Goal: Task Accomplishment & Management: Use online tool/utility

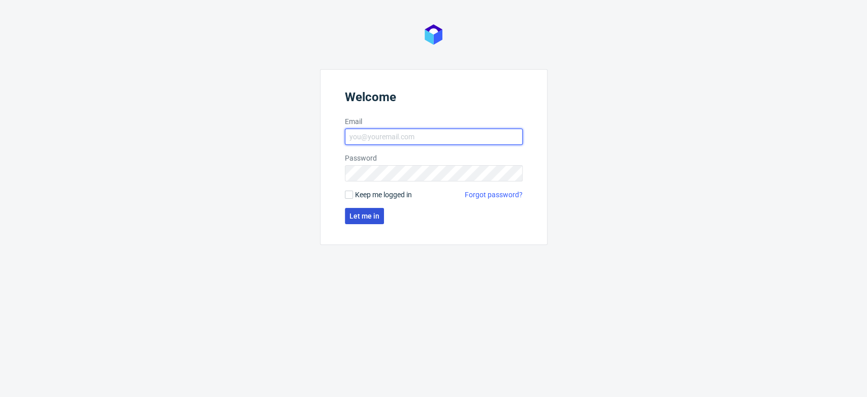
type input "[PERSON_NAME][EMAIL_ADDRESS][DOMAIN_NAME]"
click at [364, 214] on span "Let me in" at bounding box center [365, 215] width 30 height 7
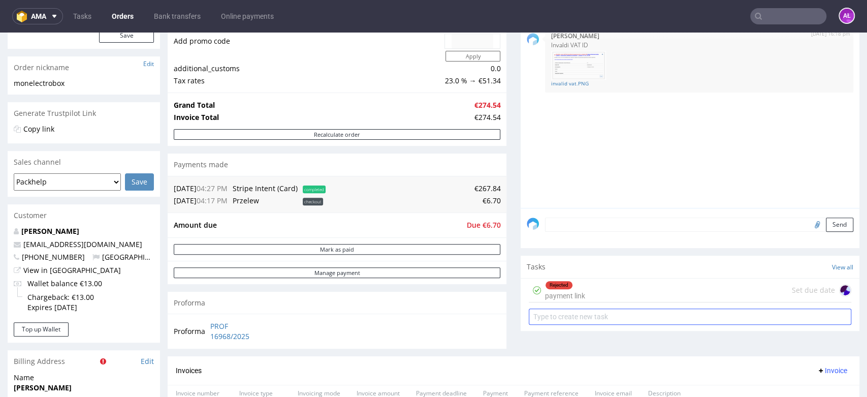
scroll to position [282, 0]
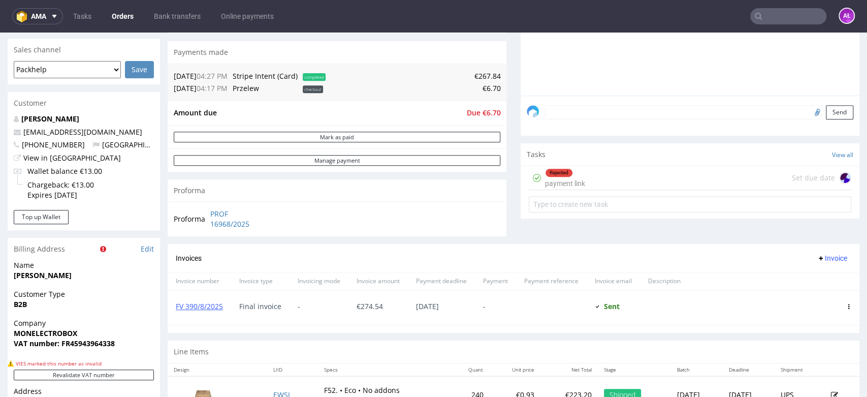
click at [563, 178] on div "Rejected payment link" at bounding box center [565, 177] width 40 height 23
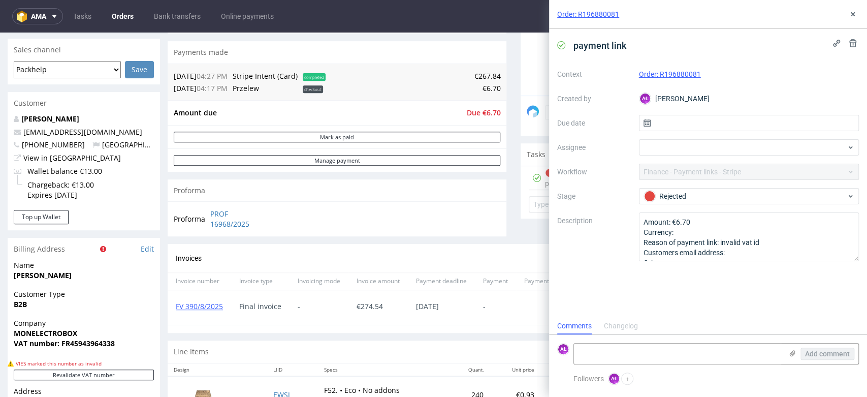
scroll to position [8, 0]
click at [684, 355] on textarea at bounding box center [678, 353] width 208 height 20
paste textarea "we have another example of order where our customer saw a 20% VAT rate instead …"
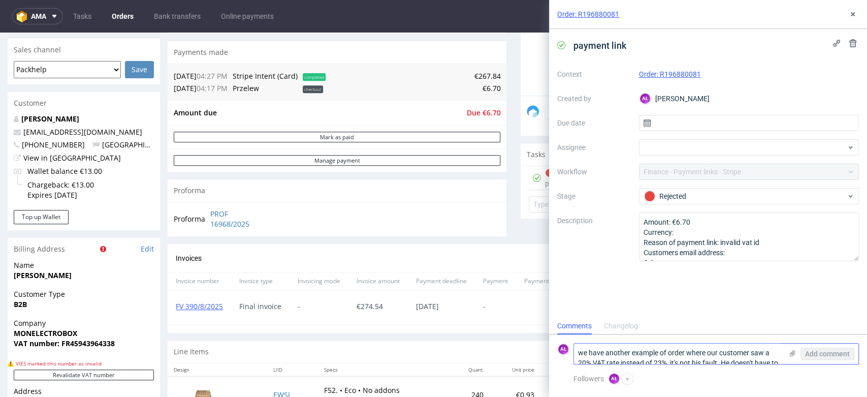
scroll to position [0, 0]
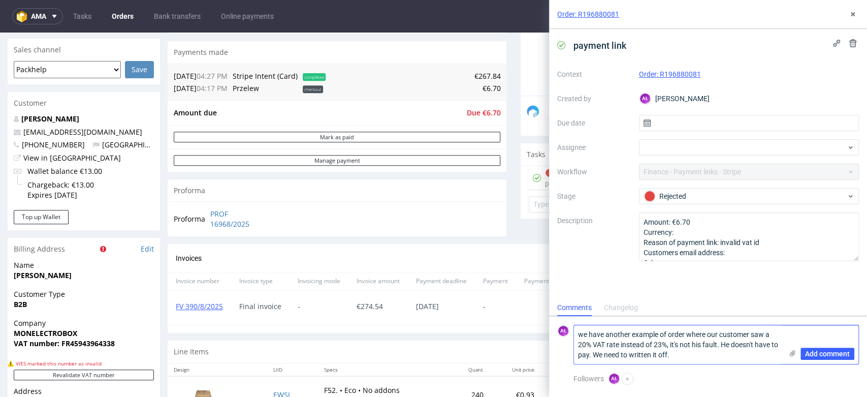
click at [582, 334] on textarea "we have another example of order where our customer saw a 20% VAT rate instead …" at bounding box center [678, 344] width 208 height 39
type textarea "We have another example of order where our customer saw a 20% VAT rate instead …"
click at [836, 353] on span "Add comment" at bounding box center [827, 353] width 45 height 7
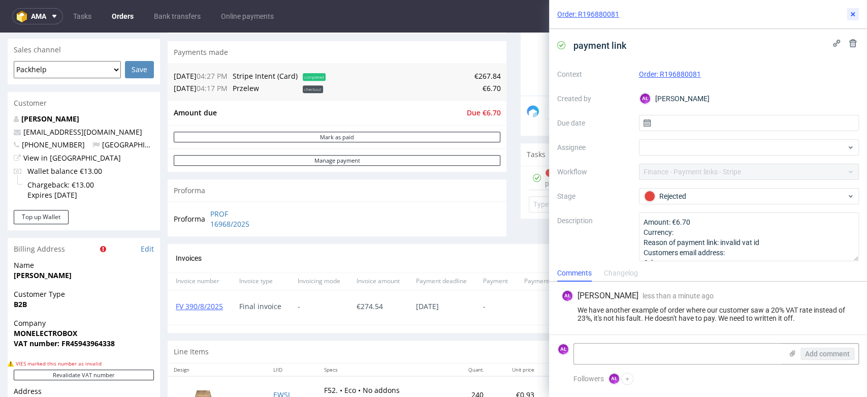
drag, startPoint x: 854, startPoint y: 12, endPoint x: 831, endPoint y: 27, distance: 27.8
click at [853, 11] on icon at bounding box center [853, 14] width 8 height 8
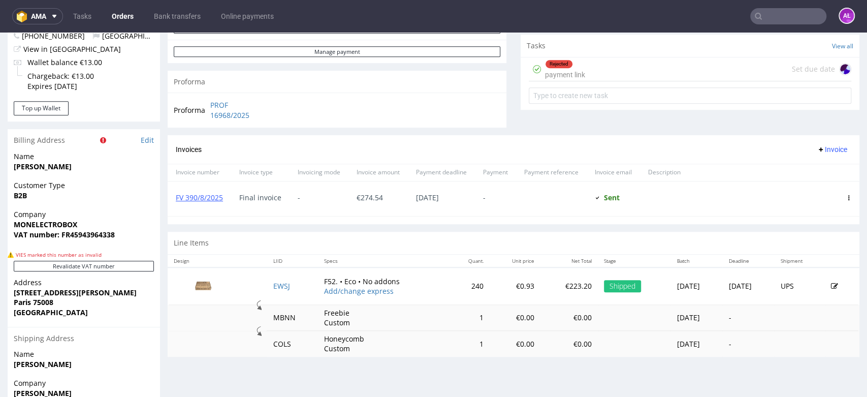
scroll to position [395, 0]
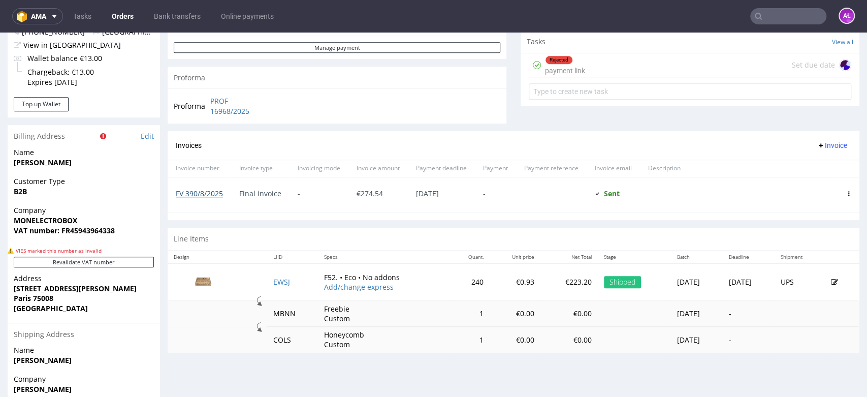
click at [212, 193] on link "FV 390/8/2025" at bounding box center [199, 194] width 47 height 10
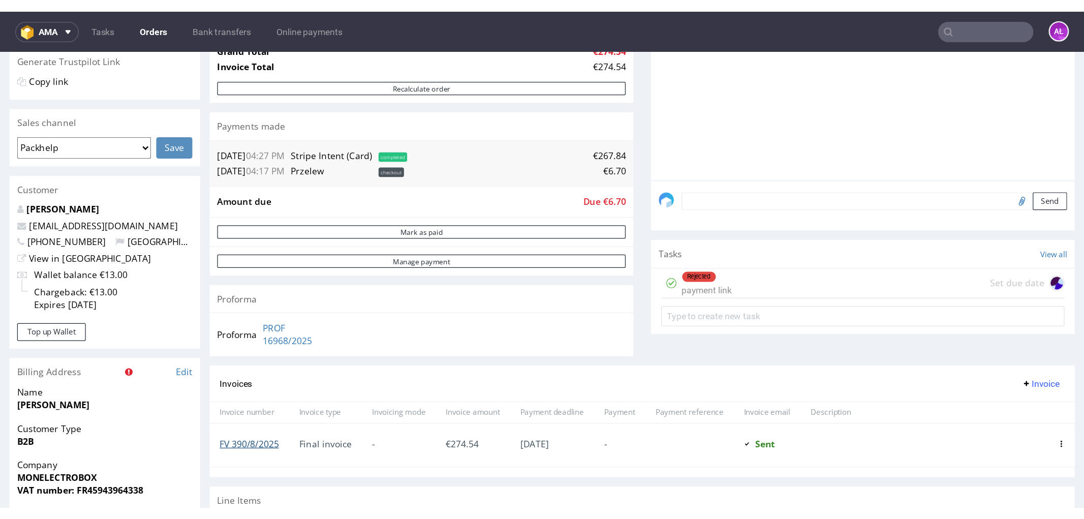
scroll to position [226, 0]
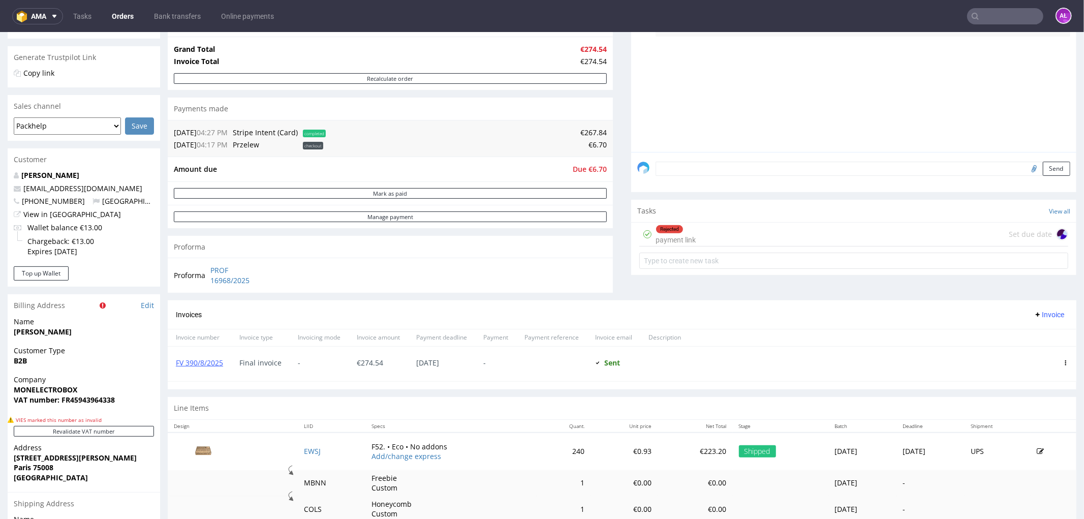
click at [867, 13] on input "text" at bounding box center [1005, 16] width 76 height 16
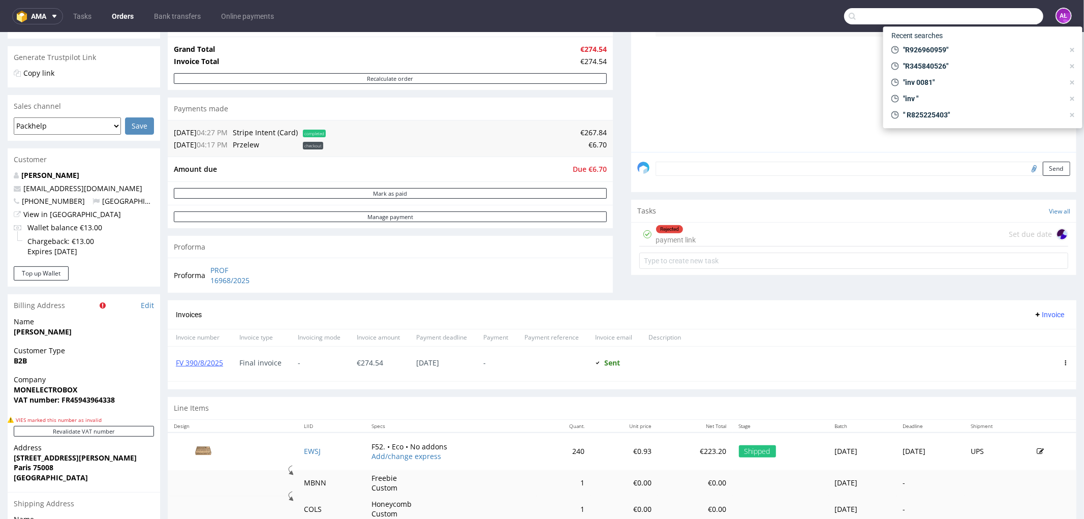
paste input "R129767884"
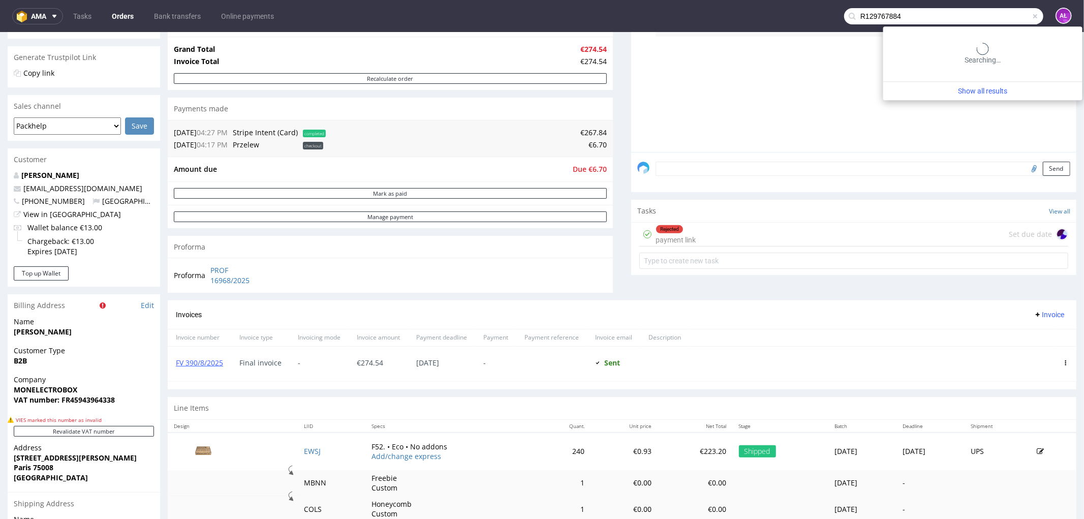
type input "R129767884"
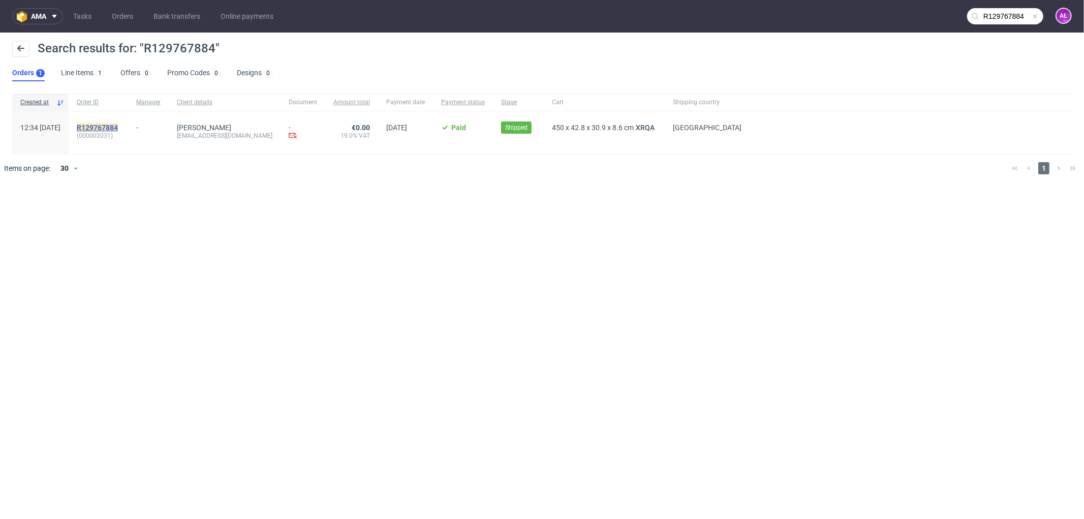
click at [118, 128] on mark "R129767884" at bounding box center [97, 127] width 41 height 8
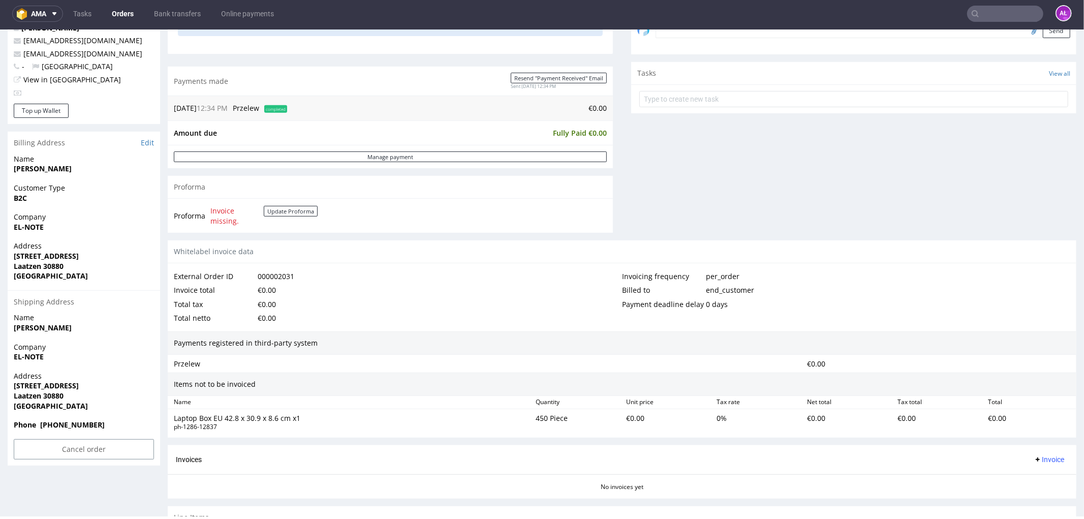
scroll to position [397, 0]
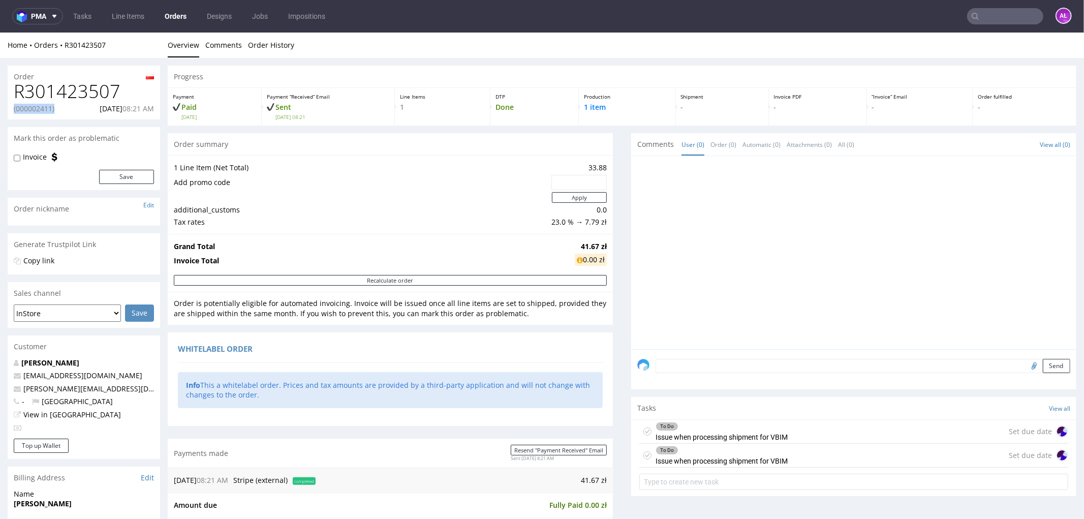
drag, startPoint x: 19, startPoint y: 110, endPoint x: 57, endPoint y: 111, distance: 37.6
click at [57, 111] on div "(000002411) 12.08.2025 08:21 AM" at bounding box center [84, 108] width 140 height 10
copy p "(000002411)"
drag, startPoint x: 126, startPoint y: 91, endPoint x: 13, endPoint y: 97, distance: 113.0
click at [13, 97] on div "R301423507 (000002411) 12.08.2025 08:21 AM" at bounding box center [84, 100] width 152 height 38
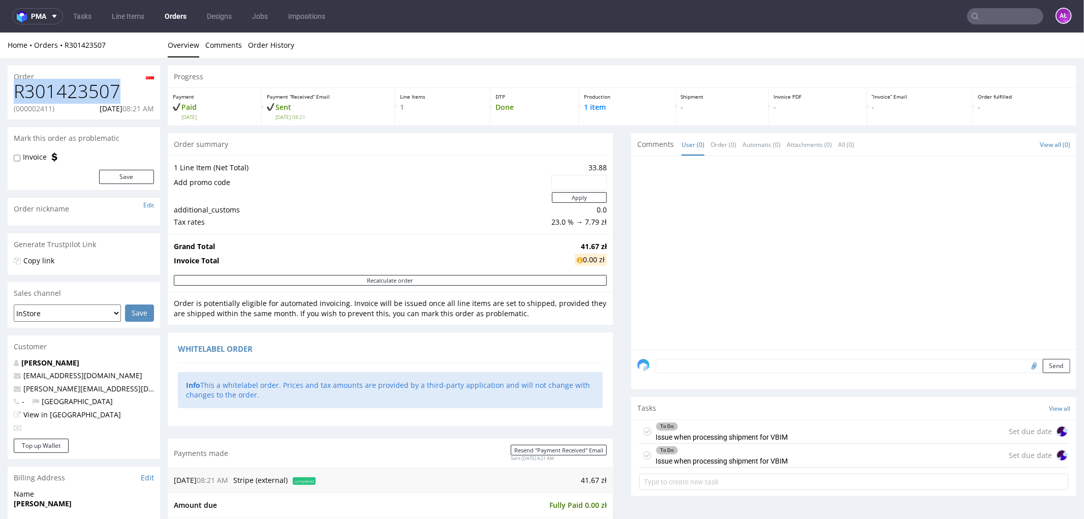
copy h1 "R301423507"
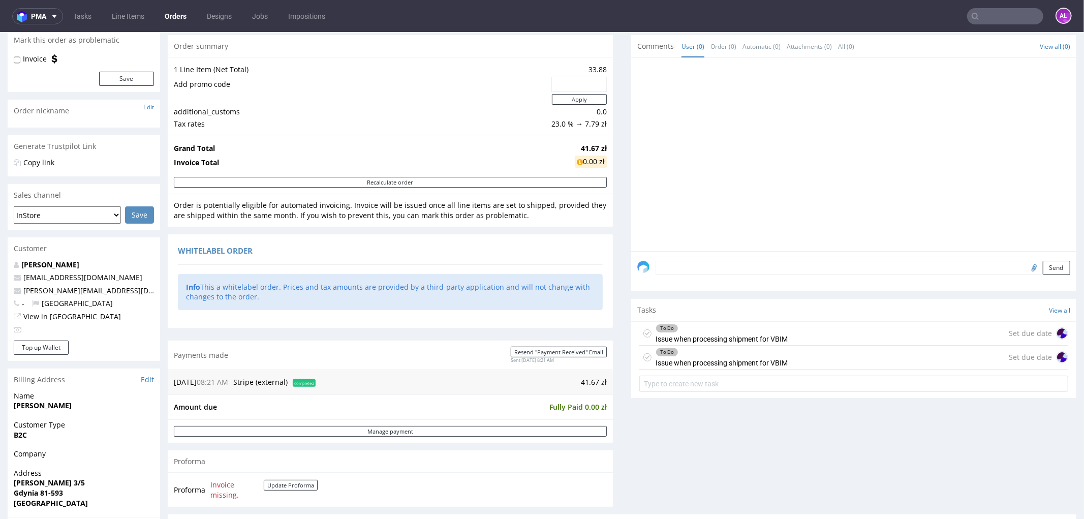
scroll to position [113, 0]
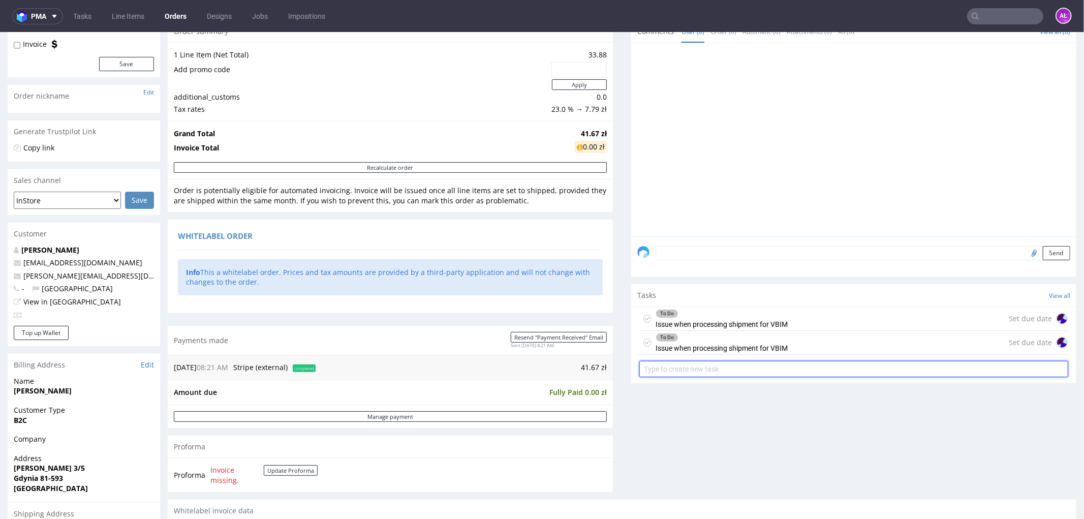
click at [689, 371] on input "text" at bounding box center [853, 368] width 429 height 16
type input "refund"
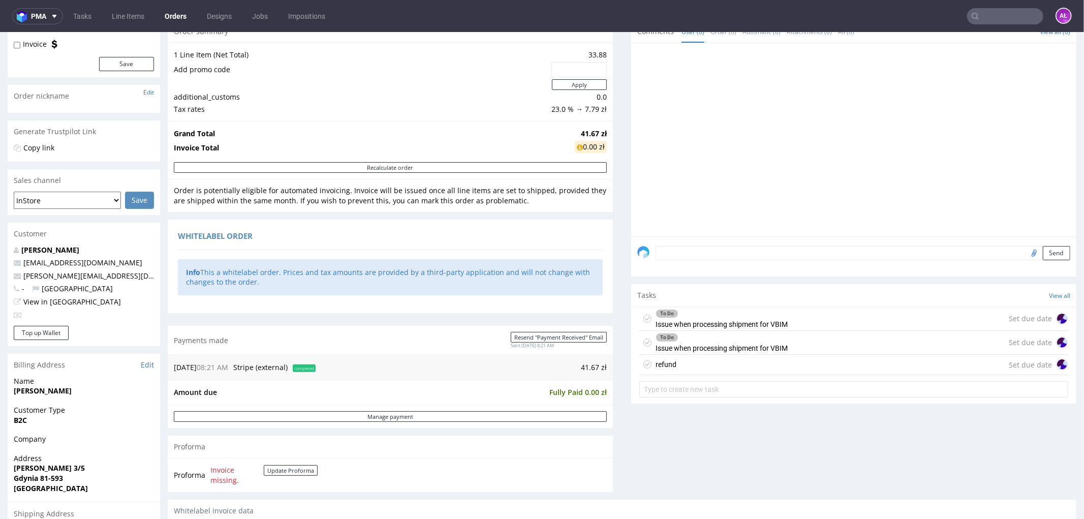
click at [677, 361] on div "refund Set due date" at bounding box center [853, 364] width 429 height 20
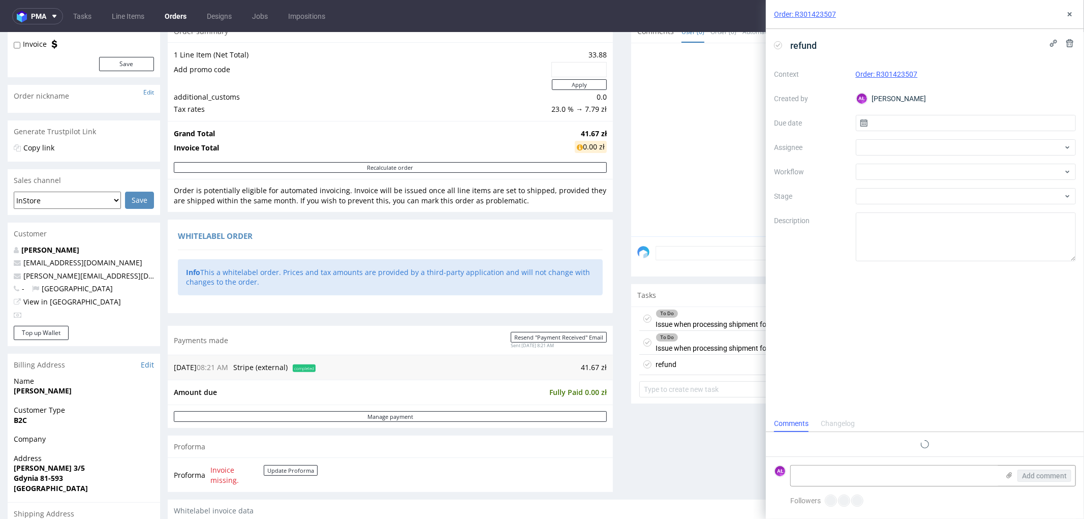
scroll to position [8, 0]
click at [926, 473] on textarea at bounding box center [895, 475] width 208 height 20
drag, startPoint x: 575, startPoint y: 370, endPoint x: 601, endPoint y: 370, distance: 25.9
click at [601, 370] on div "12.08.25 08:21 AM Stripe (external) completed 41.67 zł" at bounding box center [390, 366] width 445 height 25
copy table "12.08.25 08:21 AM Stripe (external) completed"
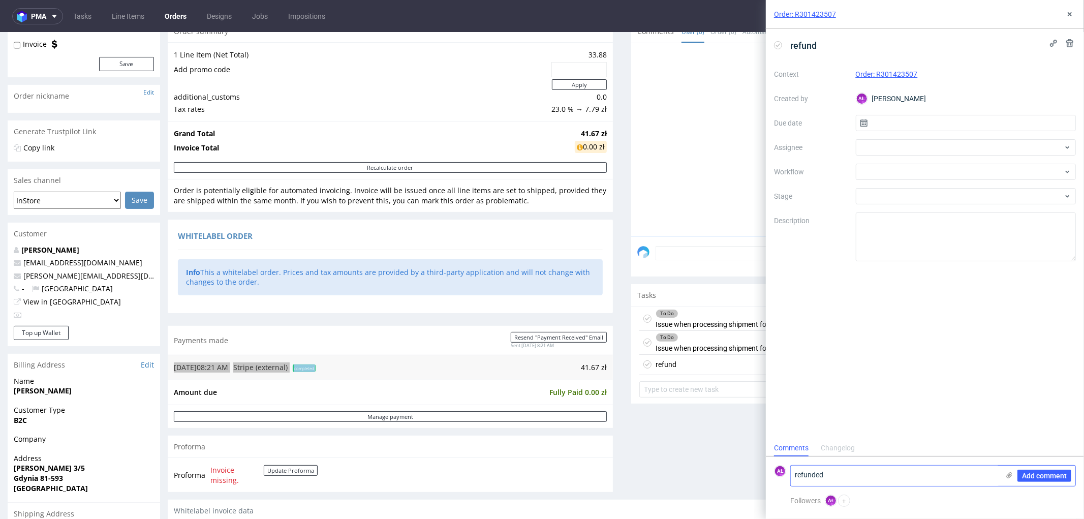
click at [862, 476] on textarea "refunded" at bounding box center [895, 475] width 208 height 20
paste textarea "41.67 zł"
type textarea "refunded 41.67 zł"
click at [1032, 477] on span "Add comment" at bounding box center [1044, 475] width 45 height 7
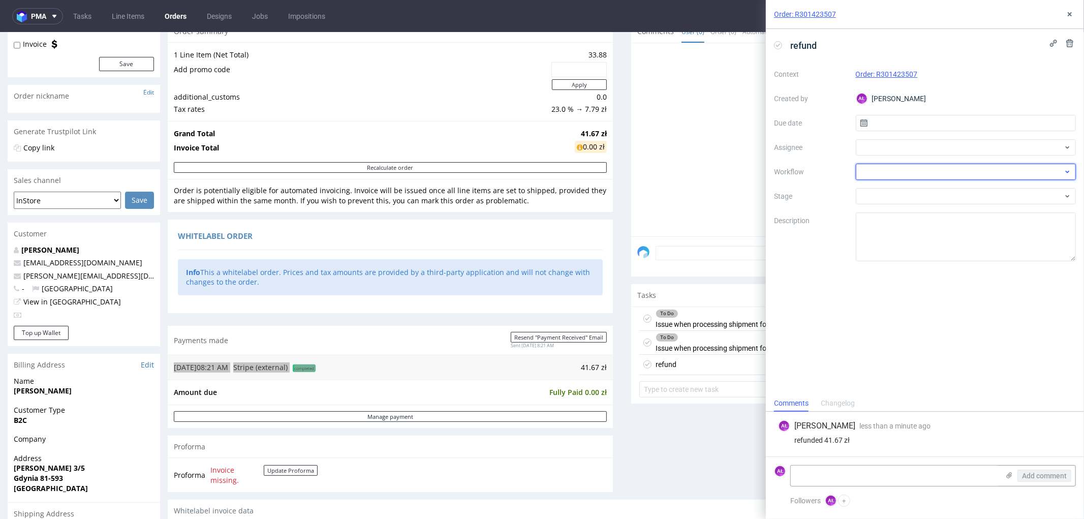
click at [910, 166] on div at bounding box center [966, 172] width 221 height 16
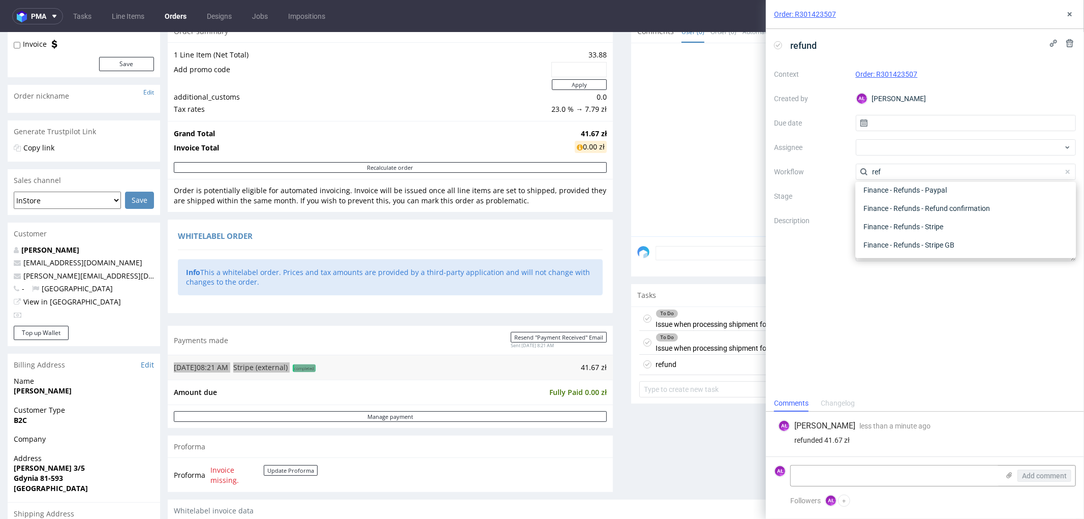
scroll to position [54, 0]
type input "ref"
drag, startPoint x: 938, startPoint y: 222, endPoint x: 860, endPoint y: 146, distance: 108.5
click at [938, 222] on div "Finance - Refunds - Stripe" at bounding box center [965, 227] width 212 height 18
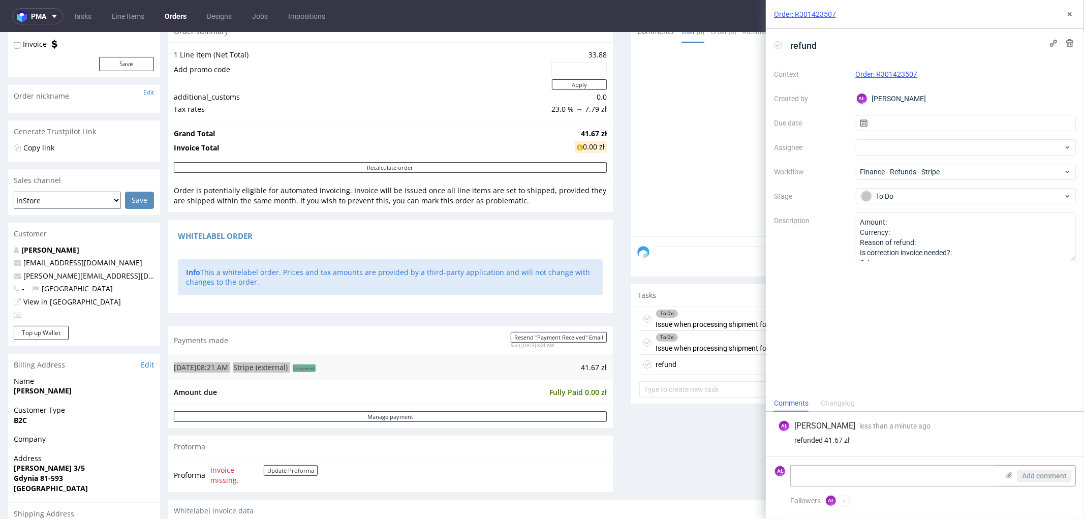
click at [778, 47] on icon at bounding box center [778, 45] width 8 height 8
click at [1072, 16] on icon at bounding box center [1070, 14] width 8 height 8
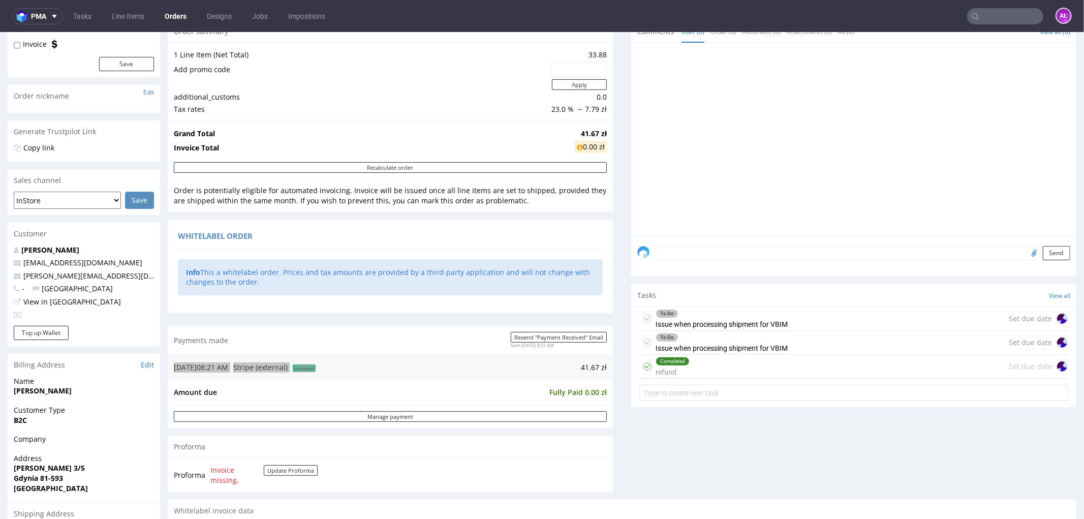
click at [1019, 13] on input "text" at bounding box center [1005, 16] width 76 height 16
paste input "R825225403"
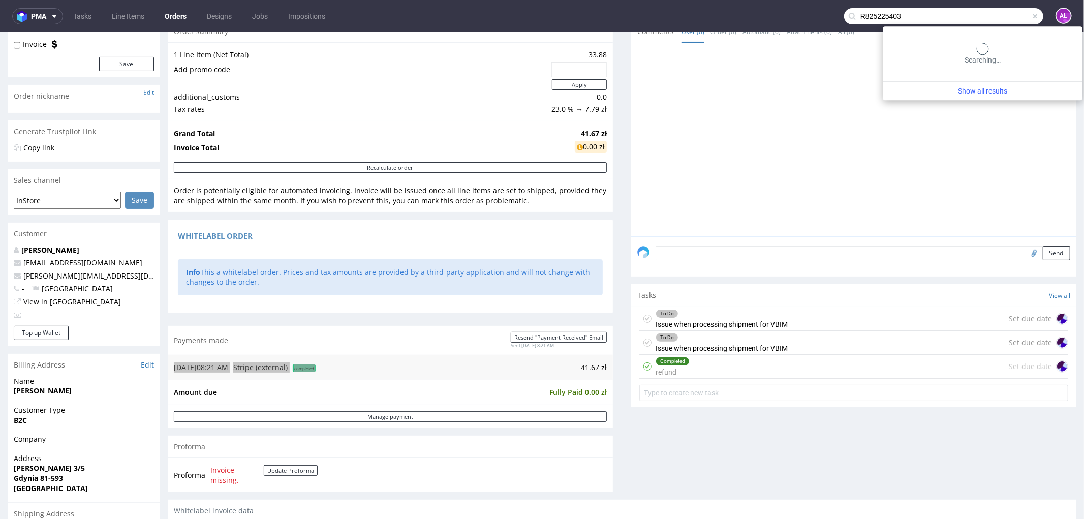
type input "R825225403"
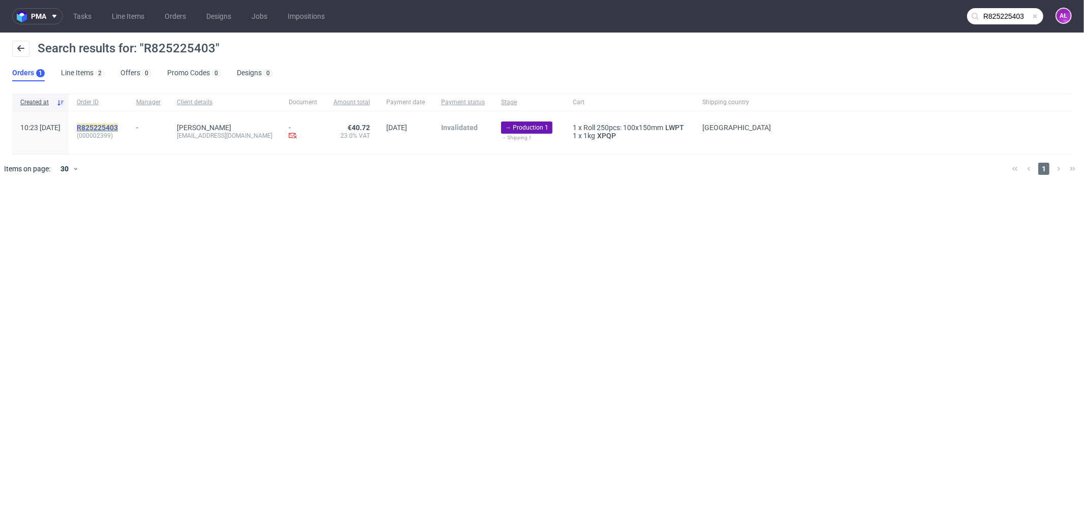
click at [118, 124] on mark "R825225403" at bounding box center [97, 127] width 41 height 8
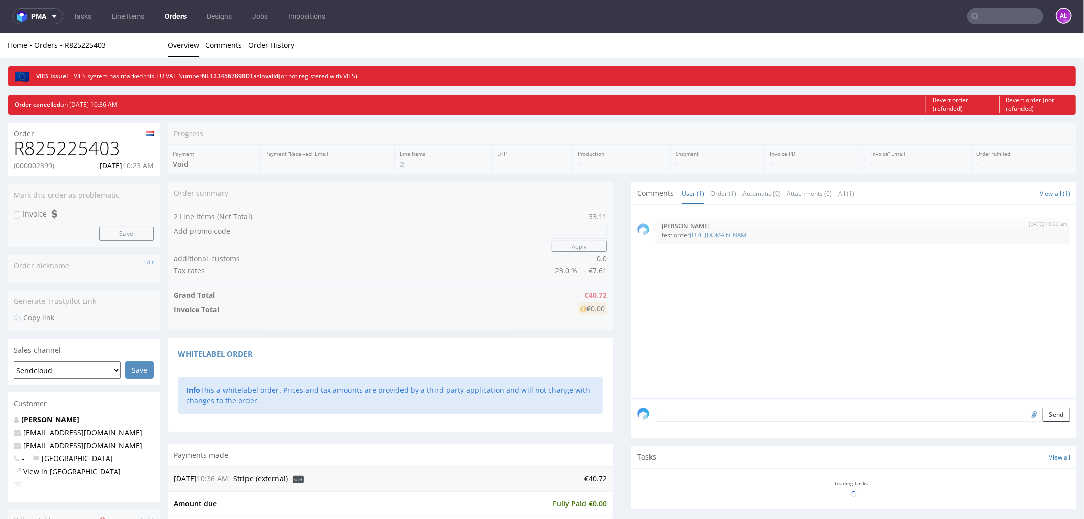
scroll to position [226, 0]
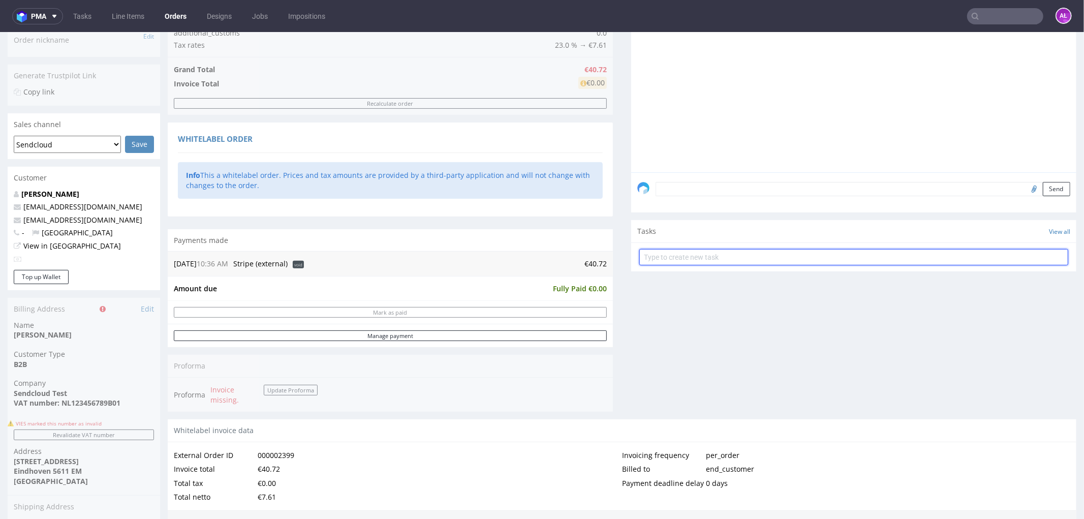
click at [703, 252] on input "text" at bounding box center [853, 256] width 429 height 16
type input "refund"
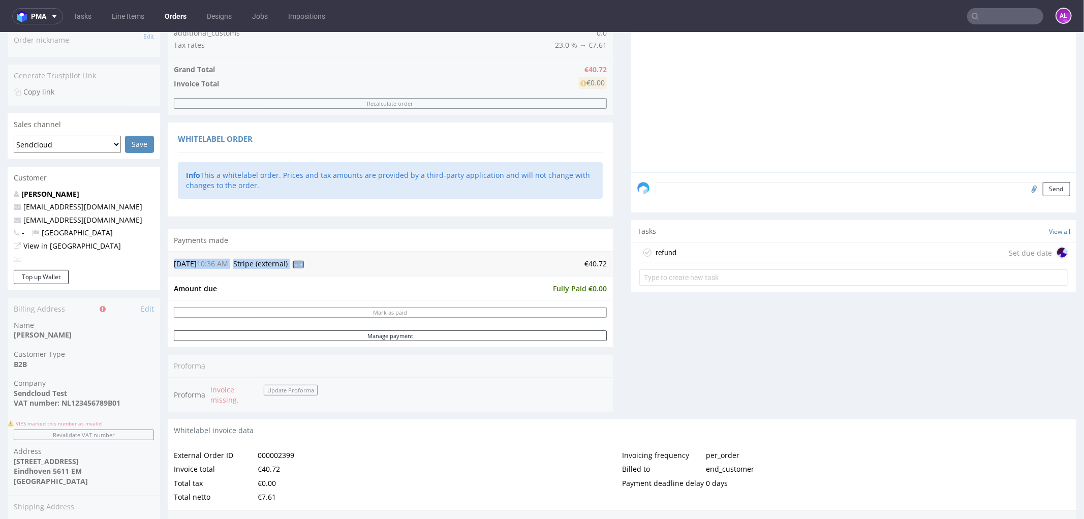
drag, startPoint x: 582, startPoint y: 265, endPoint x: 607, endPoint y: 265, distance: 24.9
click at [607, 265] on div "Progress Payment Void Payment “Received” Email - Line Items 2 DTP - Production …" at bounding box center [622, 358] width 909 height 925
copy table "11.08.25 10:36 AM Stripe (external) void"
click at [669, 247] on div "refund Set due date" at bounding box center [853, 252] width 429 height 20
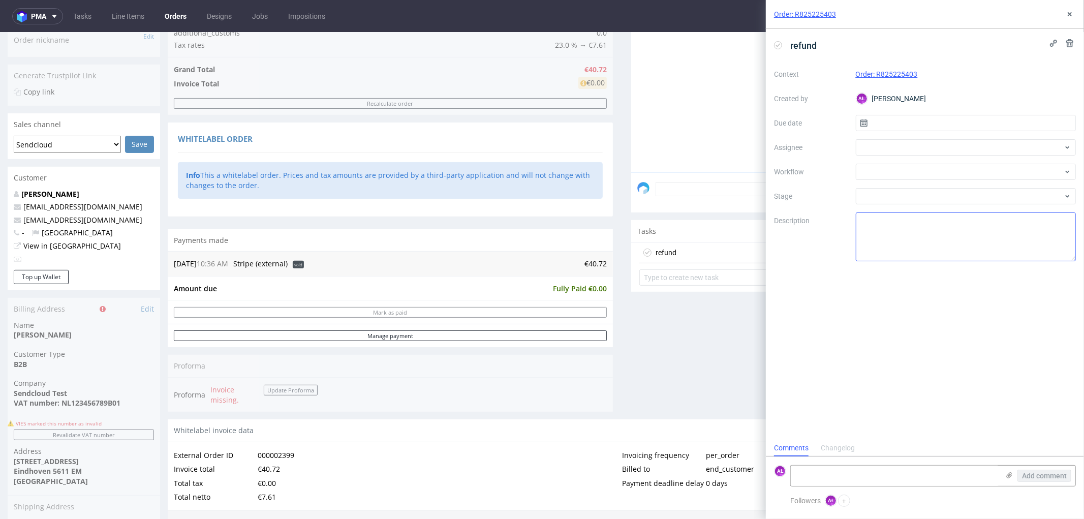
scroll to position [8, 0]
click at [917, 174] on div at bounding box center [966, 172] width 221 height 16
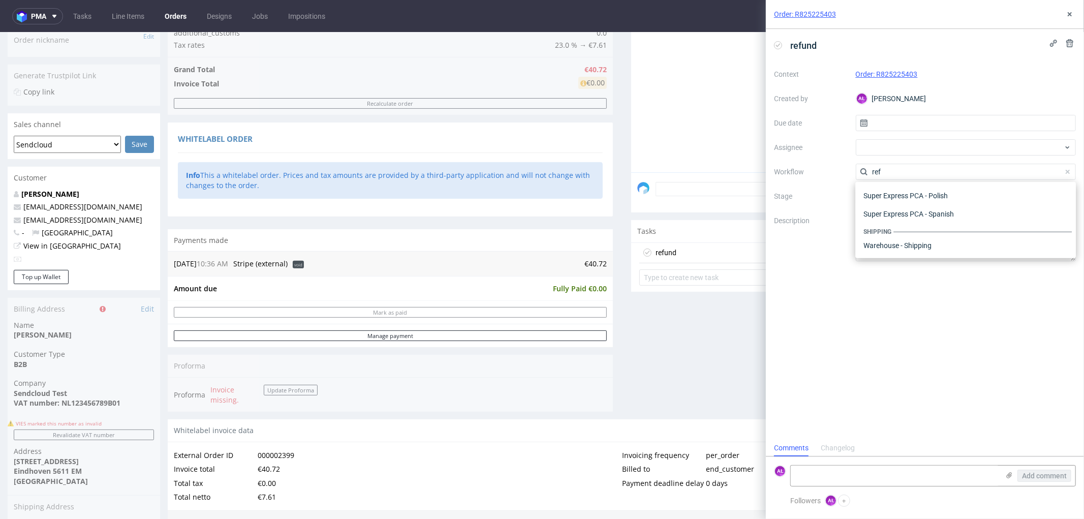
scroll to position [54, 0]
type input "ref"
click at [931, 219] on div "Finance - Refunds - Stripe" at bounding box center [965, 227] width 212 height 18
click at [779, 47] on icon at bounding box center [778, 45] width 8 height 8
click at [960, 476] on textarea at bounding box center [895, 475] width 208 height 20
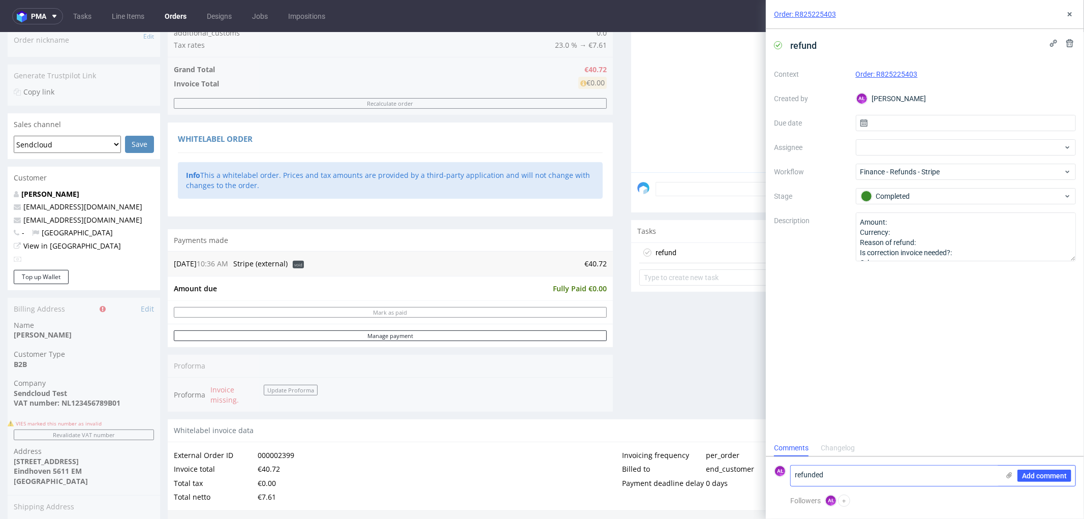
paste textarea "€40.72"
type textarea "refunded €40.72"
click at [1059, 470] on button "Add comment" at bounding box center [1044, 476] width 54 height 12
click at [1066, 18] on icon at bounding box center [1070, 14] width 8 height 8
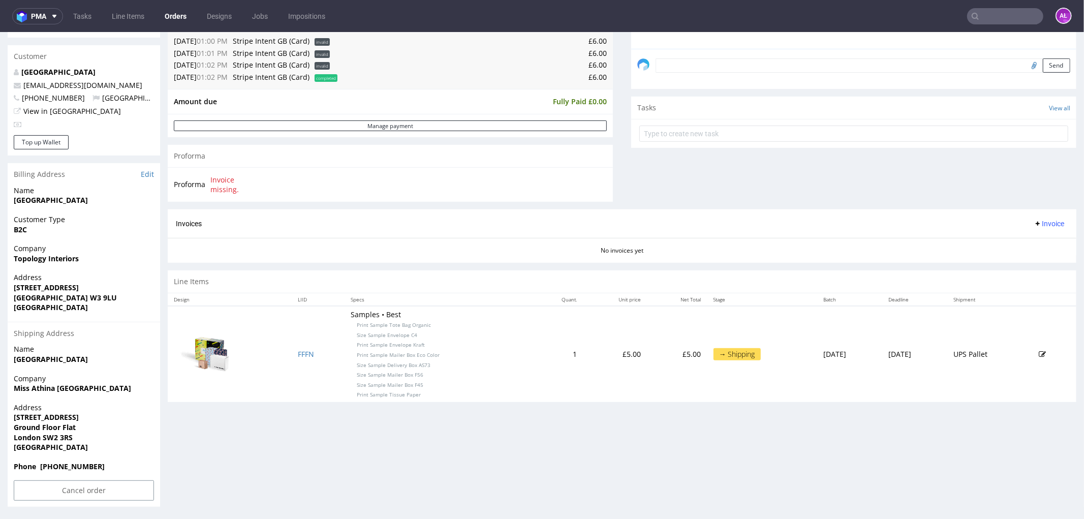
scroll to position [301, 0]
drag, startPoint x: 105, startPoint y: 379, endPoint x: 83, endPoint y: 389, distance: 23.6
click at [83, 389] on p "Company Miss Athina [GEOGRAPHIC_DATA]" at bounding box center [84, 382] width 140 height 20
copy p "Miss Athina [GEOGRAPHIC_DATA]"
drag, startPoint x: 7, startPoint y: 413, endPoint x: 89, endPoint y: 426, distance: 82.9
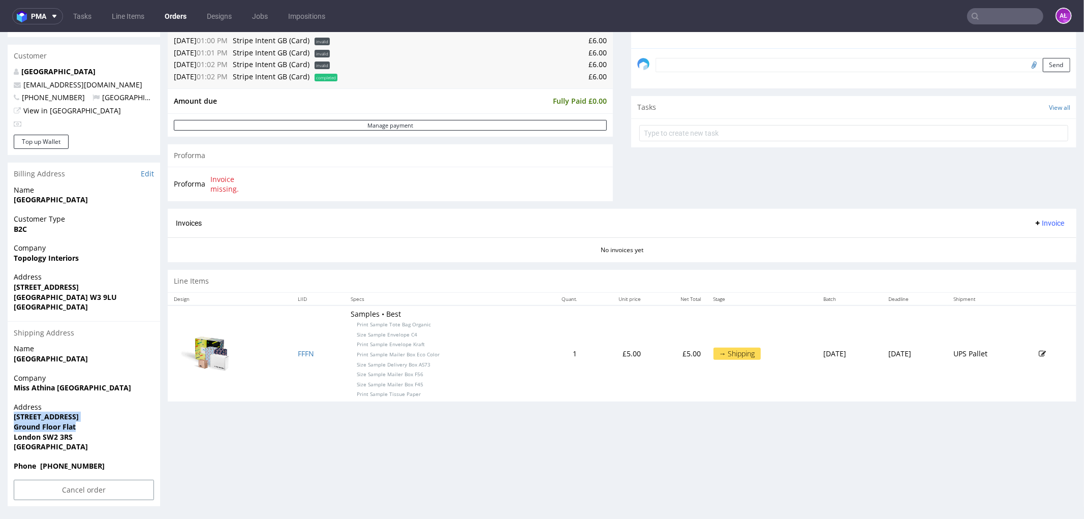
click at [89, 426] on div "Address 20 Holmewood Gardens Ground Floor Flat London SW2 3RS United Kingdom" at bounding box center [84, 430] width 152 height 59
copy p "20 Holmewood Gardens Ground Floor Flat"
drag, startPoint x: 19, startPoint y: 436, endPoint x: 1073, endPoint y: 330, distance: 1059.2
click at [84, 436] on div "Address 20 Holmewood Gardens Ground Floor Flat London SW2 3RS United Kingdom" at bounding box center [84, 430] width 152 height 59
copy strong "London SW2 3RS"
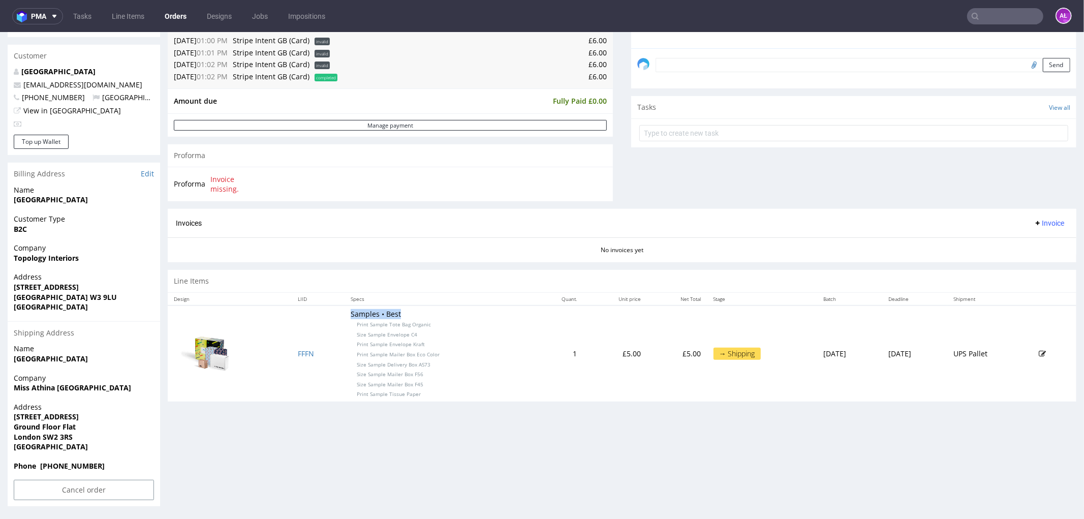
drag, startPoint x: 335, startPoint y: 314, endPoint x: 1060, endPoint y: 300, distance: 724.7
click at [408, 308] on td "Samples • Best Print Sample Tote Bag Organic Size Sample Envelope C4 Print Samp…" at bounding box center [439, 353] width 188 height 96
copy td "Samples • Best"
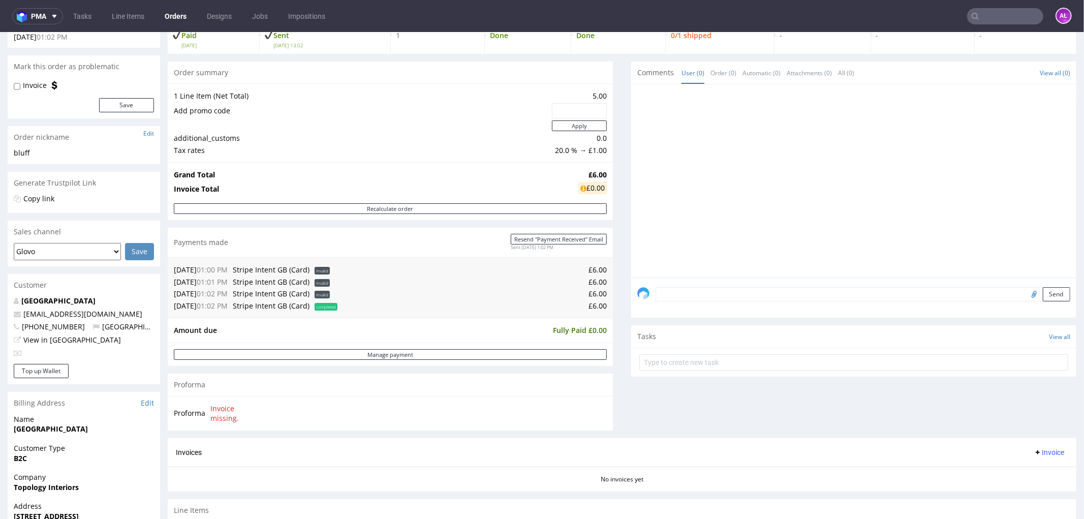
scroll to position [0, 0]
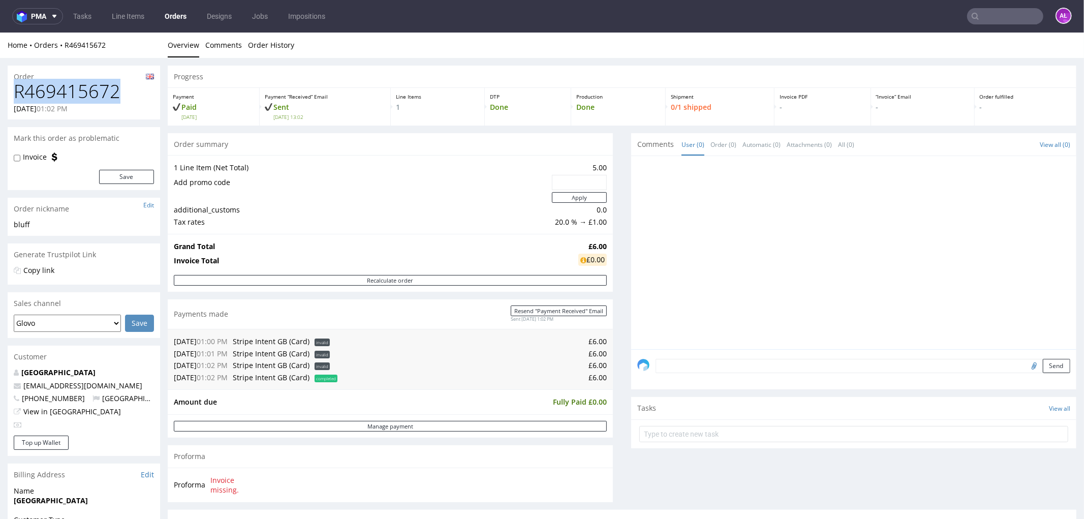
drag, startPoint x: 118, startPoint y: 93, endPoint x: 46, endPoint y: 97, distance: 71.7
click at [14, 95] on h1 "R469415672" at bounding box center [84, 91] width 140 height 20
copy h1 "R469415672"
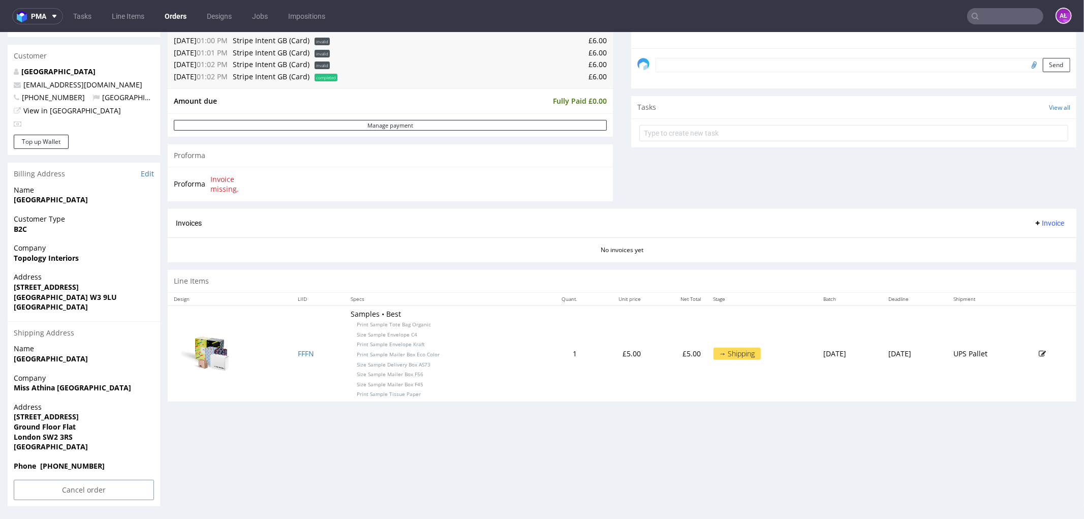
scroll to position [3, 0]
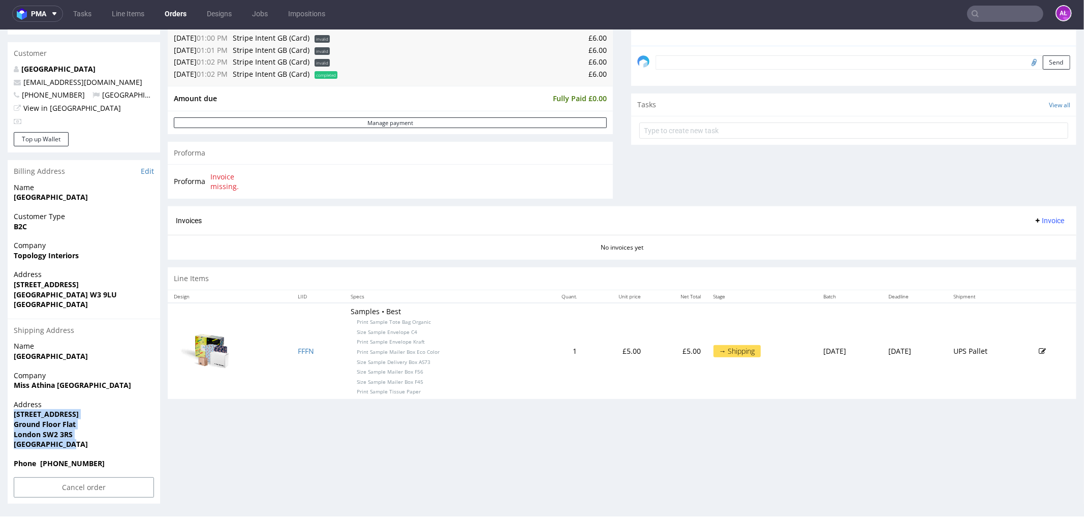
drag, startPoint x: 77, startPoint y: 445, endPoint x: 13, endPoint y: 415, distance: 71.2
click at [11, 415] on div "Address 20 Holmewood Gardens Ground Floor Flat London SW2 3RS United Kingdom" at bounding box center [84, 428] width 152 height 59
copy p "20 Holmewood Gardens Ground Floor Flat London SW2 3RS United Kingdom"
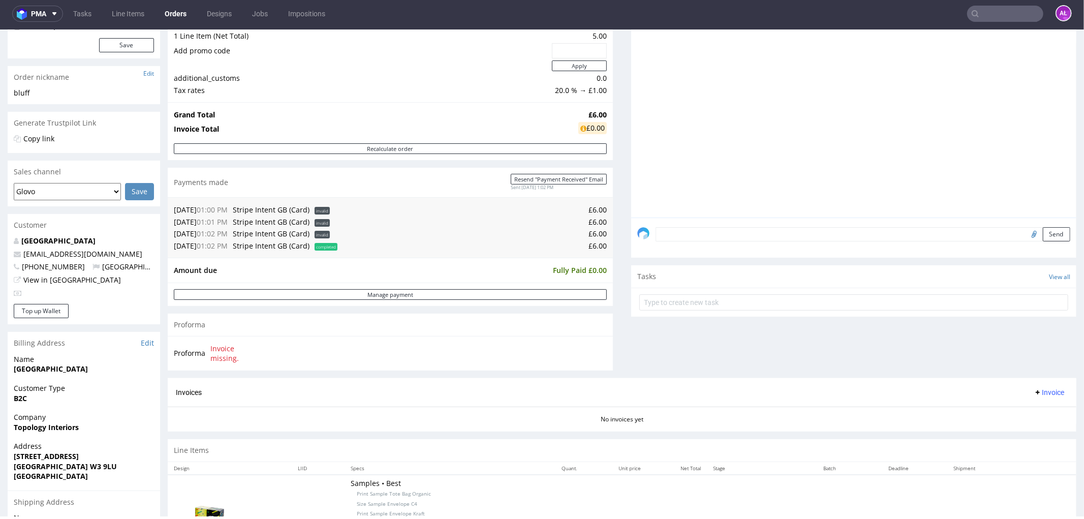
scroll to position [0, 0]
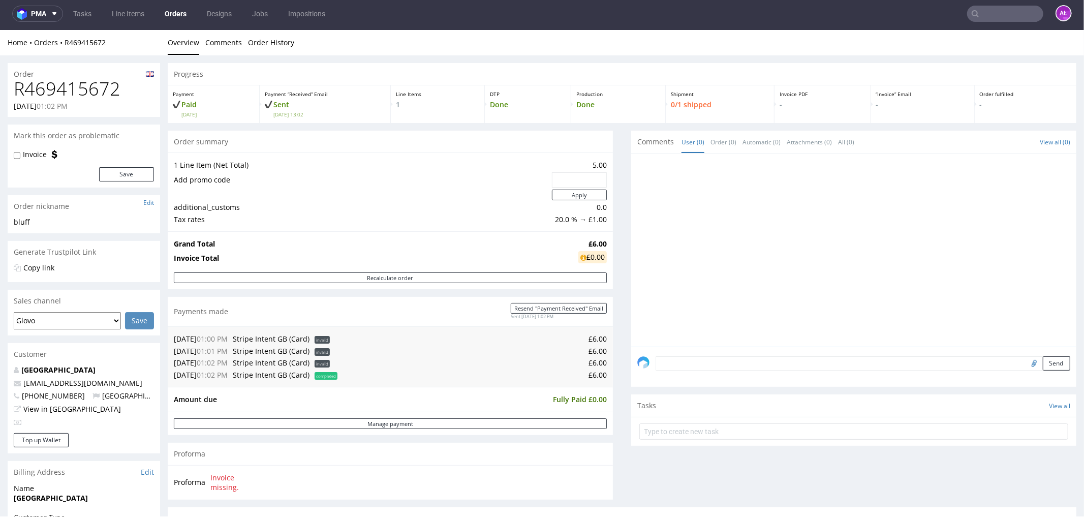
click at [720, 361] on textarea at bounding box center [862, 363] width 415 height 14
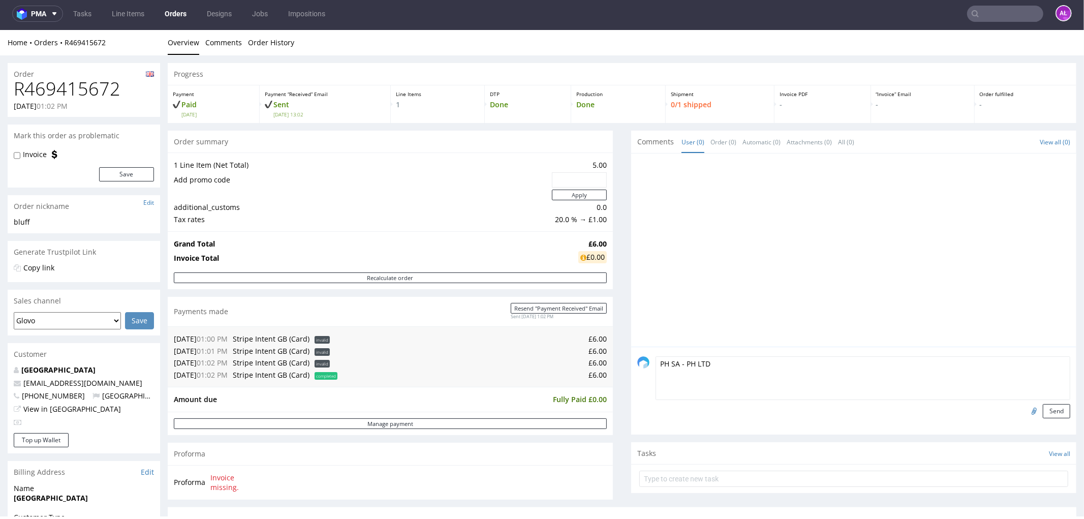
type textarea "PH SA - PH LTD"
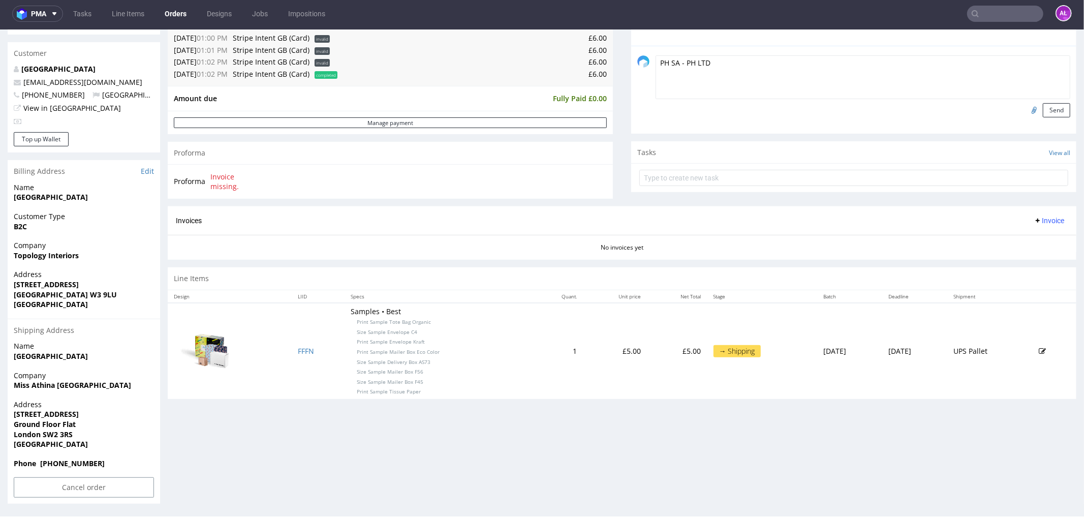
scroll to position [75, 0]
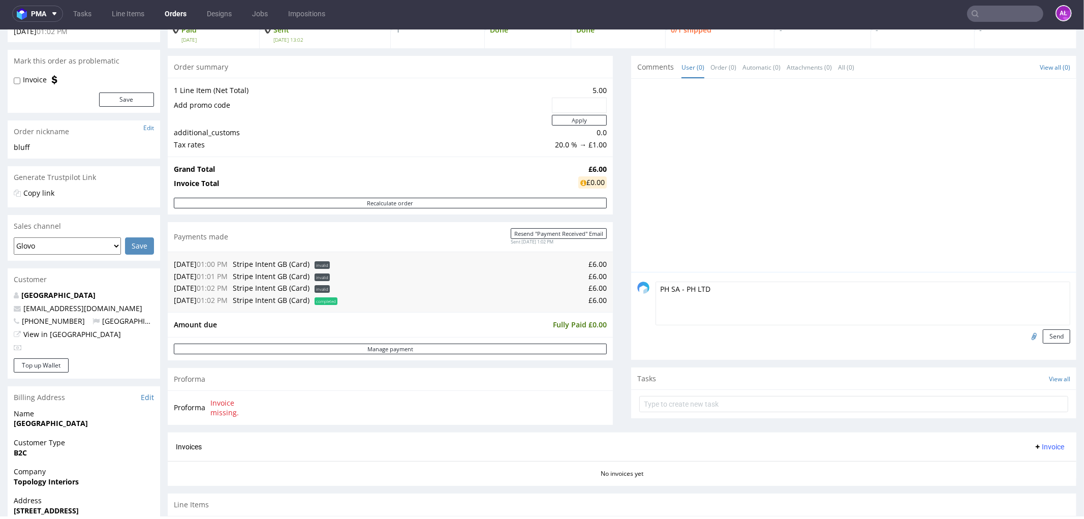
click at [1025, 338] on input "file" at bounding box center [1032, 335] width 14 height 13
click at [1025, 335] on input "file" at bounding box center [1032, 335] width 14 height 13
type input "C:\fakepath\Faktura FV 408_8_2025.pdf"
click at [1043, 338] on button "Send" at bounding box center [1056, 336] width 27 height 14
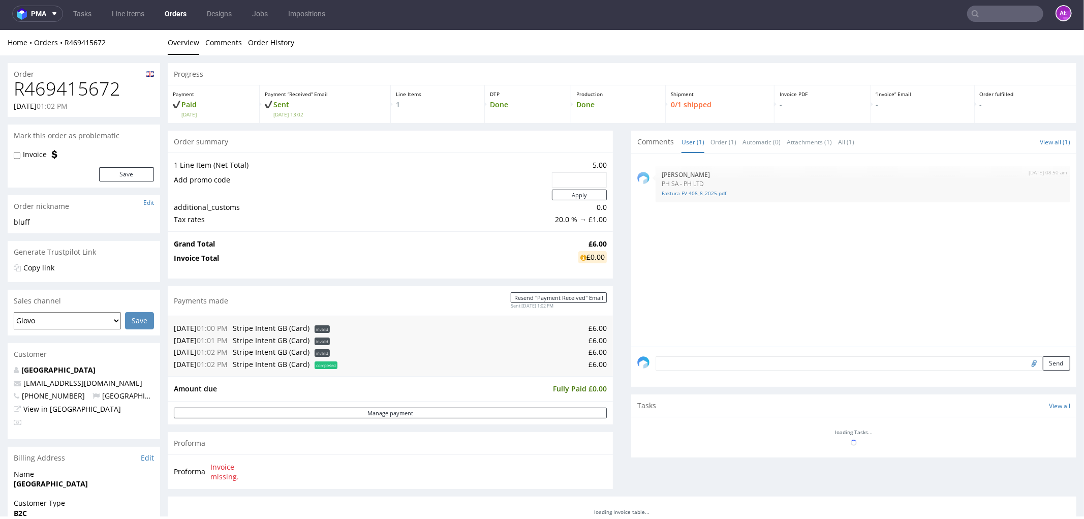
scroll to position [0, 0]
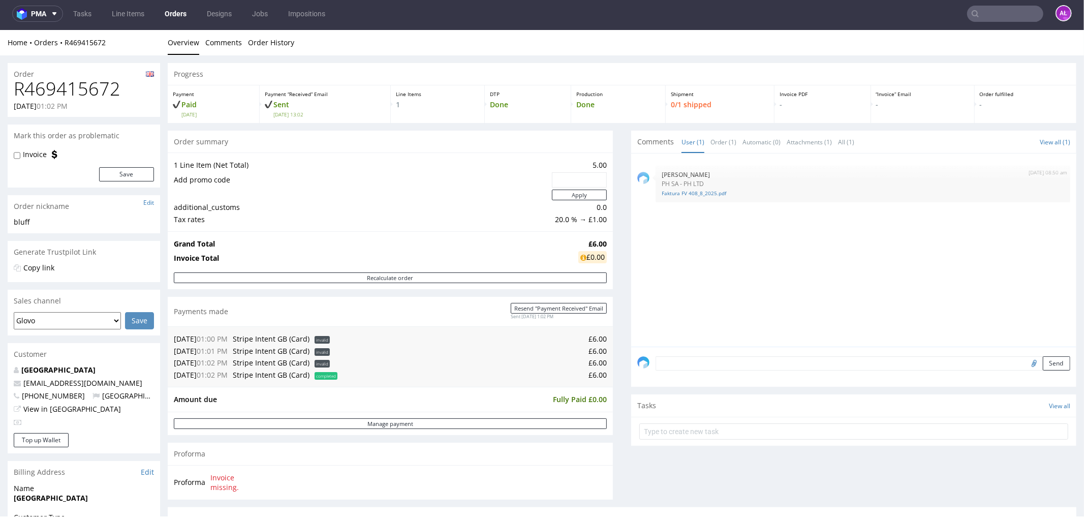
click at [979, 21] on input "text" at bounding box center [1005, 14] width 76 height 16
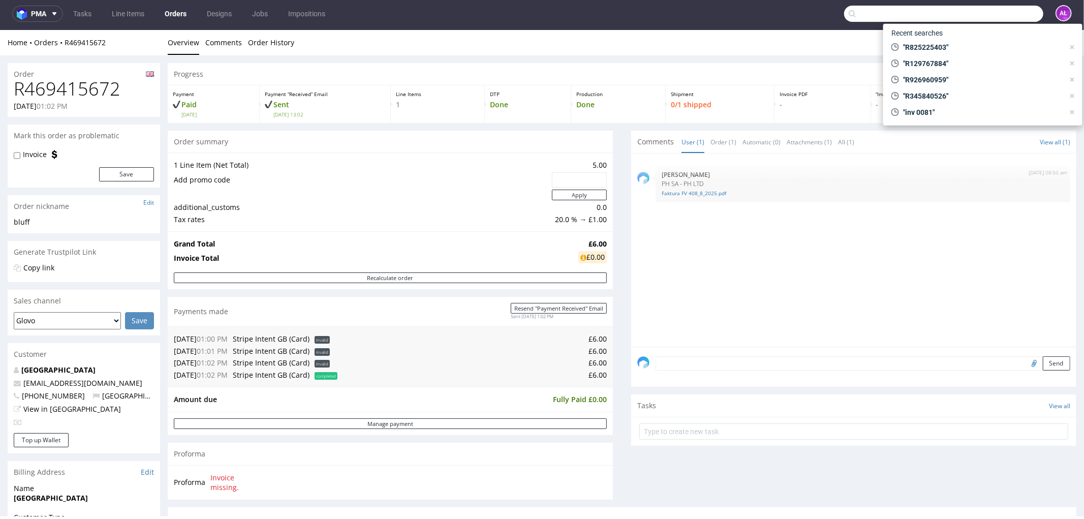
paste input "R12976788"
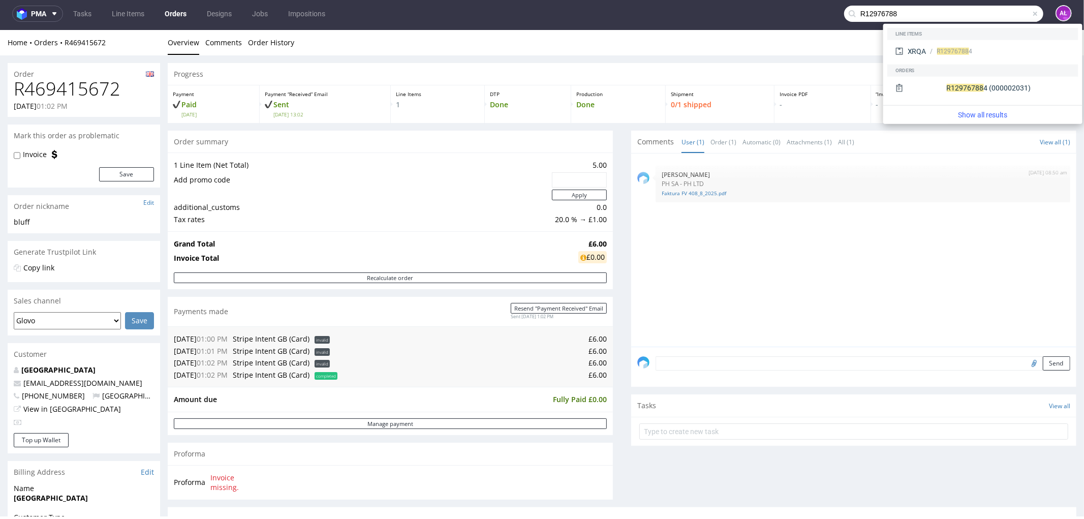
click at [899, 12] on input "R12976788" at bounding box center [943, 14] width 199 height 16
type input "R12976788"
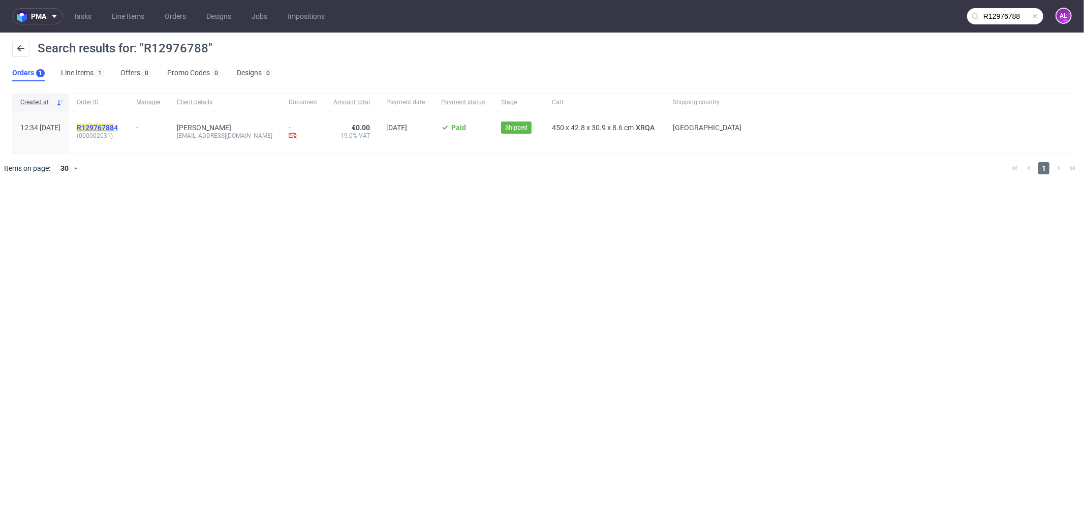
click at [114, 124] on mark "R12976788" at bounding box center [95, 127] width 37 height 8
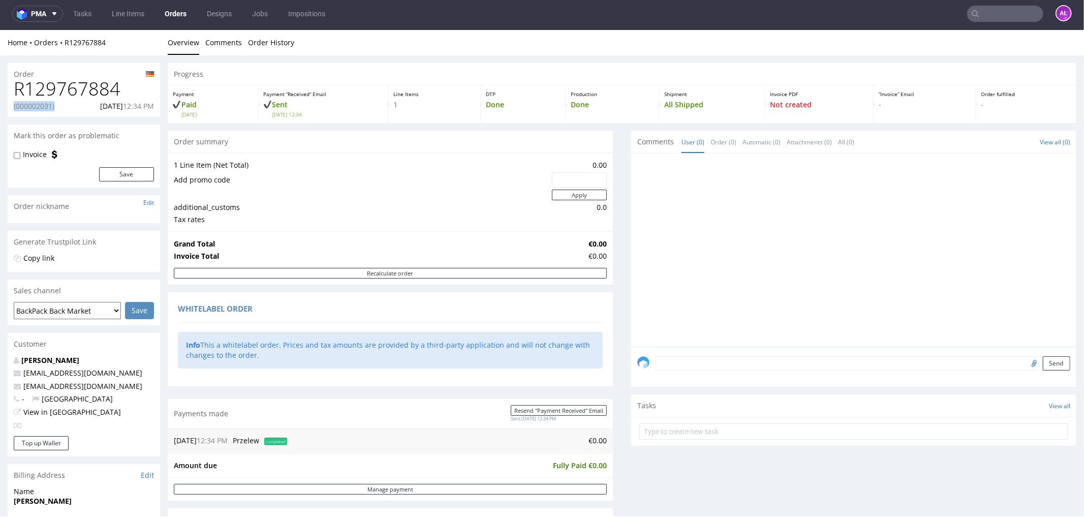
drag, startPoint x: 66, startPoint y: 102, endPoint x: 14, endPoint y: 104, distance: 52.4
click at [14, 104] on div "(000002031) 24.06.2025 12:34 PM" at bounding box center [84, 106] width 140 height 10
copy p "(000002031)"
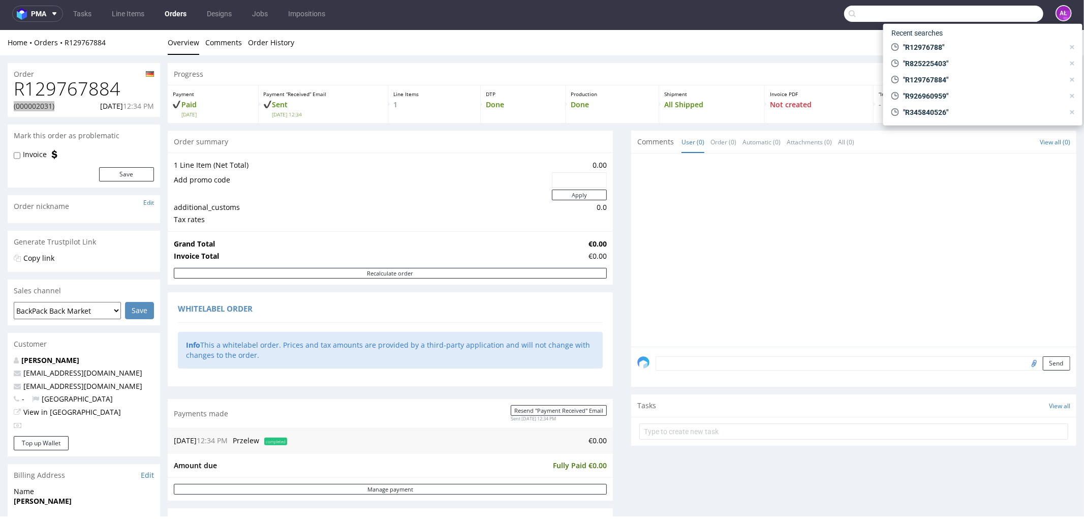
click at [997, 14] on input "text" at bounding box center [943, 14] width 199 height 16
paste input "(000002031)"
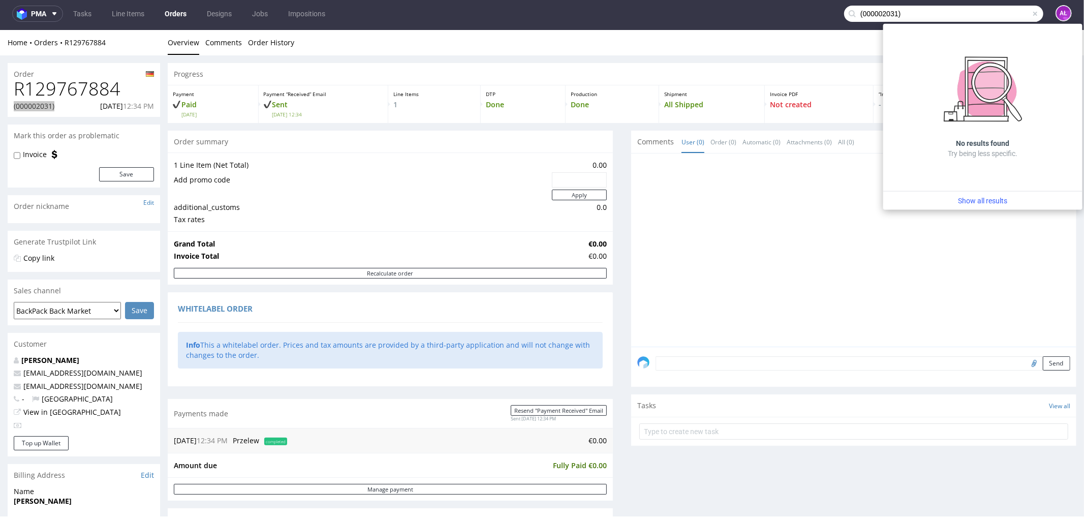
click at [897, 17] on input "(000002031)" at bounding box center [943, 14] width 199 height 16
click at [853, 16] on input "(000002031" at bounding box center [943, 14] width 199 height 16
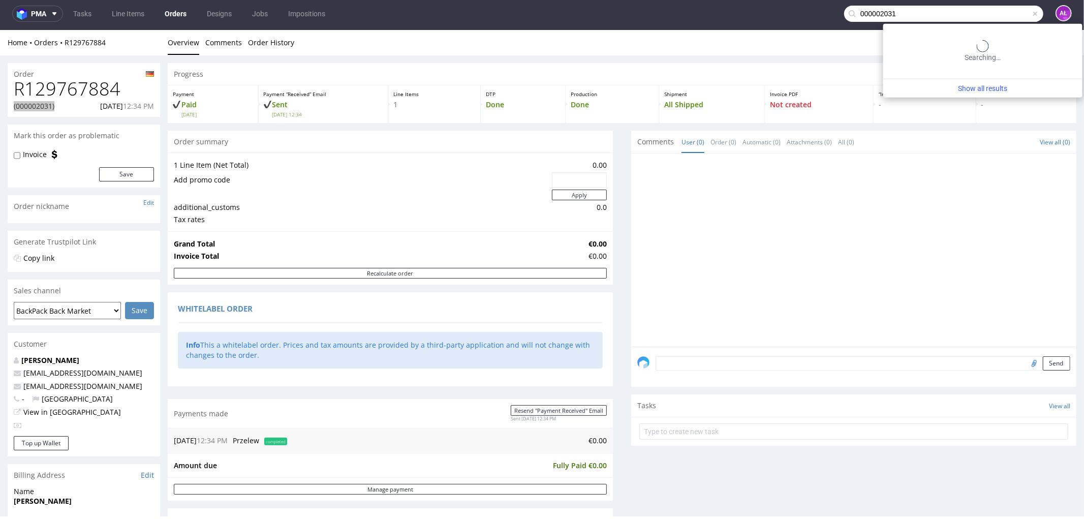
click at [905, 14] on input "000002031" at bounding box center [943, 14] width 199 height 16
type input "000002032"
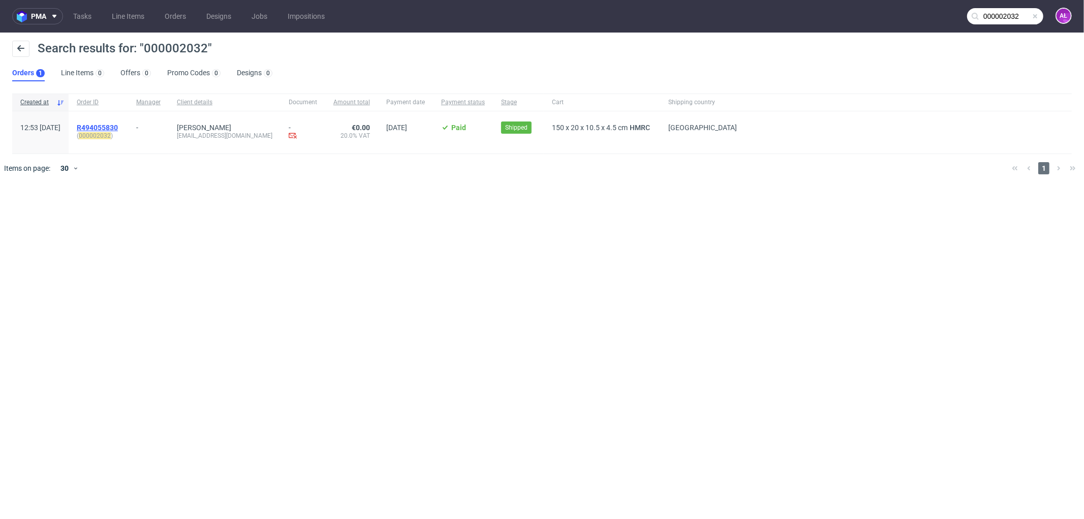
click at [118, 126] on span "R494055830" at bounding box center [97, 127] width 41 height 8
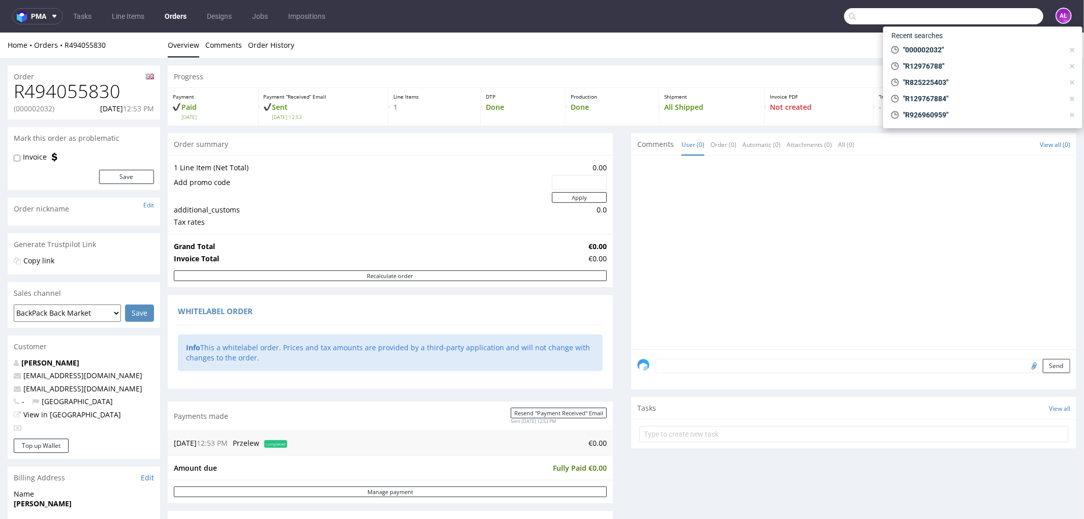
click at [989, 17] on input "text" at bounding box center [943, 16] width 199 height 16
paste input "(000002031)"
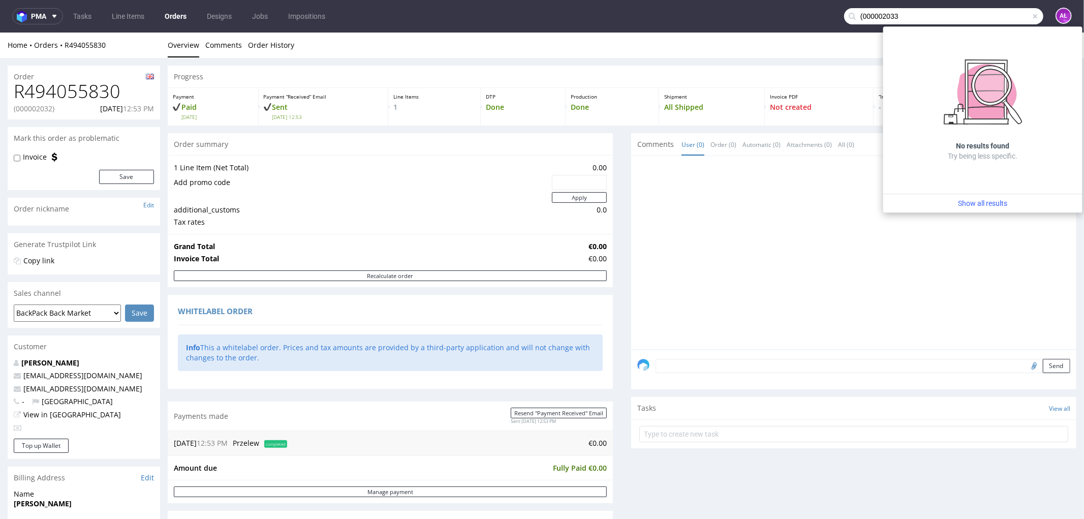
click at [854, 19] on input "(000002033" at bounding box center [943, 16] width 199 height 16
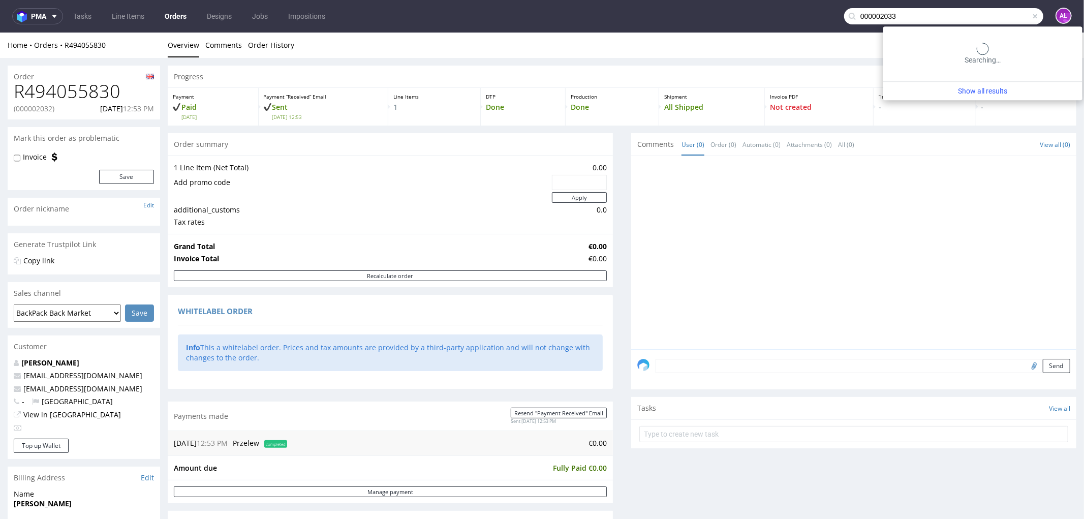
type input "000002033"
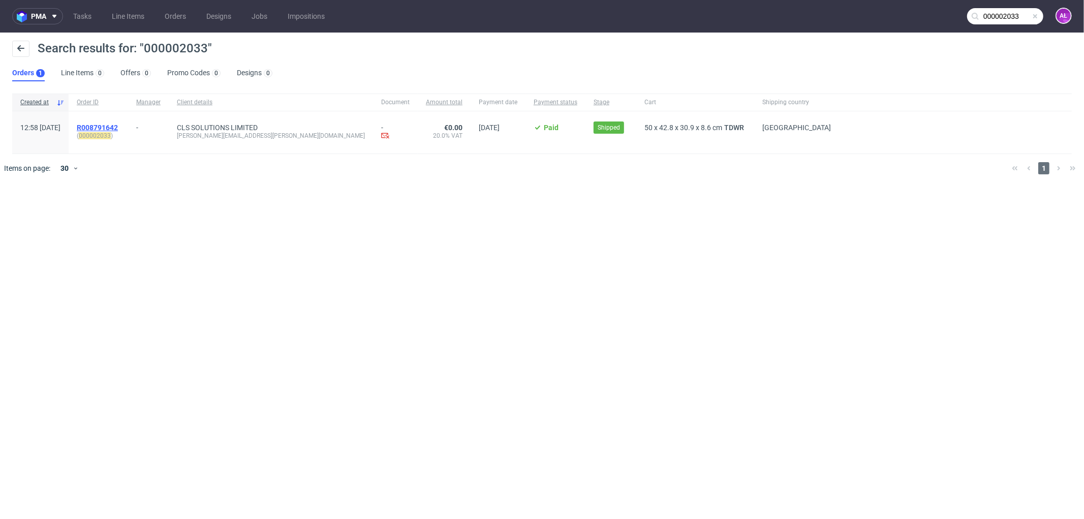
click at [118, 128] on span "R008791642" at bounding box center [97, 127] width 41 height 8
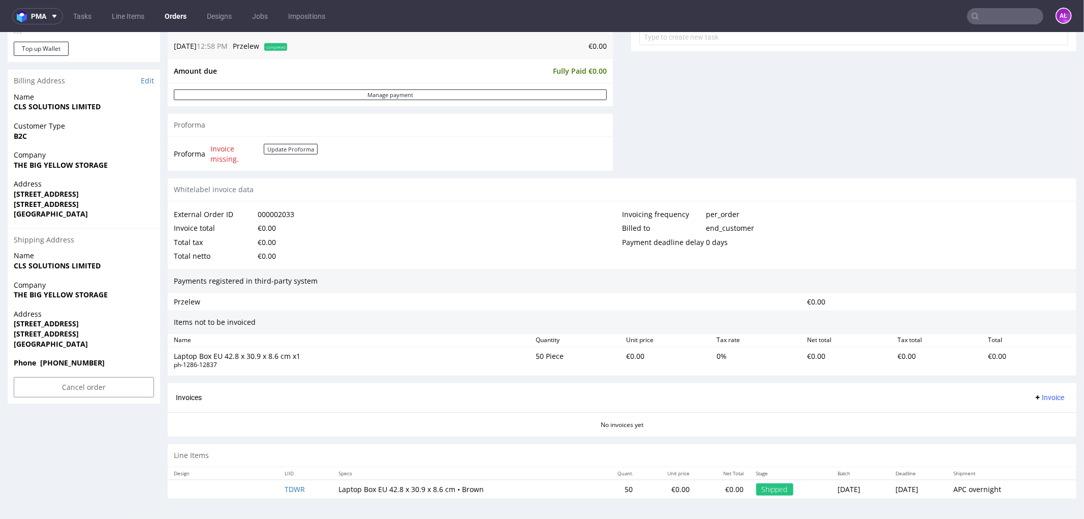
scroll to position [3, 0]
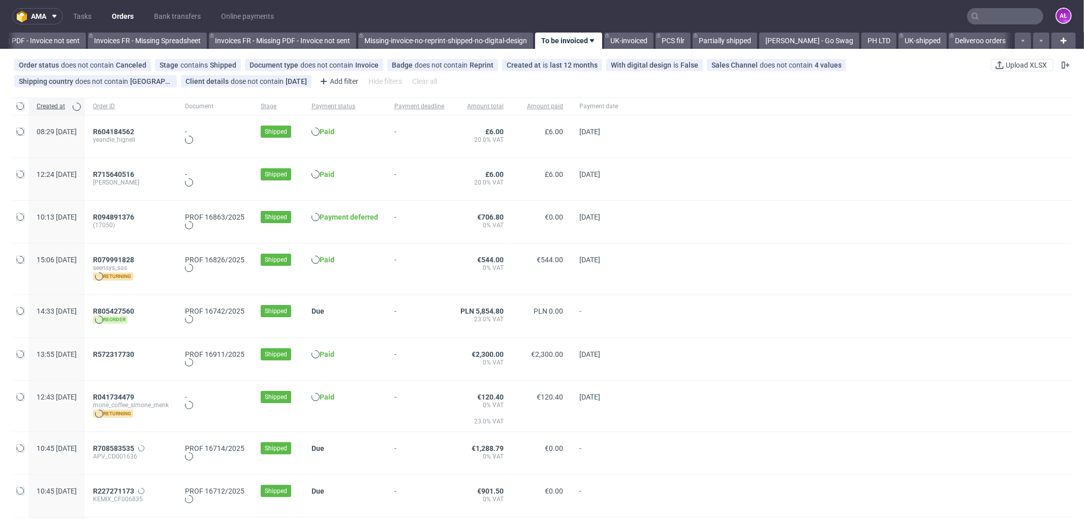
scroll to position [0, 1522]
click at [134, 259] on span "R079991828" at bounding box center [113, 260] width 41 height 8
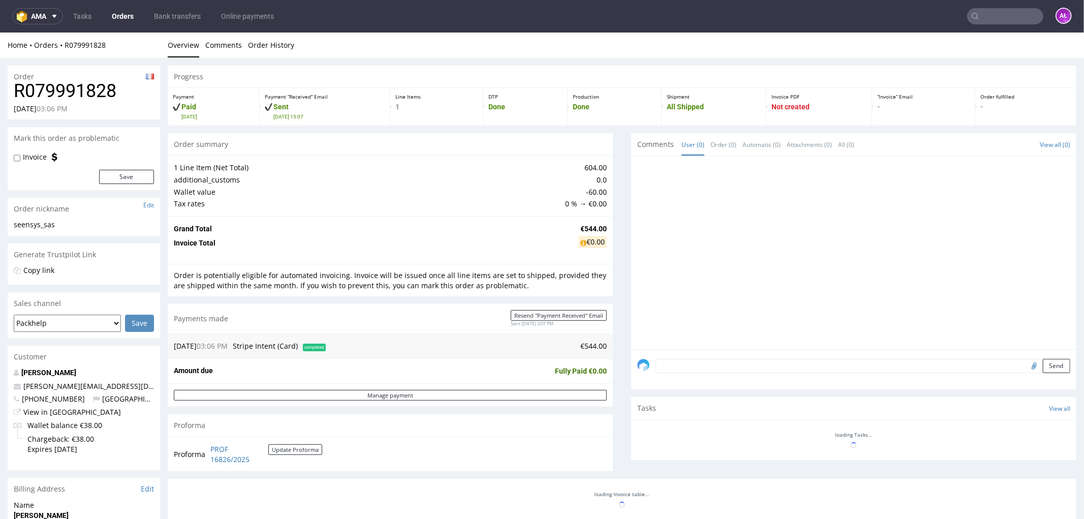
scroll to position [321, 0]
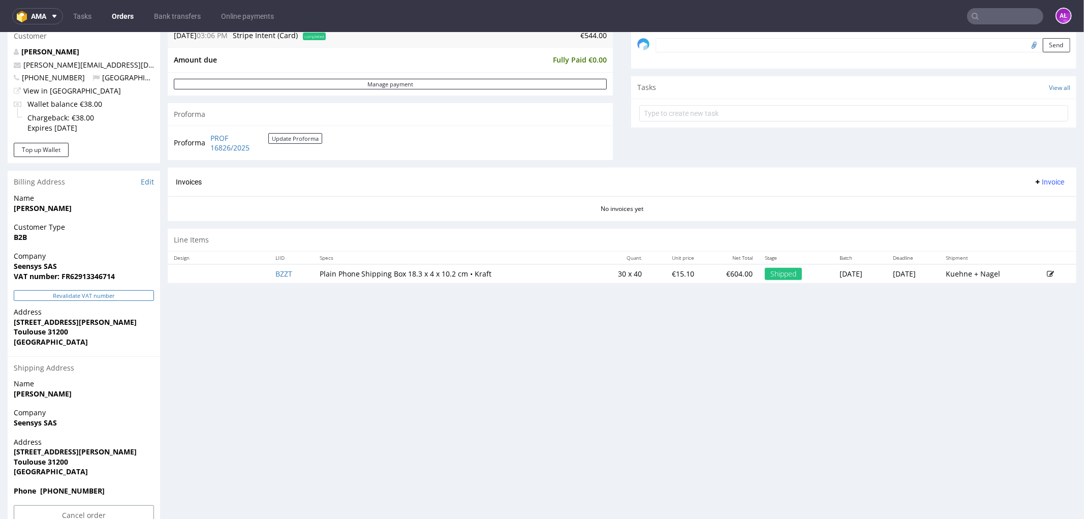
click at [134, 292] on button "Revalidate VAT number" at bounding box center [84, 295] width 140 height 11
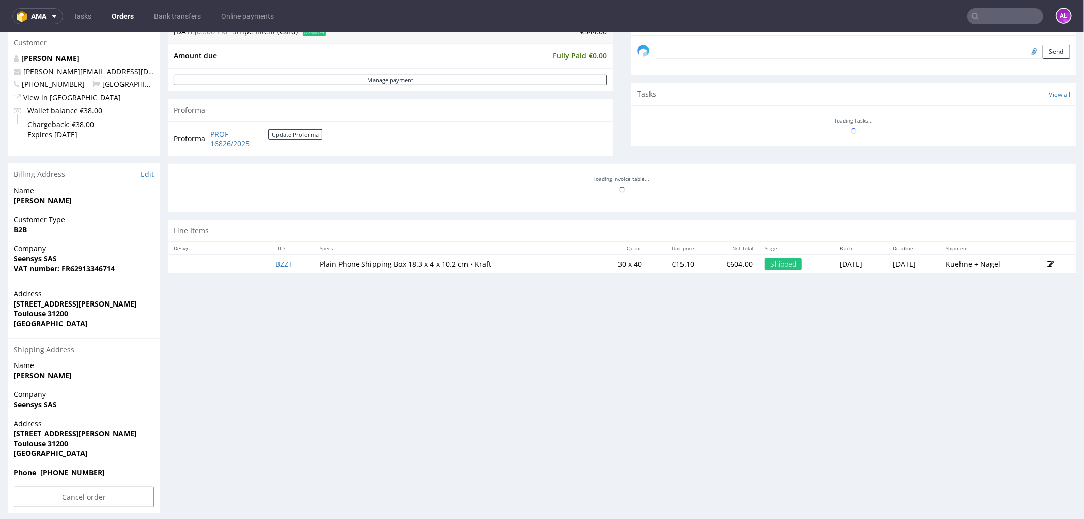
scroll to position [314, 0]
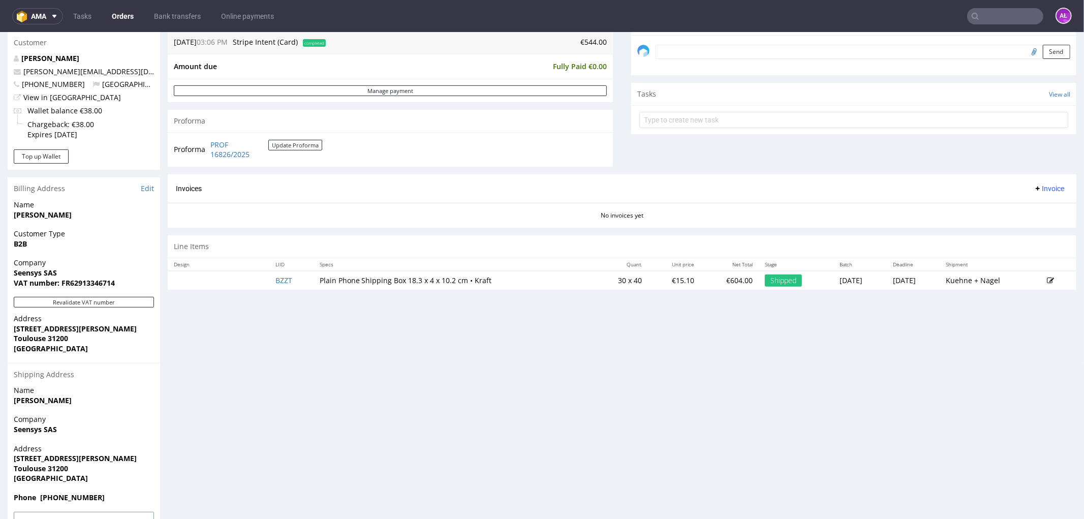
click at [1034, 190] on span "Invoice" at bounding box center [1049, 188] width 30 height 8
drag, startPoint x: 1033, startPoint y: 193, endPoint x: 1036, endPoint y: 212, distance: 19.0
click at [1036, 212] on span "Generate" at bounding box center [1031, 210] width 49 height 10
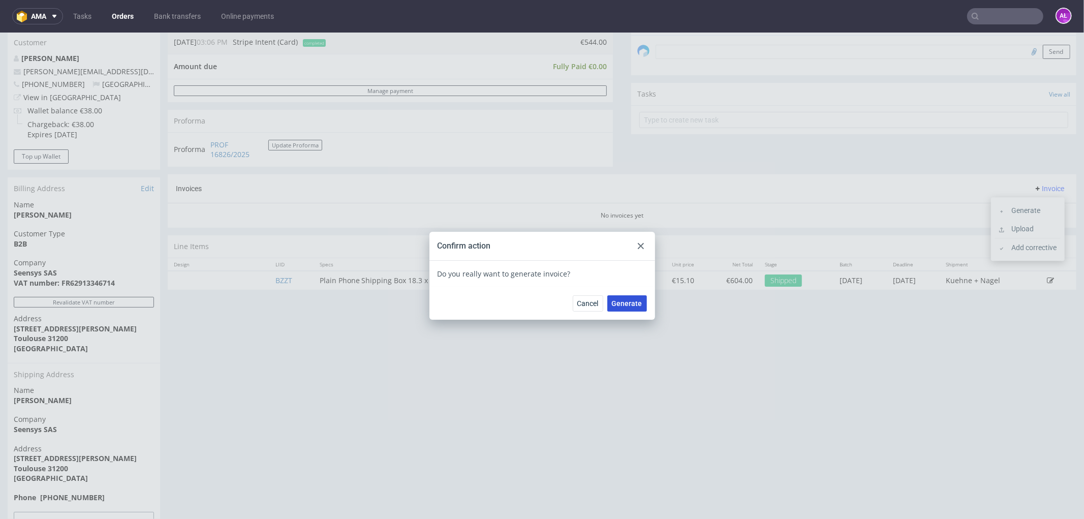
click at [636, 303] on span "Generate" at bounding box center [627, 302] width 30 height 7
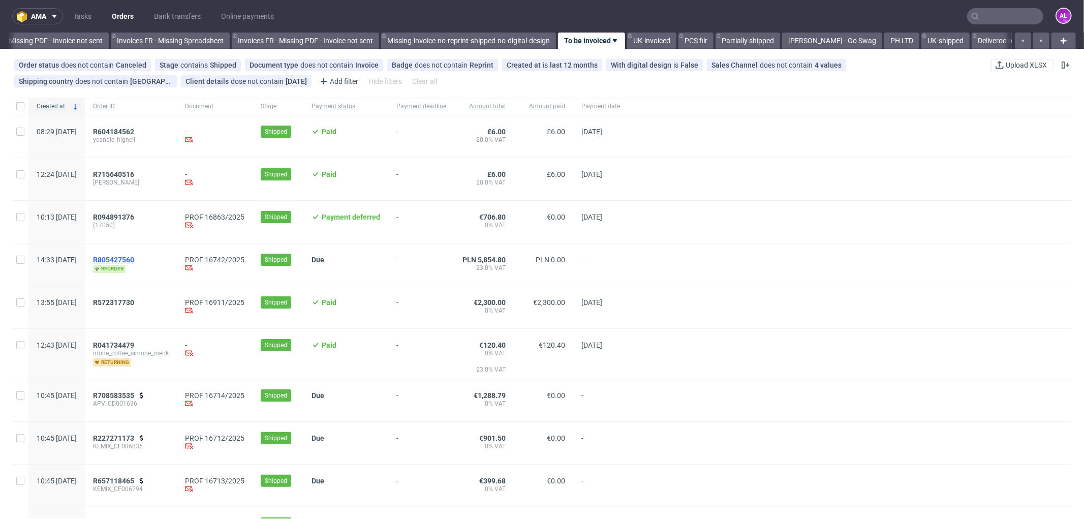
scroll to position [0, 1522]
click at [134, 306] on span "R572317730" at bounding box center [113, 302] width 41 height 8
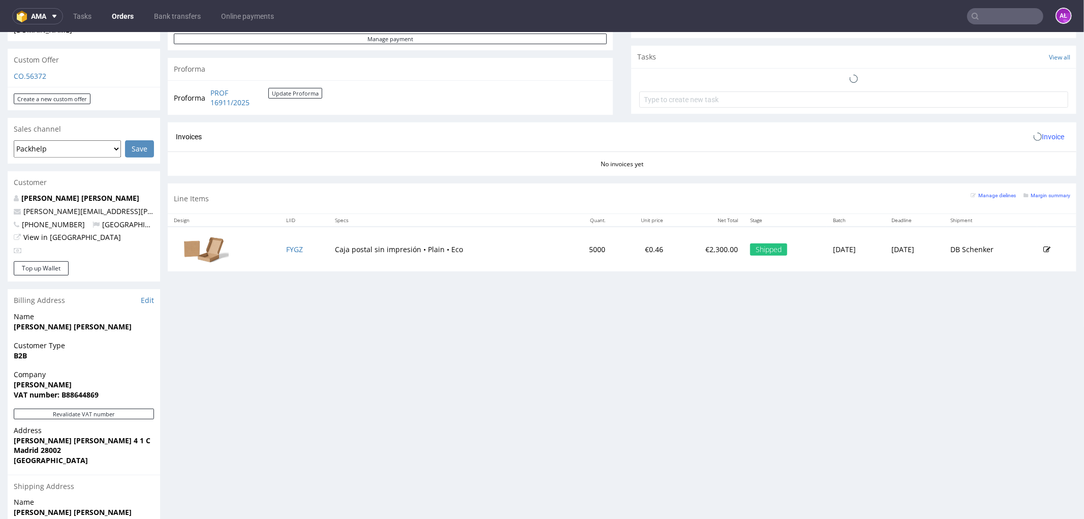
scroll to position [395, 0]
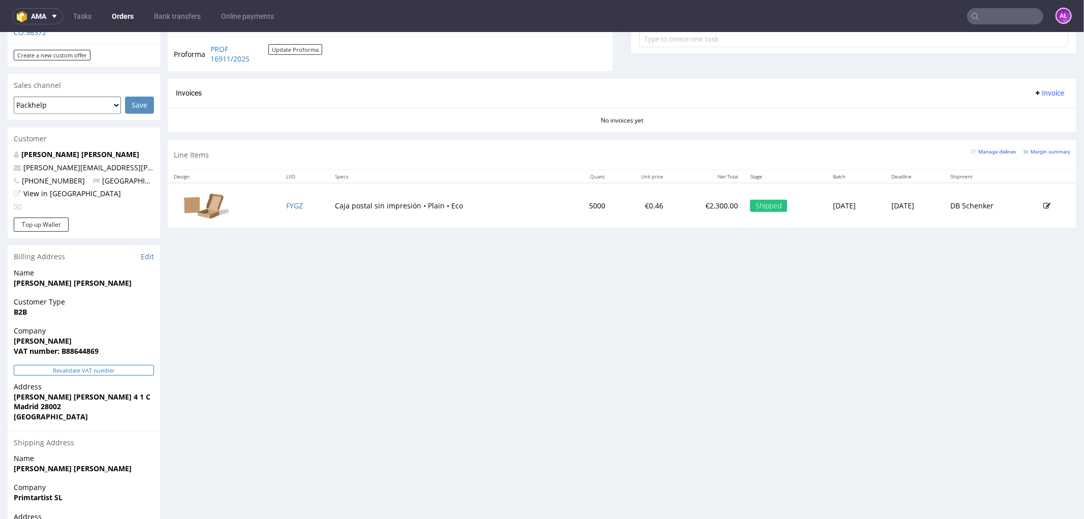
click at [134, 364] on button "Revalidate VAT number" at bounding box center [84, 369] width 140 height 11
click at [1040, 96] on span "Invoice" at bounding box center [1049, 93] width 30 height 8
drag, startPoint x: 1040, startPoint y: 100, endPoint x: 1038, endPoint y: 110, distance: 10.4
click at [1038, 110] on span "Generate" at bounding box center [1031, 115] width 49 height 10
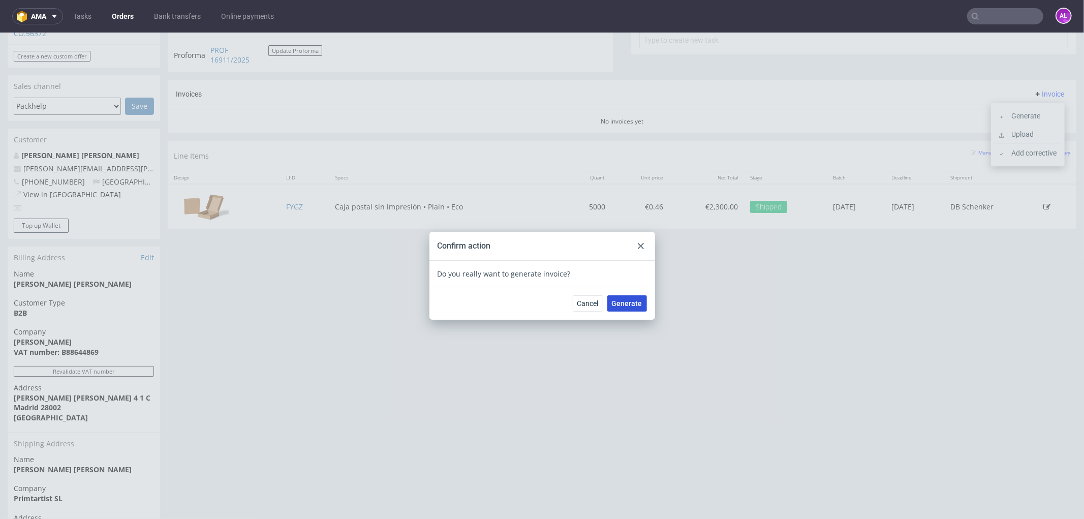
click at [629, 295] on button "Generate" at bounding box center [627, 303] width 40 height 16
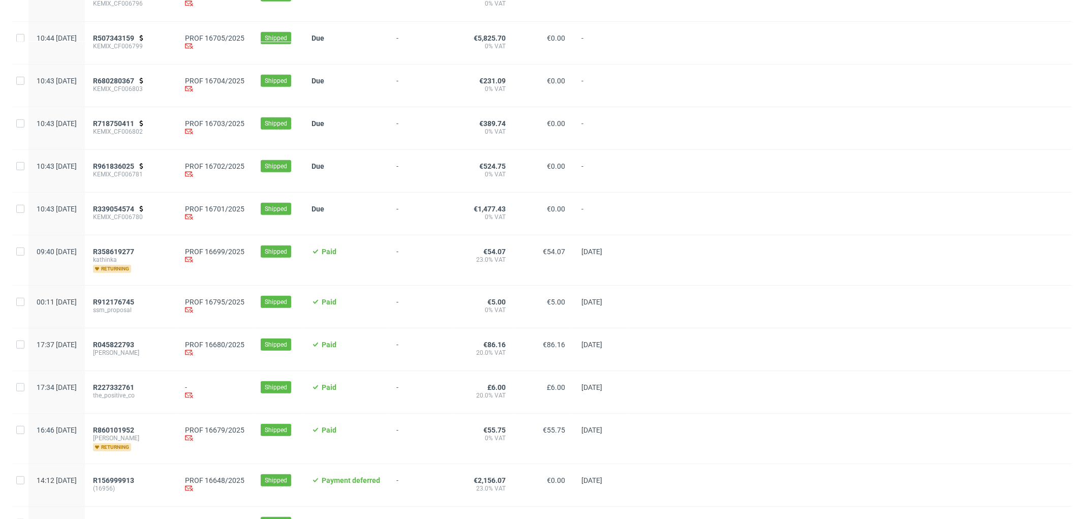
scroll to position [621, 0]
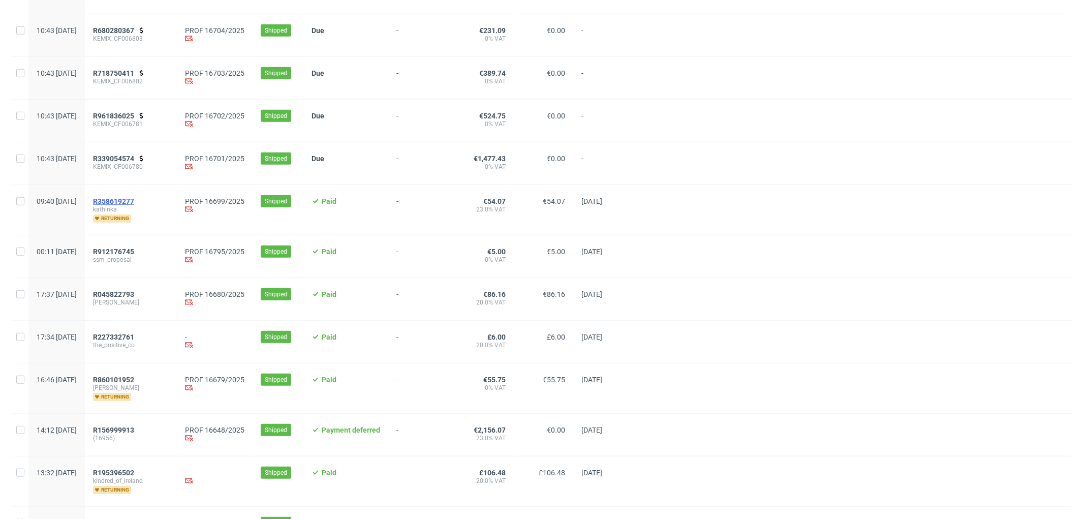
click at [134, 205] on span "R358619277" at bounding box center [113, 201] width 41 height 8
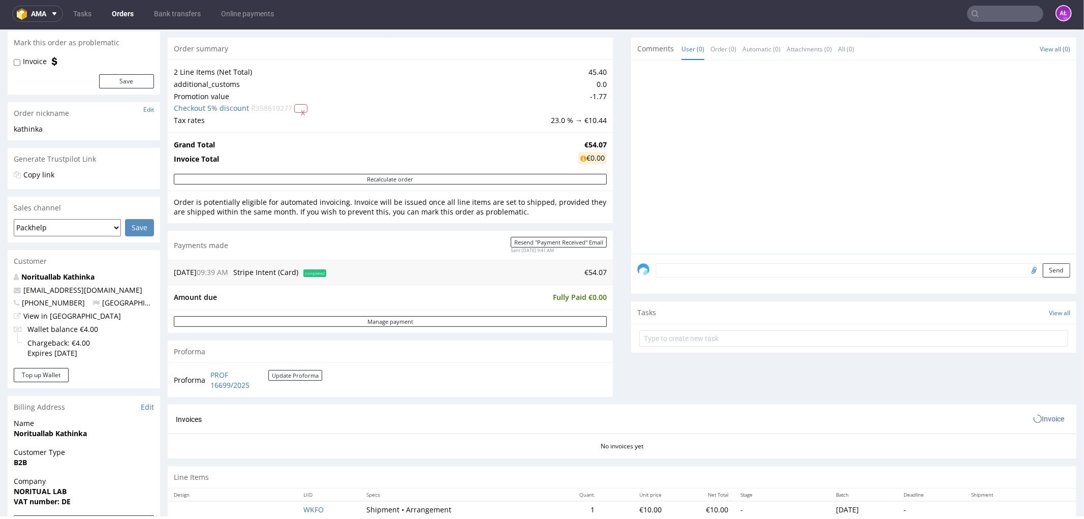
scroll to position [338, 0]
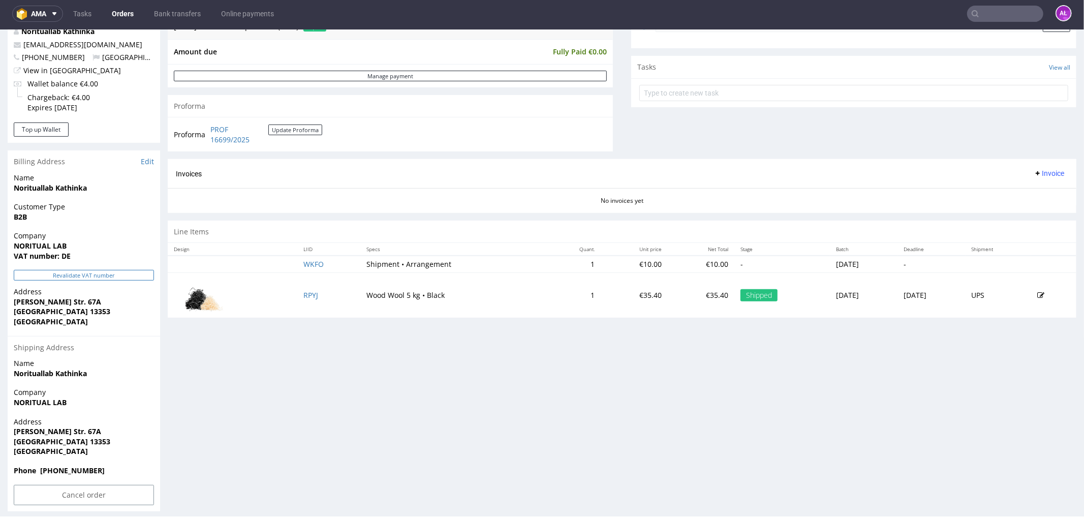
click at [140, 276] on button "Revalidate VAT number" at bounding box center [84, 274] width 140 height 11
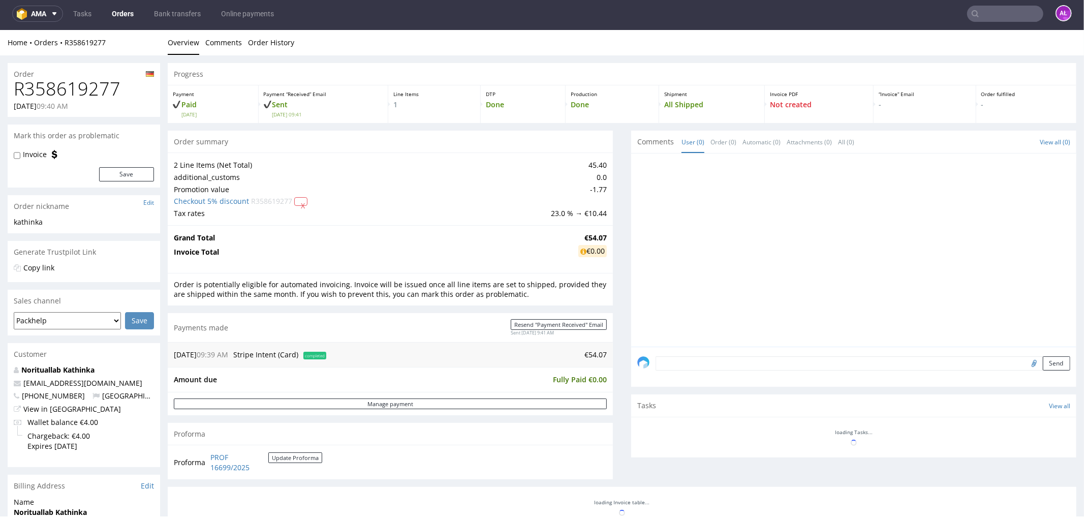
scroll to position [321, 0]
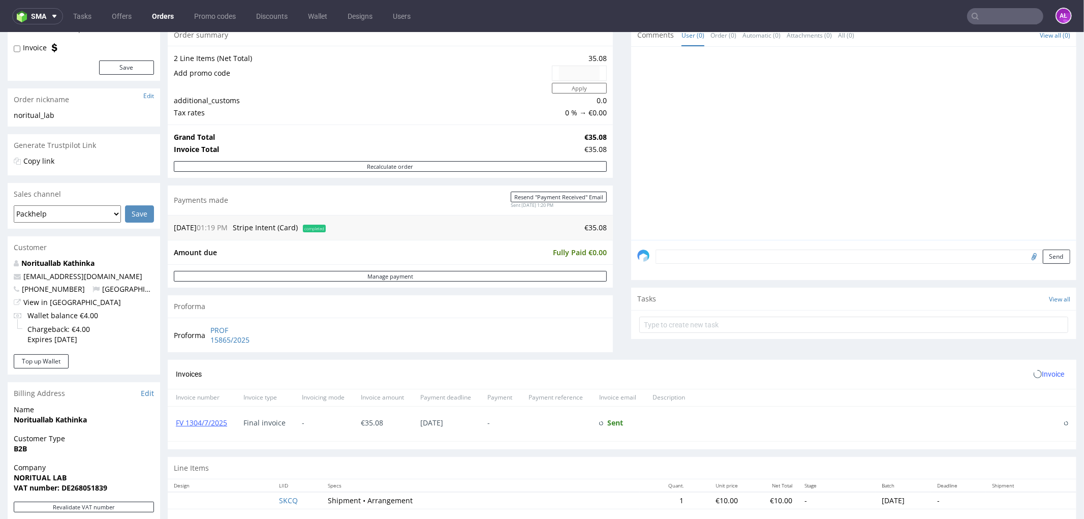
scroll to position [282, 0]
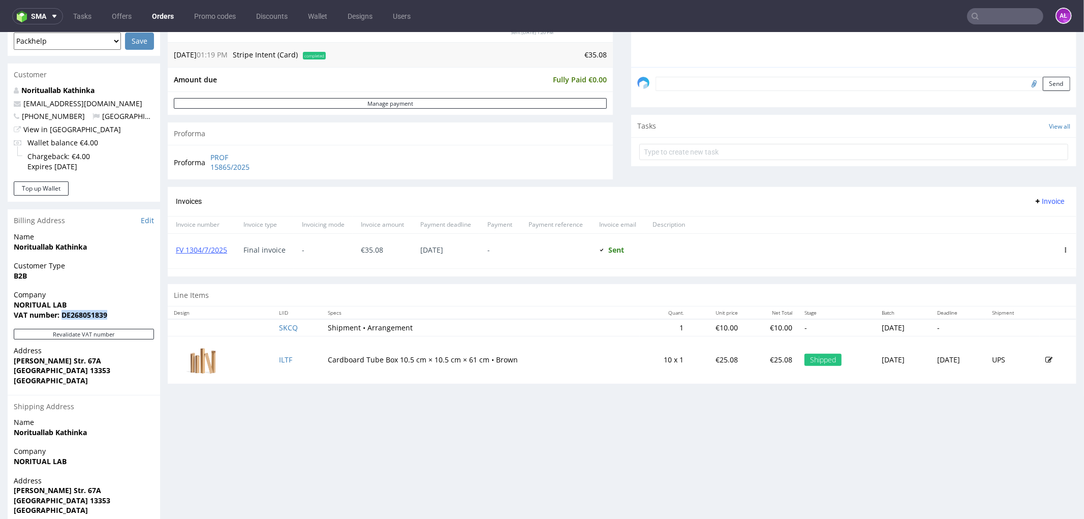
drag, startPoint x: 114, startPoint y: 316, endPoint x: 61, endPoint y: 317, distance: 52.9
click at [61, 317] on span "VAT number: DE268051839" at bounding box center [84, 314] width 140 height 10
copy strong "DE268051839"
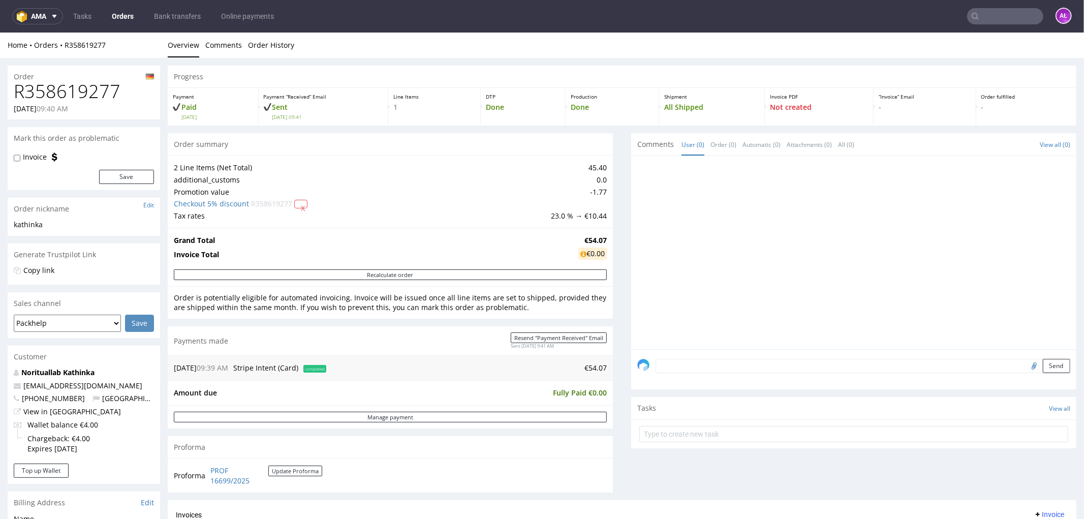
scroll to position [338, 0]
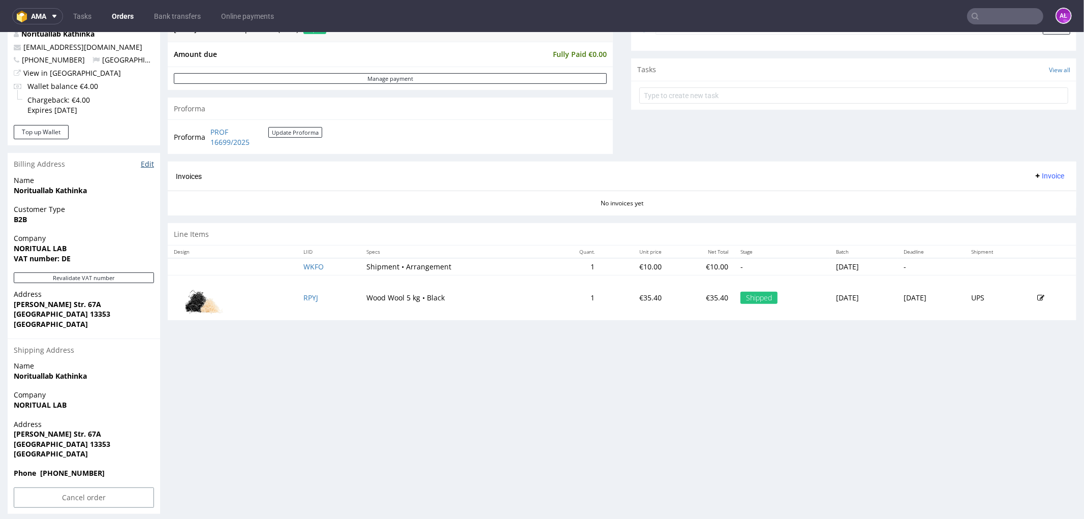
click at [149, 163] on link "Edit" at bounding box center [147, 164] width 13 height 10
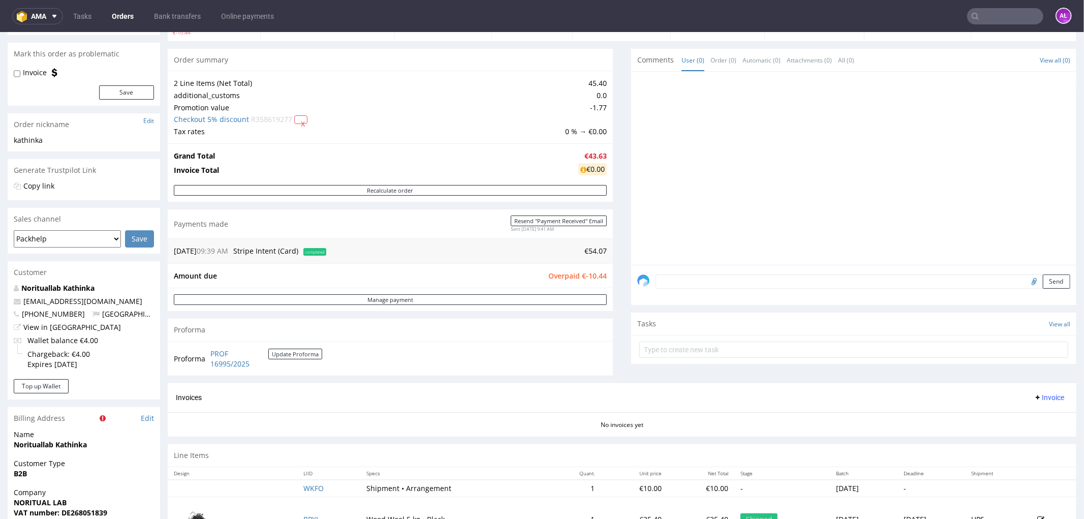
scroll to position [338, 0]
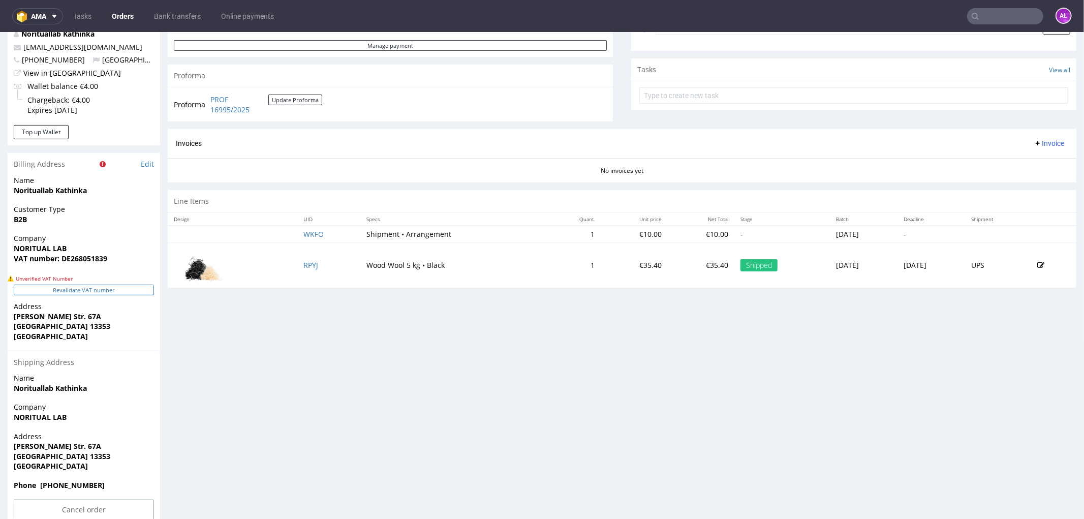
click at [94, 290] on button "Revalidate VAT number" at bounding box center [84, 289] width 140 height 11
click at [107, 288] on button "Revalidate VAT number" at bounding box center [84, 289] width 140 height 11
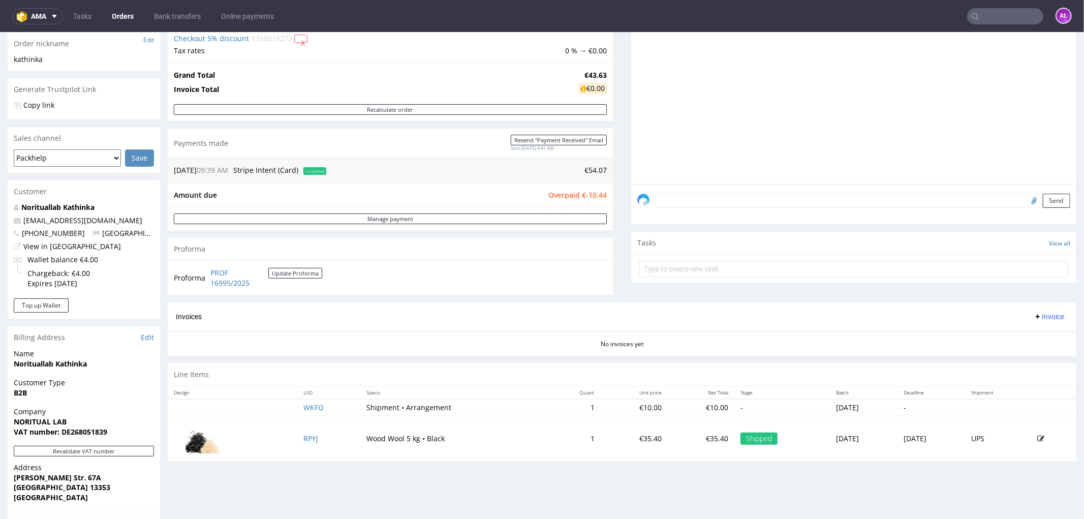
scroll to position [109, 0]
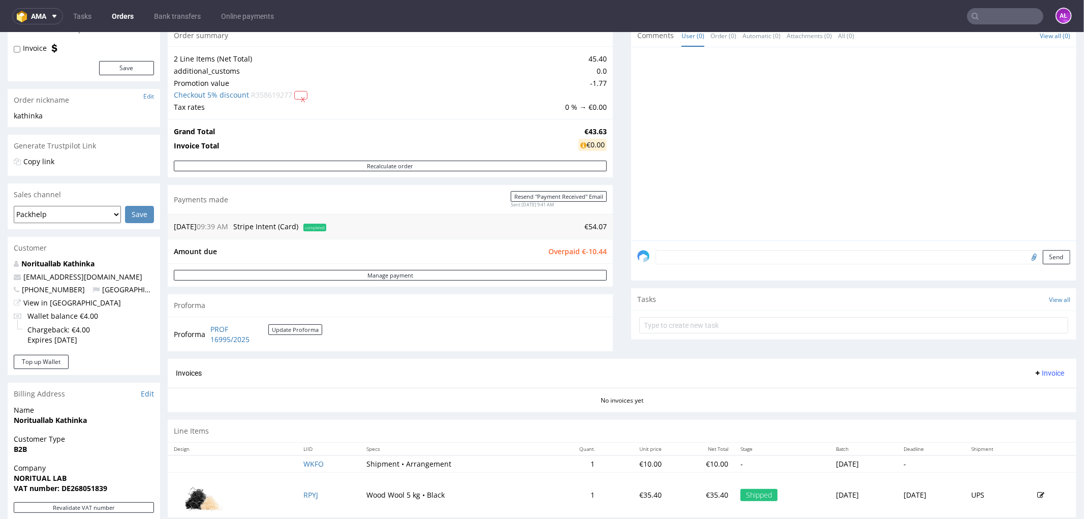
click at [1034, 372] on span "Invoice" at bounding box center [1049, 372] width 30 height 8
click at [1038, 387] on li "Generate" at bounding box center [1028, 394] width 66 height 18
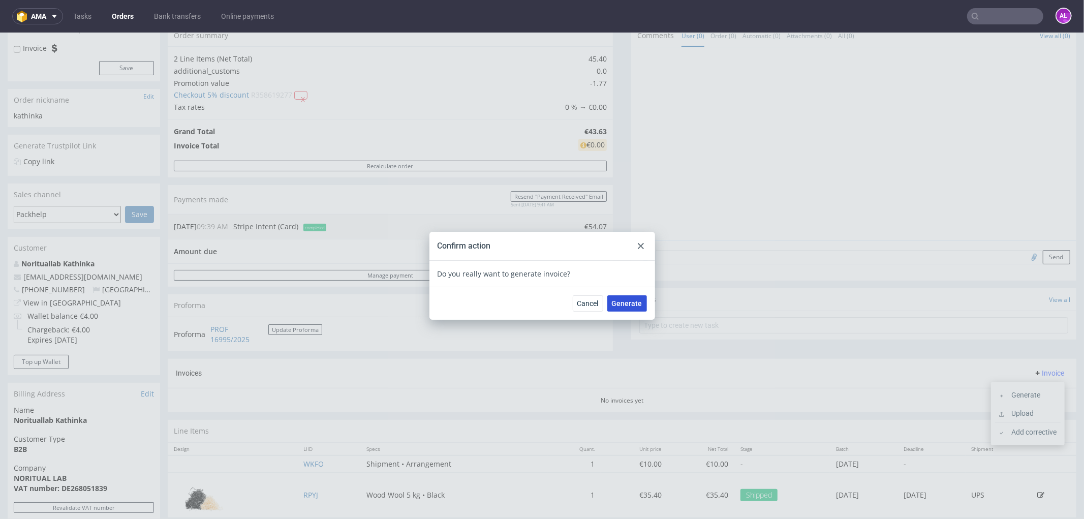
click at [639, 306] on button "Generate" at bounding box center [627, 303] width 40 height 16
click at [638, 245] on icon at bounding box center [641, 245] width 6 height 6
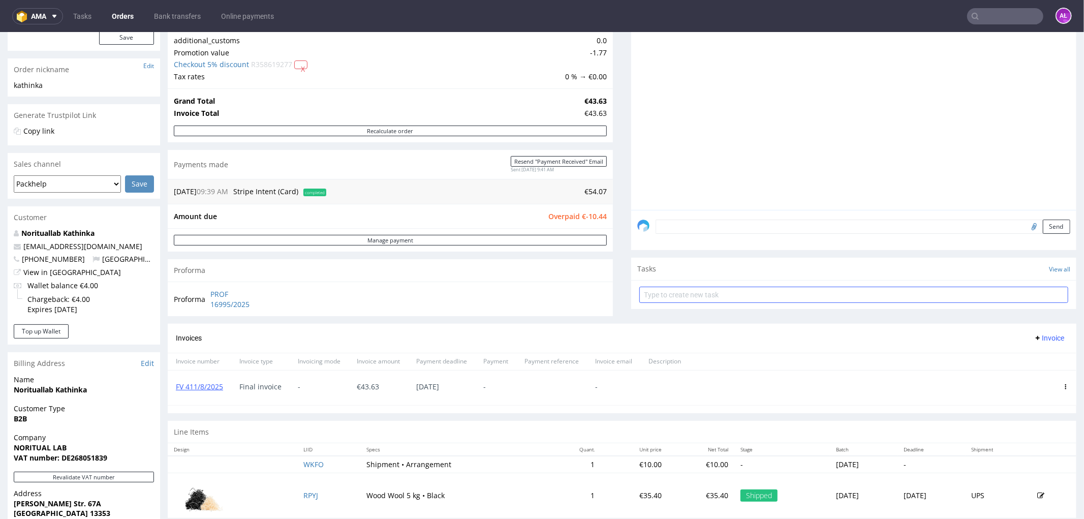
scroll to position [169, 0]
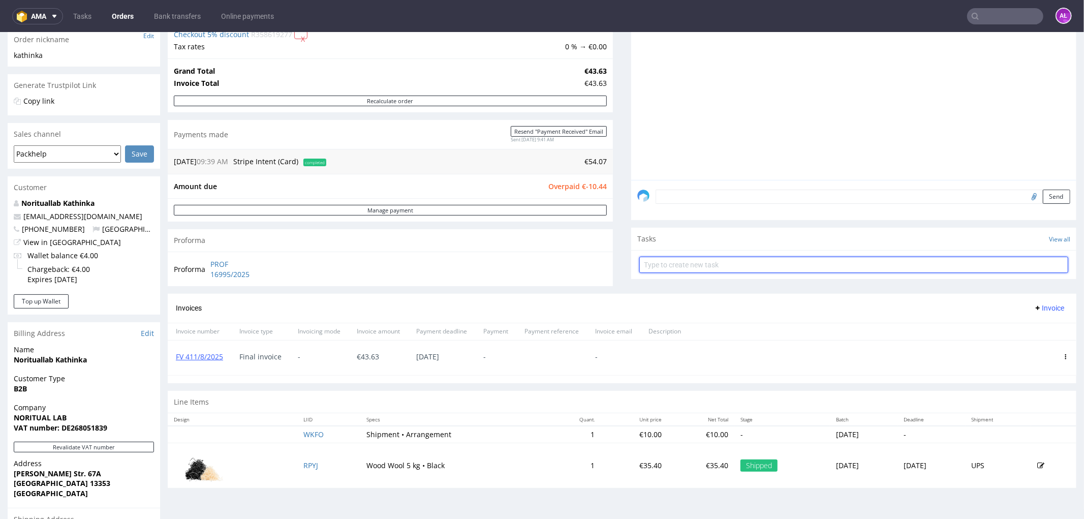
click at [704, 257] on input "text" at bounding box center [853, 264] width 429 height 16
type input "refund"
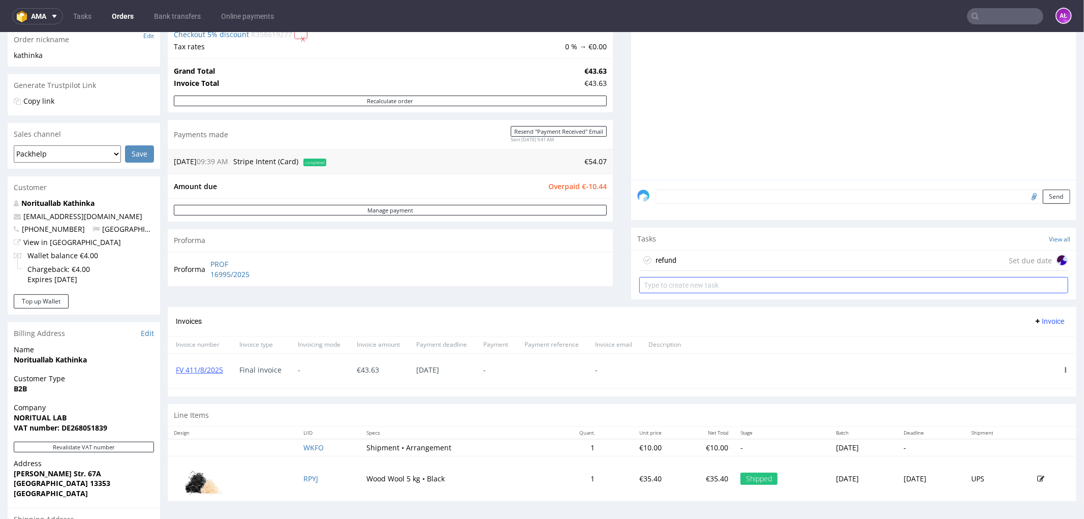
click at [704, 257] on div "refund Set due date" at bounding box center [853, 260] width 429 height 20
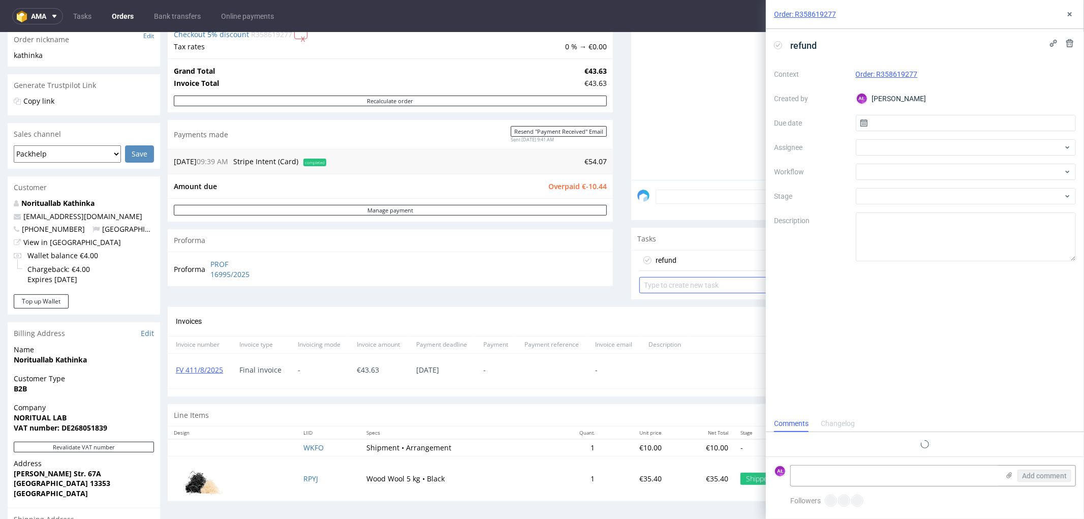
scroll to position [8, 0]
click at [879, 171] on div at bounding box center [966, 172] width 221 height 16
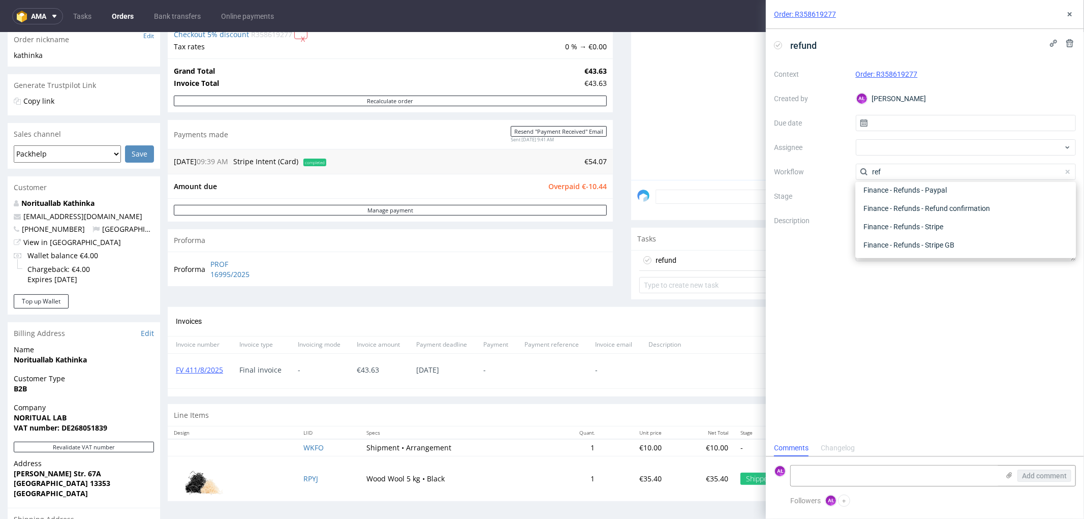
scroll to position [54, 0]
type input "ref"
click at [936, 223] on div "Finance - Refunds - Stripe" at bounding box center [965, 227] width 212 height 18
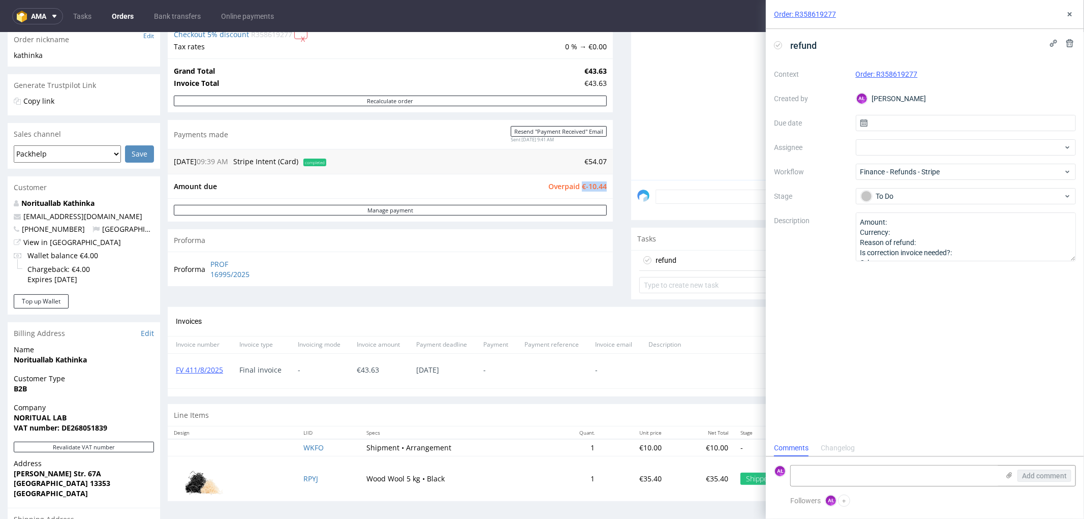
drag, startPoint x: 575, startPoint y: 186, endPoint x: 598, endPoint y: 186, distance: 22.9
click at [598, 186] on span "Overpaid €-10.44" at bounding box center [577, 186] width 58 height 10
copy span "€-10.44"
click at [918, 225] on textarea "Amount: Currency: Reason of refund: Is correction invoice needed?: Other:" at bounding box center [966, 236] width 221 height 49
paste textarea "€-10.44"
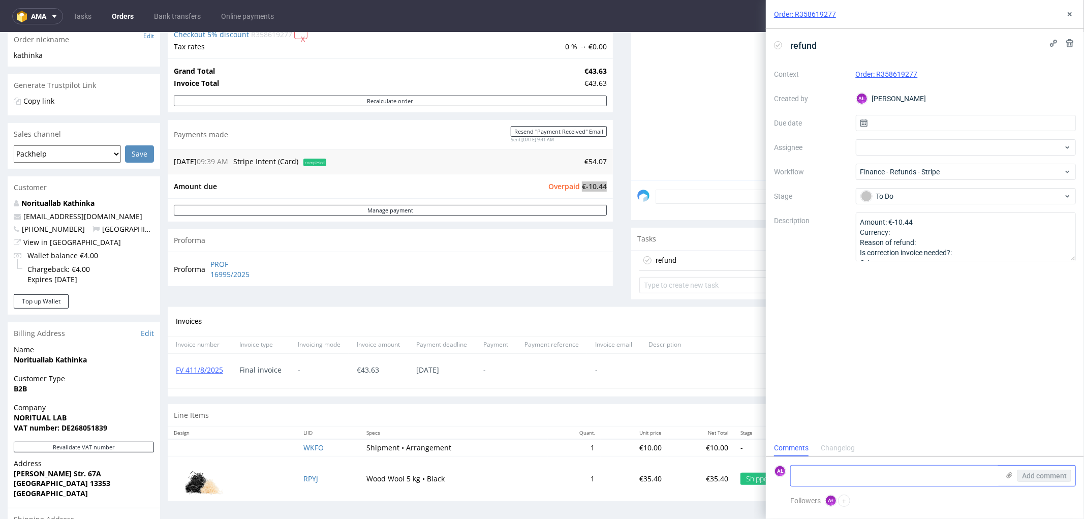
click at [905, 471] on textarea at bounding box center [895, 475] width 208 height 20
click at [951, 241] on textarea "Amount: €-10.44 Currency: Reason of refund: Is correction invoice needed?: Othe…" at bounding box center [966, 236] width 221 height 49
click at [938, 245] on textarea "Amount: €-10.44 Currency: Reason of refund: Is correction invoice needed?: Othe…" at bounding box center [966, 236] width 221 height 49
type textarea "Amount: €-10.44 Currency: Reason of refund: valid vat id Is correction invoice …"
click at [981, 306] on div "refund Context Order: R358619277 Created by AŁ [PERSON_NAME] Due date Assignee …" at bounding box center [925, 234] width 318 height 411
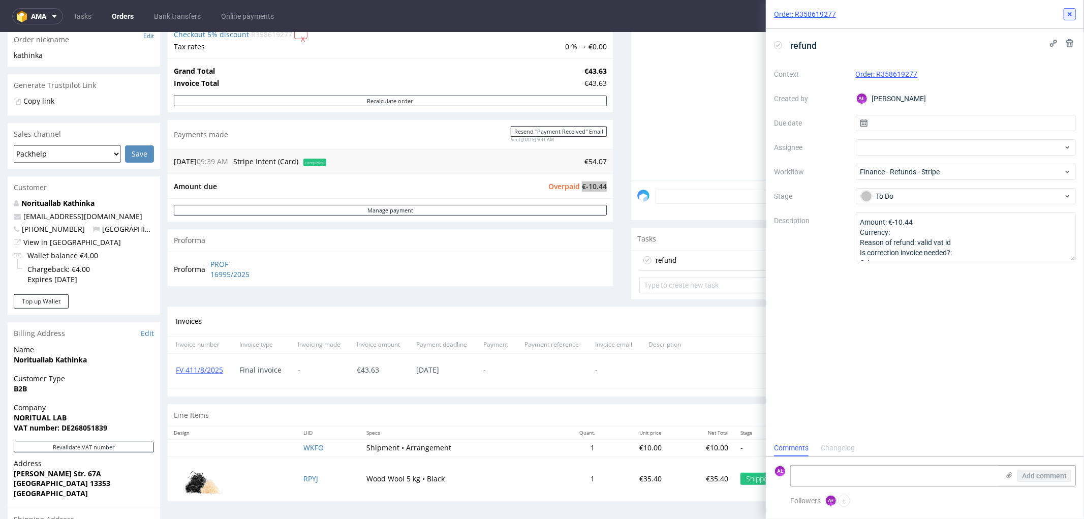
click at [1071, 13] on use at bounding box center [1070, 14] width 4 height 4
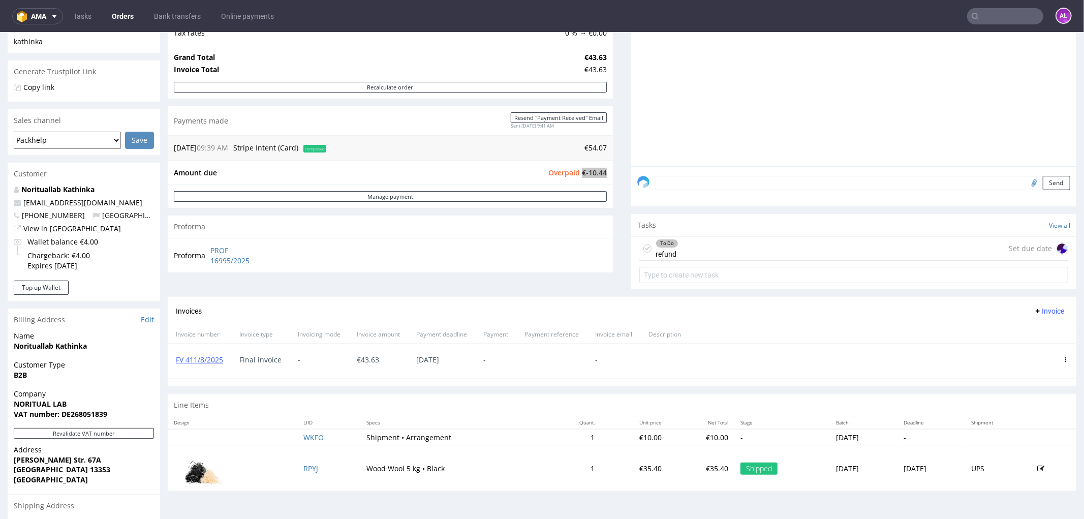
scroll to position [282, 0]
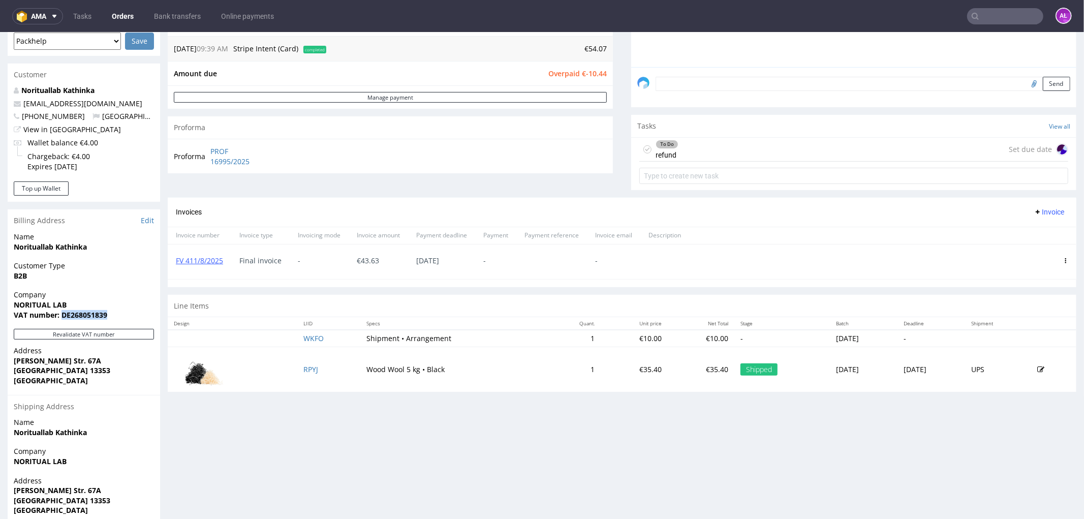
drag, startPoint x: 114, startPoint y: 312, endPoint x: 61, endPoint y: 317, distance: 53.6
click at [61, 317] on span "VAT number: DE268051839" at bounding box center [84, 314] width 140 height 10
copy strong "DE268051839"
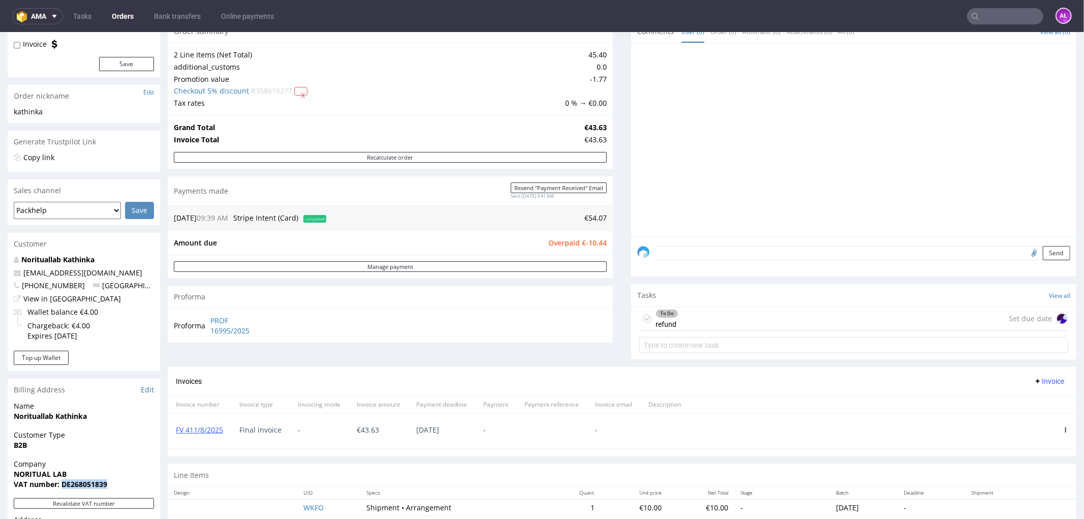
click at [1025, 254] on input "file" at bounding box center [1032, 251] width 14 height 13
type input "C:\fakepath\hg.PNG"
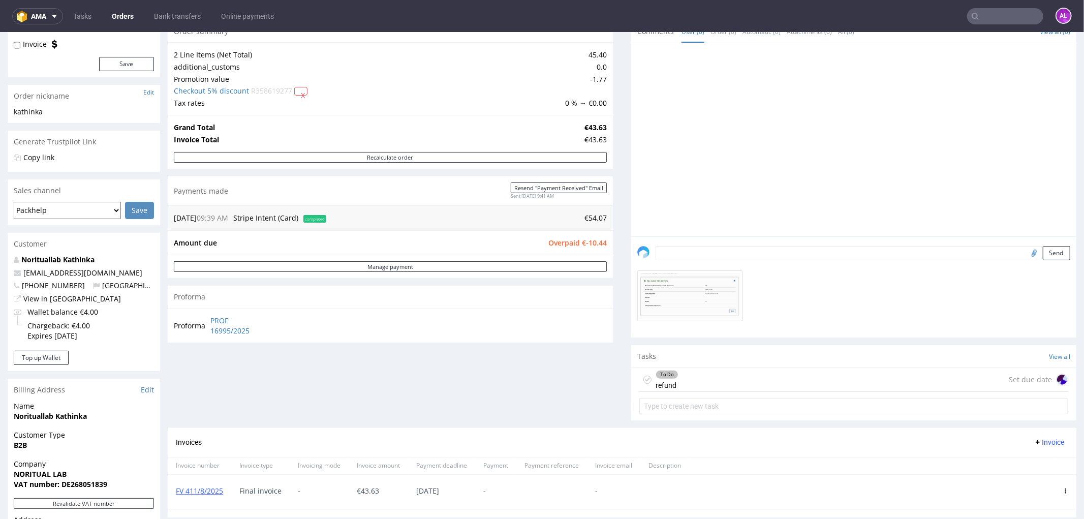
click at [772, 251] on textarea at bounding box center [862, 252] width 415 height 14
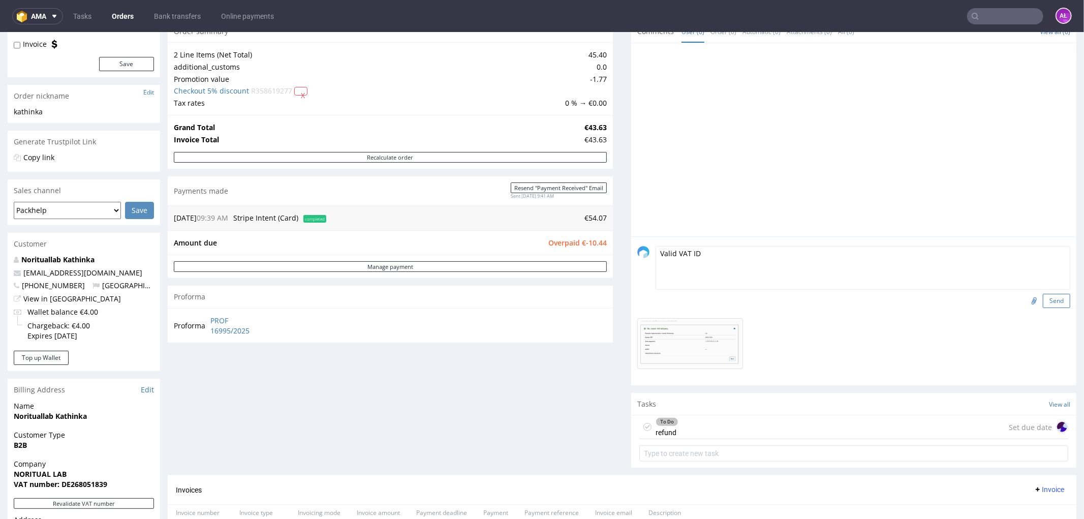
type textarea "Valid VAT ID"
click at [1043, 300] on button "Send" at bounding box center [1056, 300] width 27 height 14
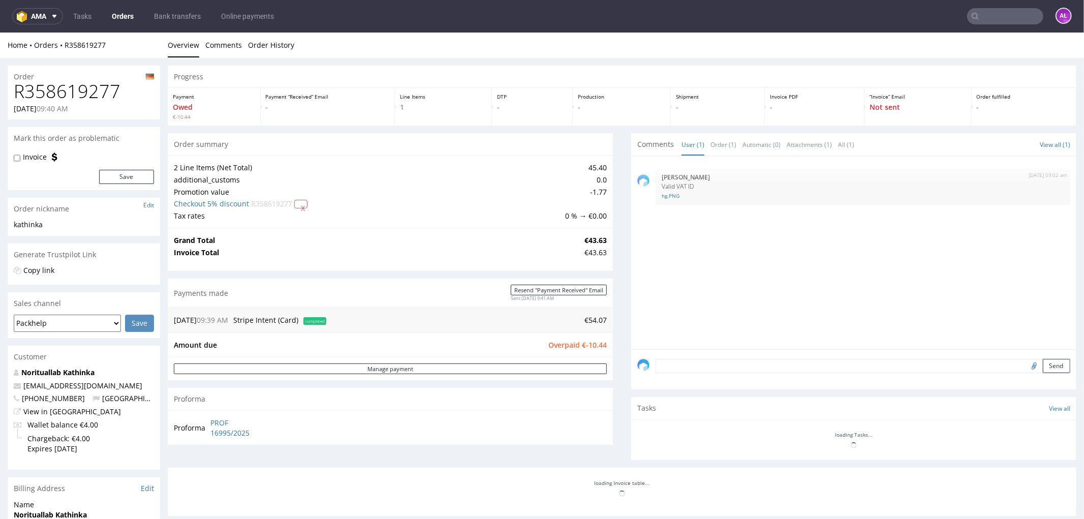
scroll to position [0, 0]
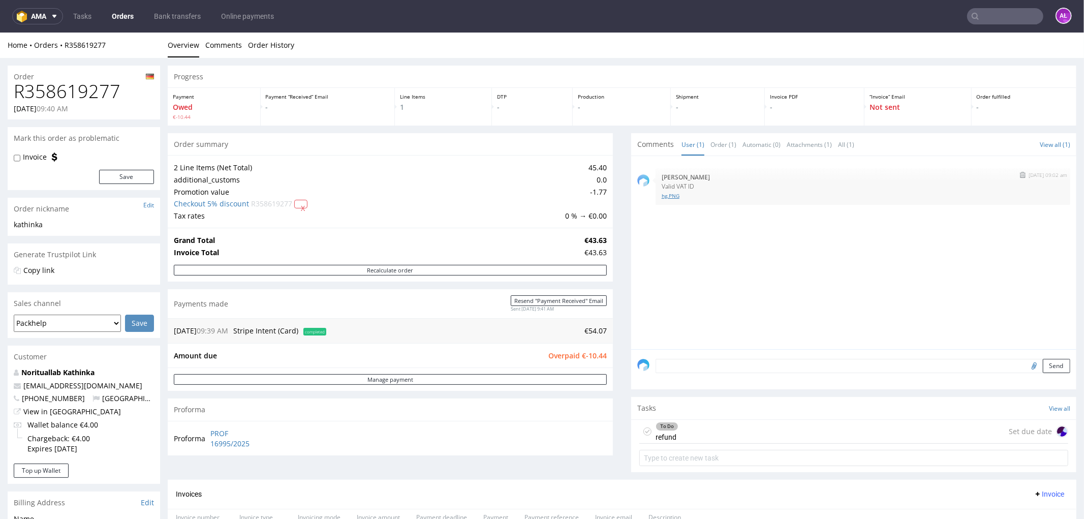
click at [662, 196] on link "hg.PNG" at bounding box center [863, 196] width 402 height 8
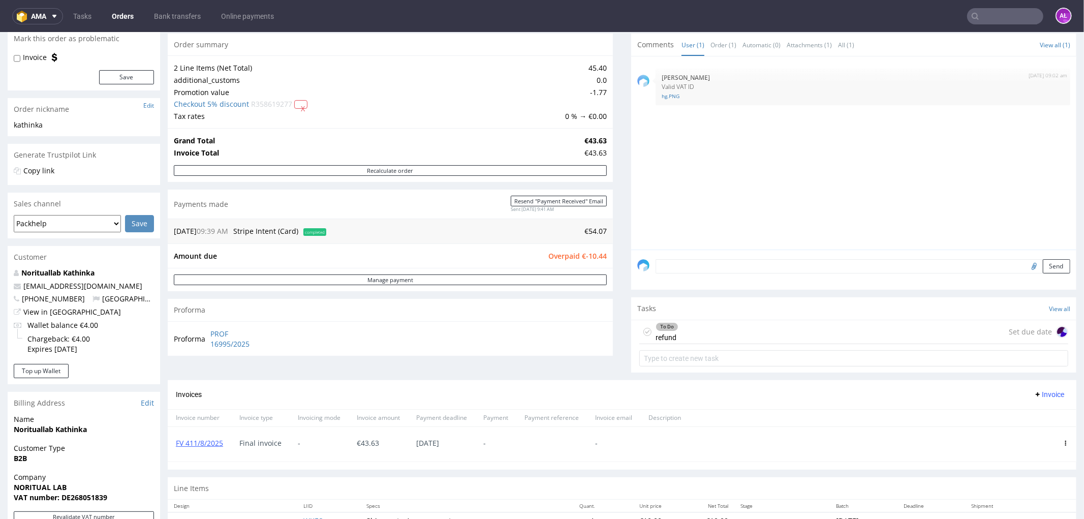
scroll to position [113, 0]
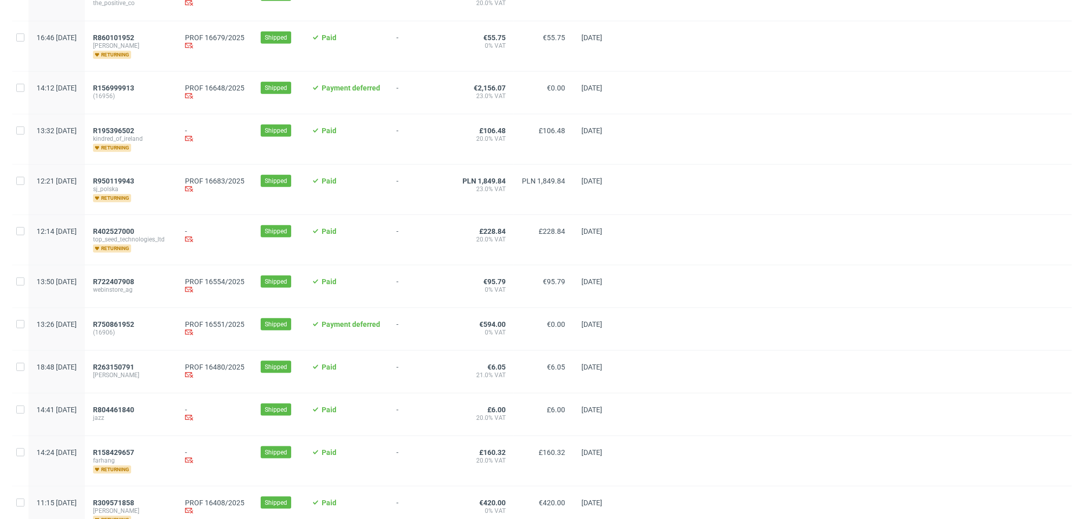
scroll to position [971, 0]
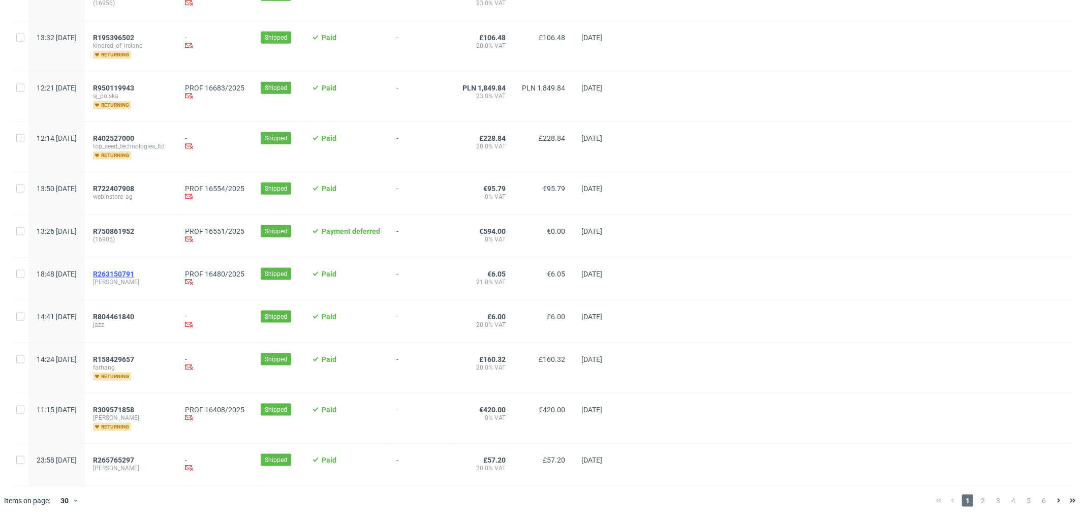
click at [134, 273] on span "R263150791" at bounding box center [113, 274] width 41 height 8
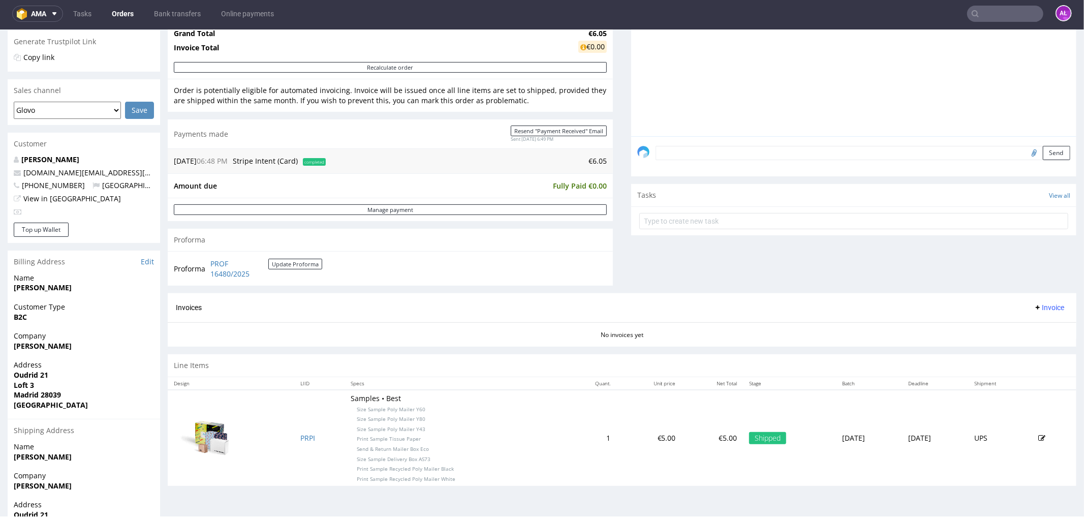
scroll to position [311, 0]
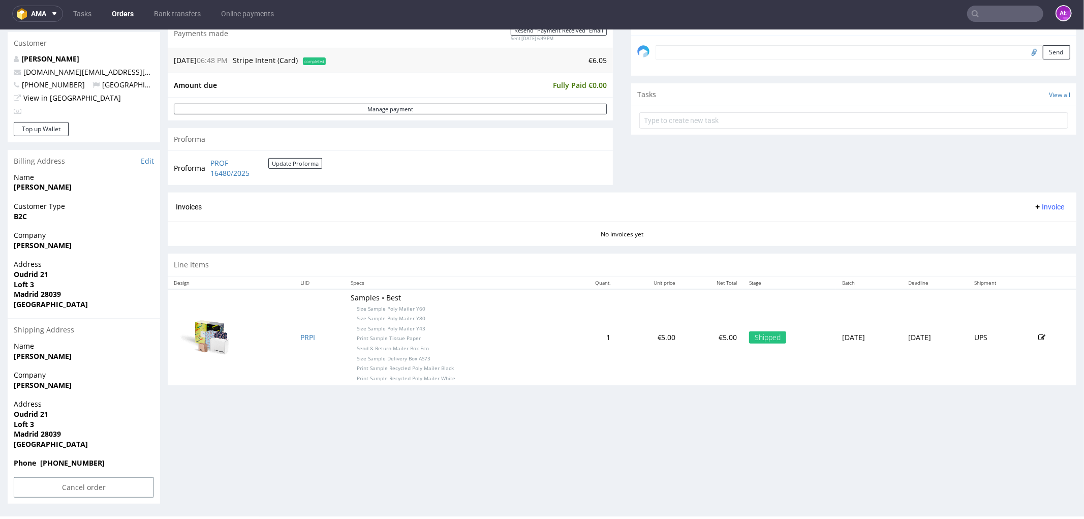
click at [1038, 204] on span "Invoice" at bounding box center [1049, 206] width 30 height 8
click at [1039, 224] on span "Generate" at bounding box center [1031, 229] width 49 height 10
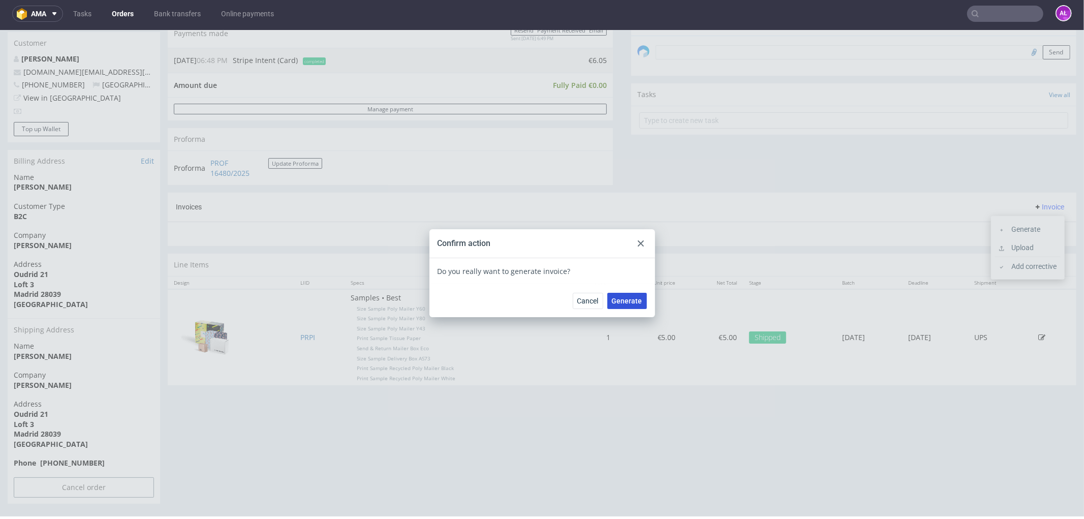
click at [623, 299] on span "Generate" at bounding box center [627, 300] width 30 height 7
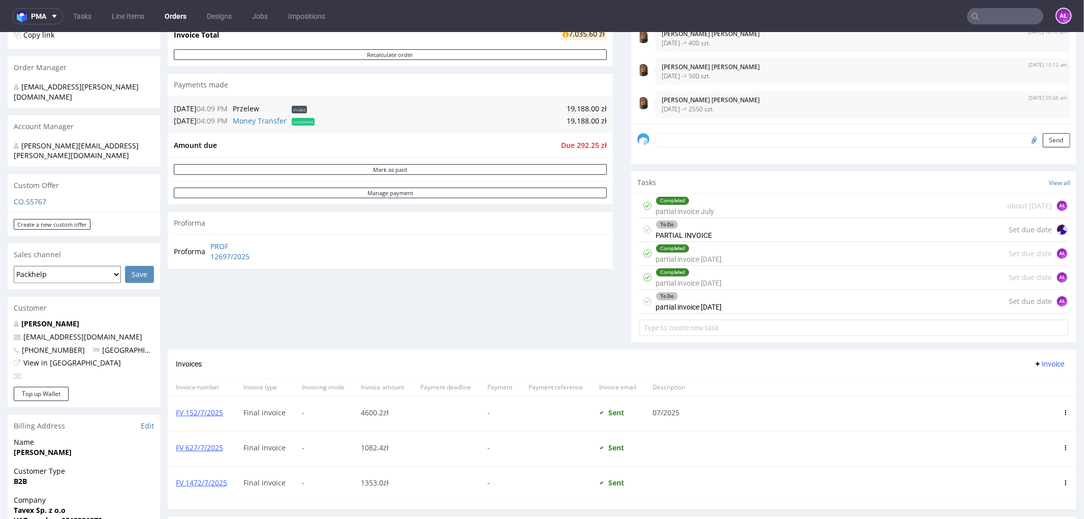
scroll to position [282, 0]
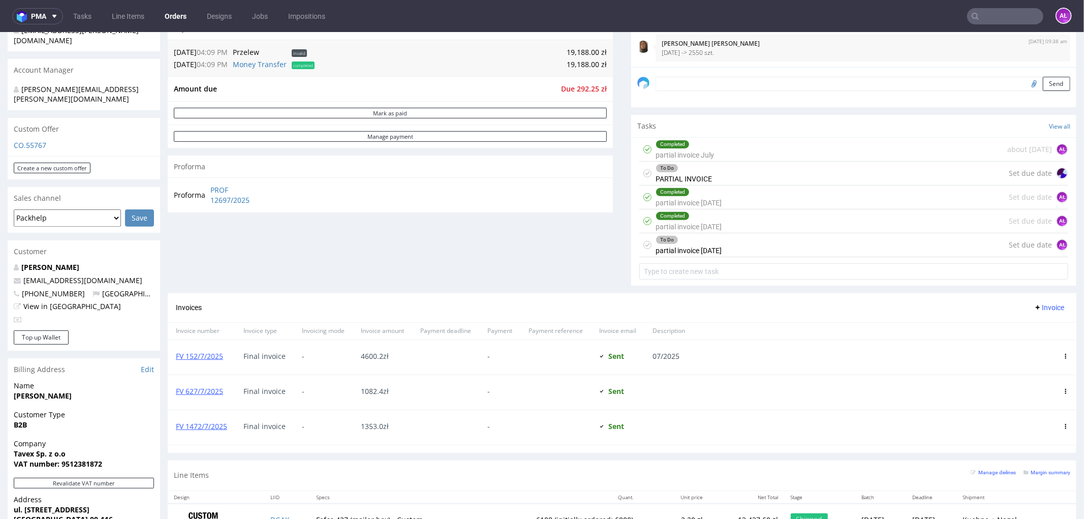
click at [700, 254] on div "To Do partial invoice 5/08/25" at bounding box center [688, 244] width 66 height 23
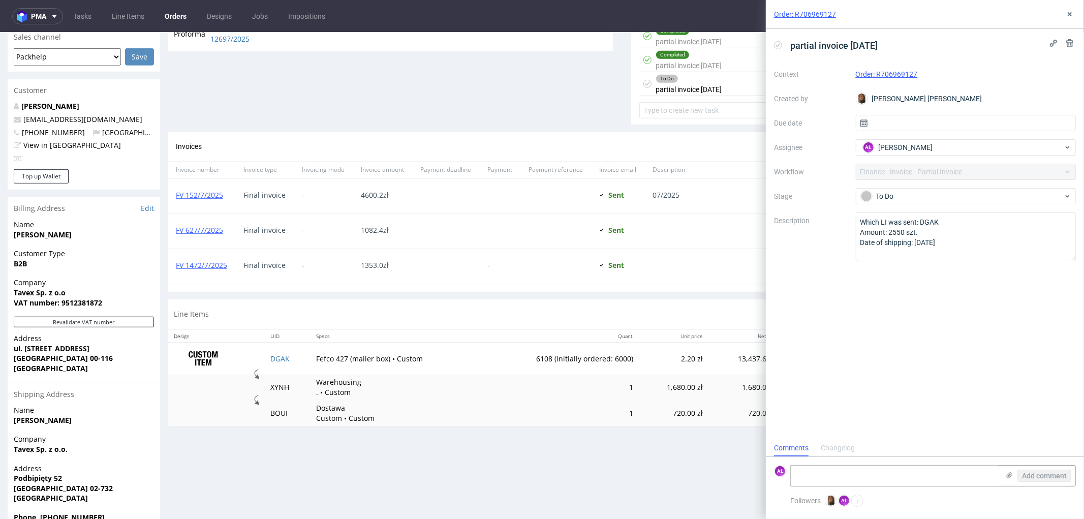
scroll to position [484, 0]
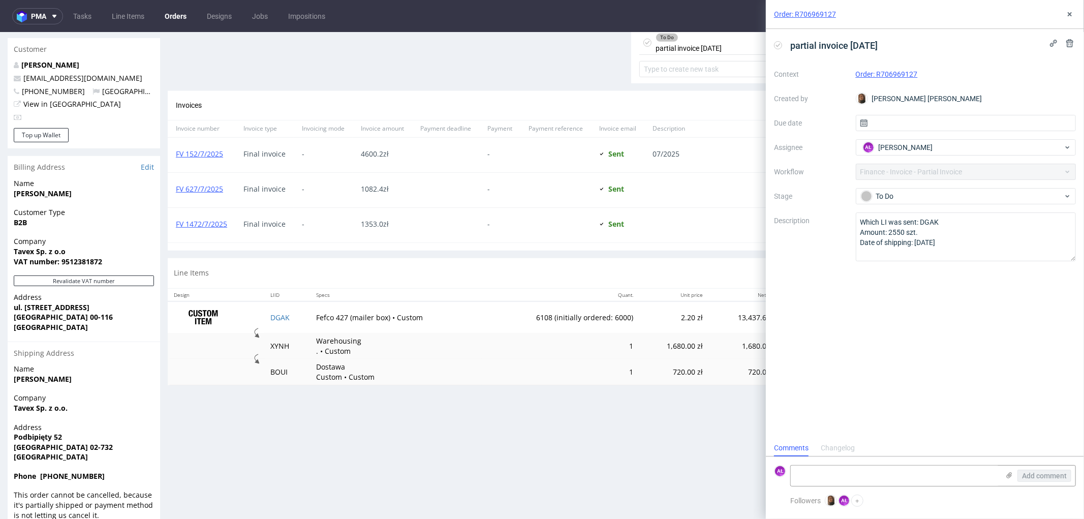
drag, startPoint x: 145, startPoint y: 258, endPoint x: 166, endPoint y: 243, distance: 24.8
click at [145, 275] on button "Revalidate VAT number" at bounding box center [84, 280] width 140 height 11
click at [1070, 13] on use at bounding box center [1070, 14] width 4 height 4
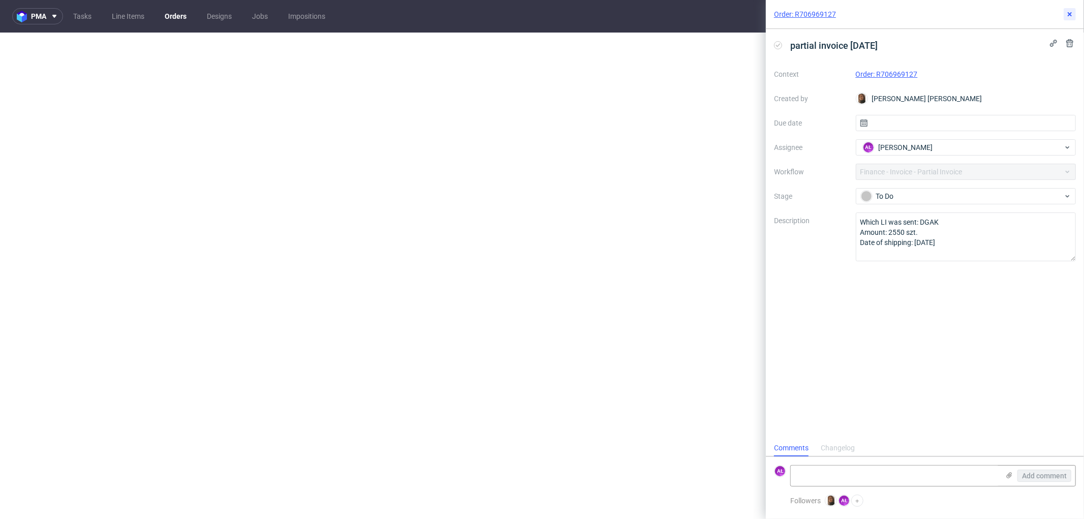
scroll to position [0, 0]
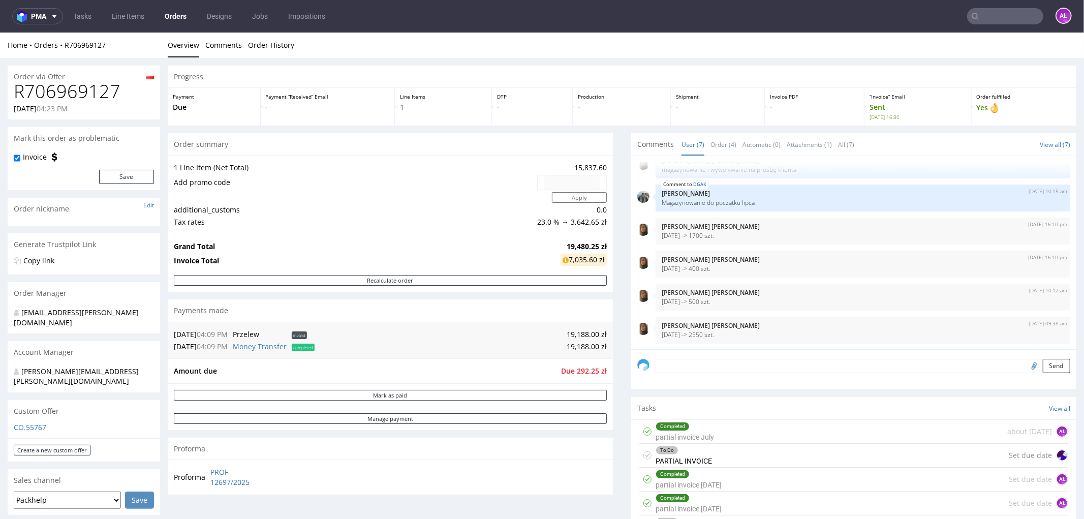
scroll to position [338, 0]
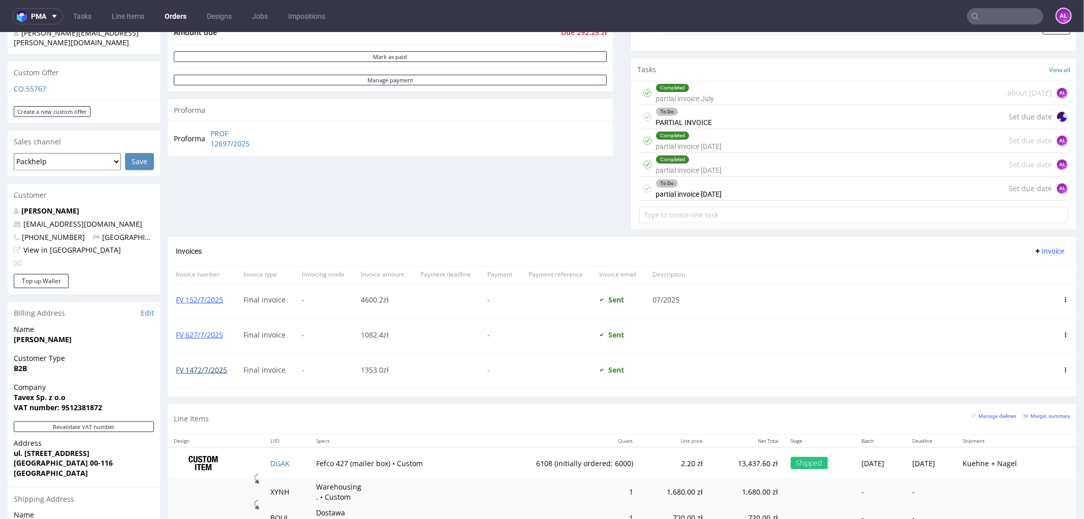
click at [186, 367] on link "FV 1472/7/2025" at bounding box center [201, 369] width 51 height 10
drag, startPoint x: 231, startPoint y: 134, endPoint x: 267, endPoint y: 139, distance: 36.5
click at [267, 139] on tr "Proforma PROF 12697/2025" at bounding box center [222, 138] width 96 height 22
click at [667, 186] on div "To Do" at bounding box center [688, 183] width 65 height 8
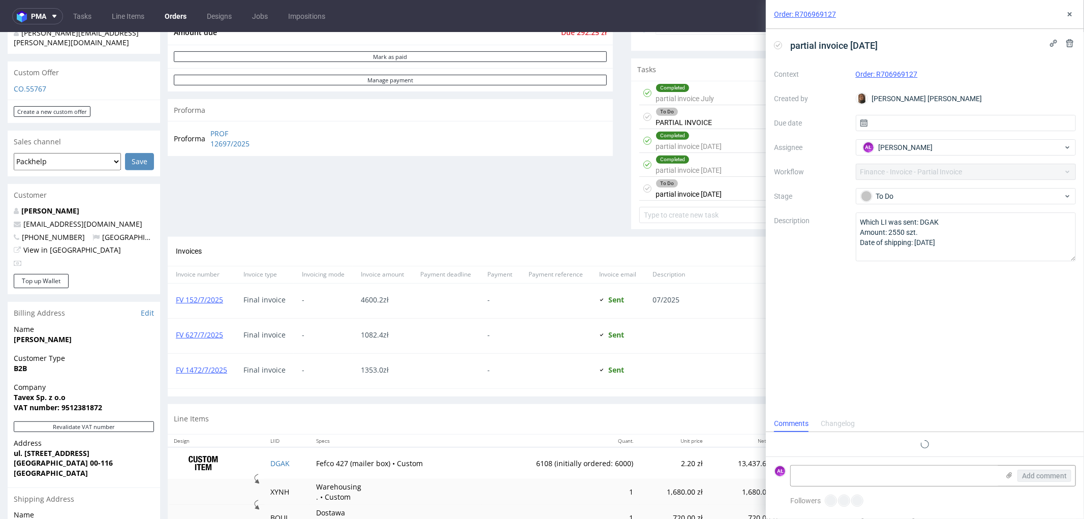
scroll to position [8, 0]
click at [713, 118] on div "To Do PARTIAL INVOICE Set due date" at bounding box center [853, 117] width 429 height 24
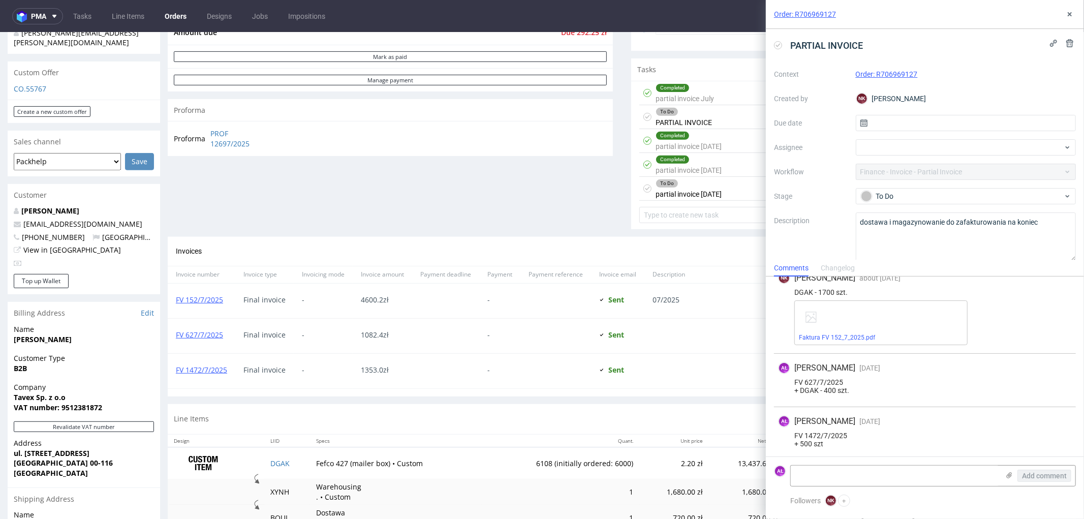
scroll to position [16, 0]
click at [693, 197] on div "To Do partial invoice 5/08/25" at bounding box center [688, 187] width 66 height 23
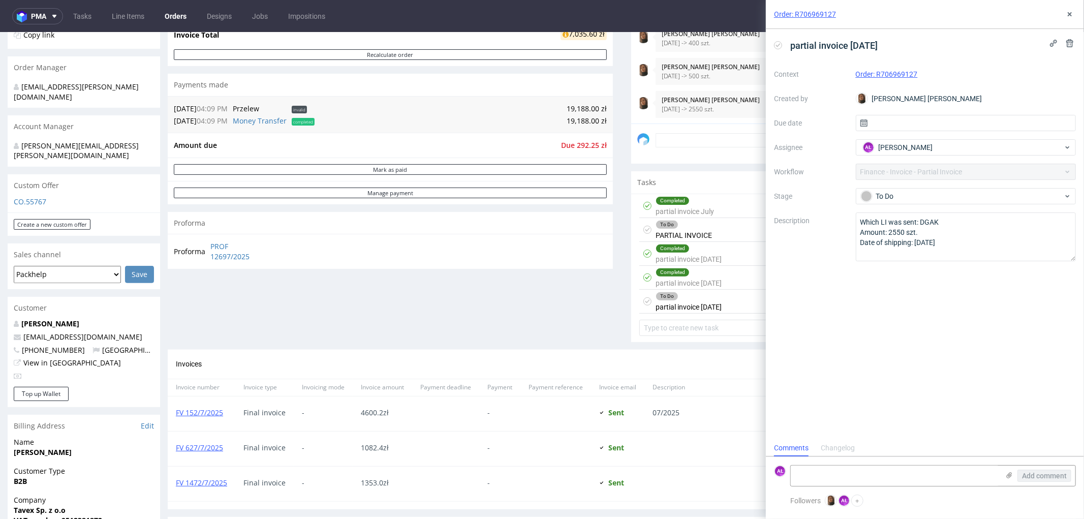
scroll to position [282, 0]
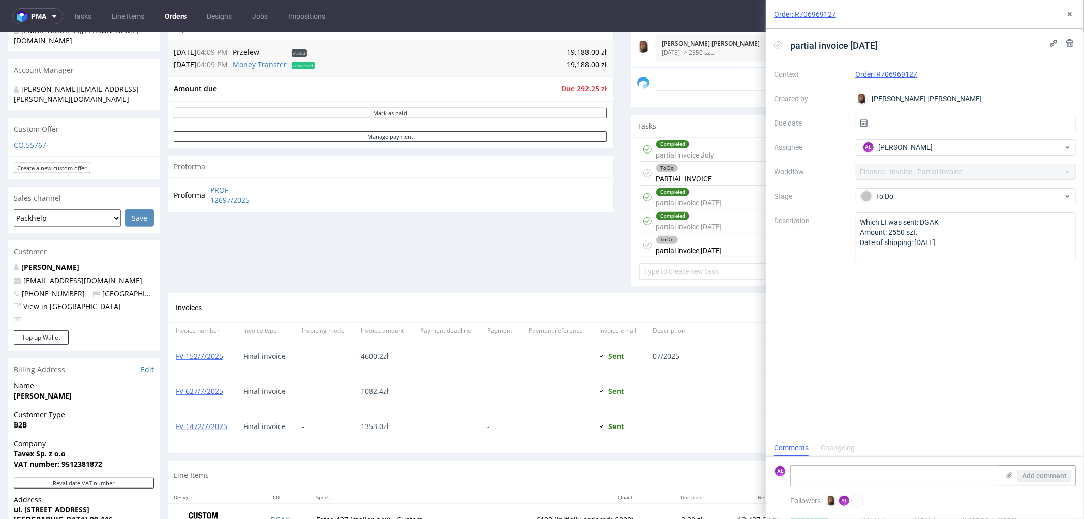
drag, startPoint x: 775, startPoint y: 42, endPoint x: 781, endPoint y: 40, distance: 6.4
click at [775, 42] on icon at bounding box center [778, 45] width 8 height 8
click at [906, 479] on textarea at bounding box center [895, 475] width 208 height 20
click at [1073, 13] on icon at bounding box center [1070, 14] width 8 height 8
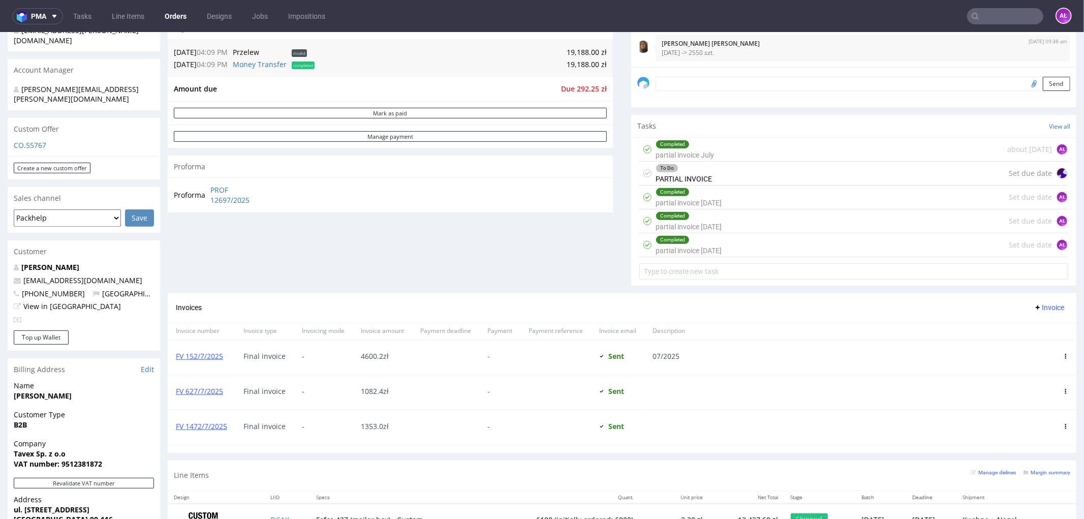
click at [1036, 304] on span "Invoice" at bounding box center [1049, 307] width 30 height 8
click at [1036, 331] on span "Upload" at bounding box center [1031, 328] width 49 height 10
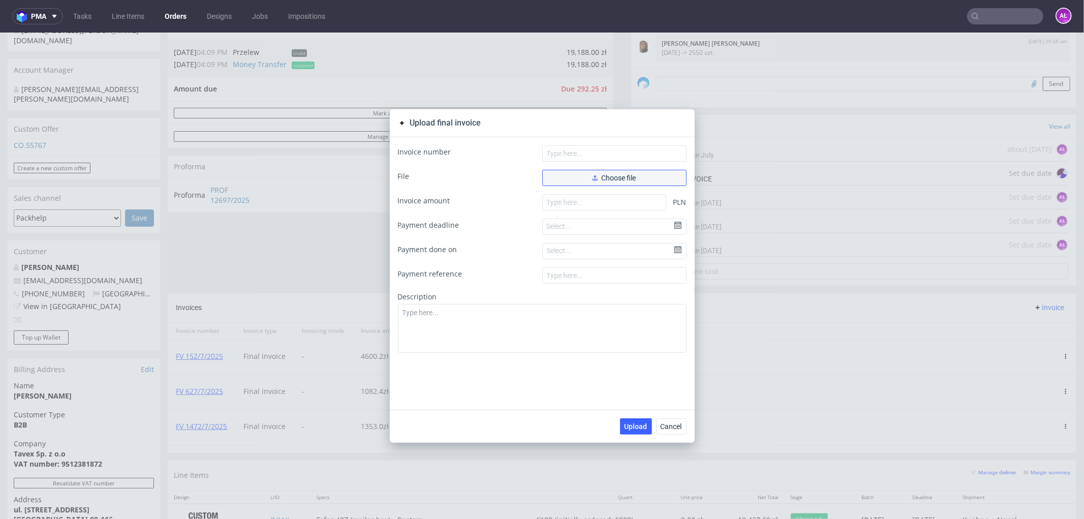
click at [613, 181] on button "Choose file" at bounding box center [614, 177] width 144 height 16
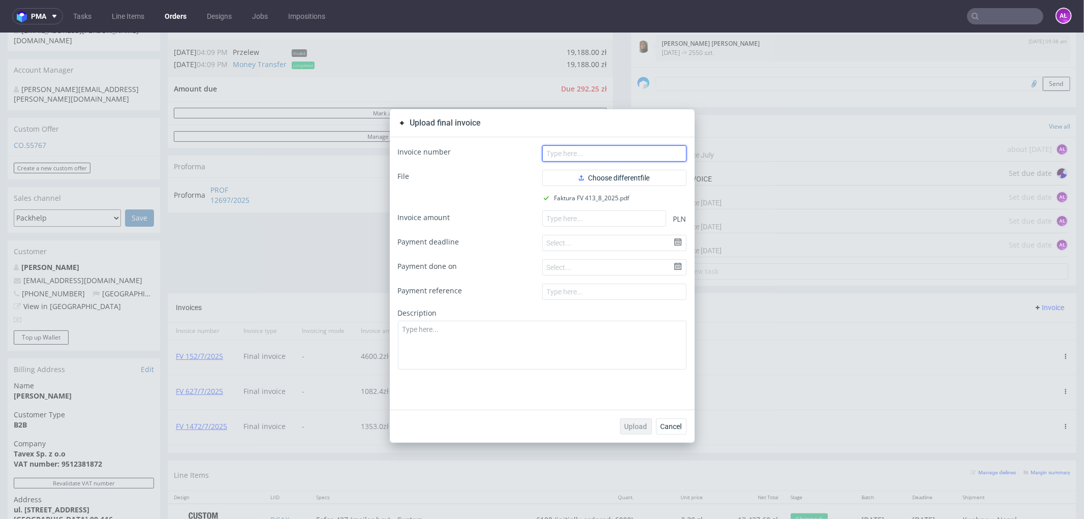
paste input "FV 413/8/202"
click at [643, 148] on input "text" at bounding box center [614, 153] width 144 height 16
type input "FV 413/8/202"
paste input "6900.30"
drag, startPoint x: 637, startPoint y: 218, endPoint x: 628, endPoint y: 271, distance: 54.2
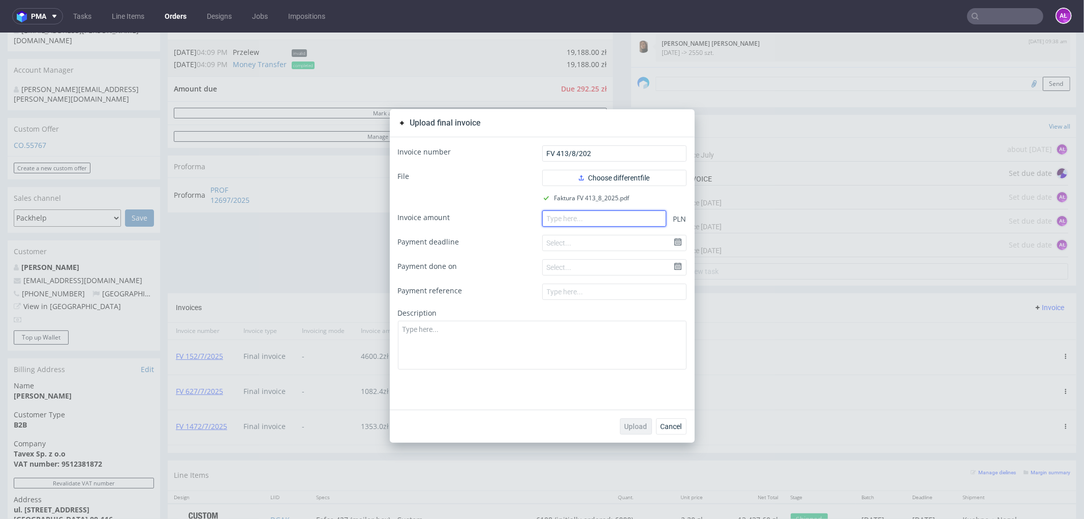
click at [637, 218] on input "number" at bounding box center [604, 218] width 124 height 16
type input "6900.30"
click at [631, 423] on span "Upload" at bounding box center [635, 425] width 23 height 7
click at [632, 423] on span "Upload" at bounding box center [635, 425] width 23 height 7
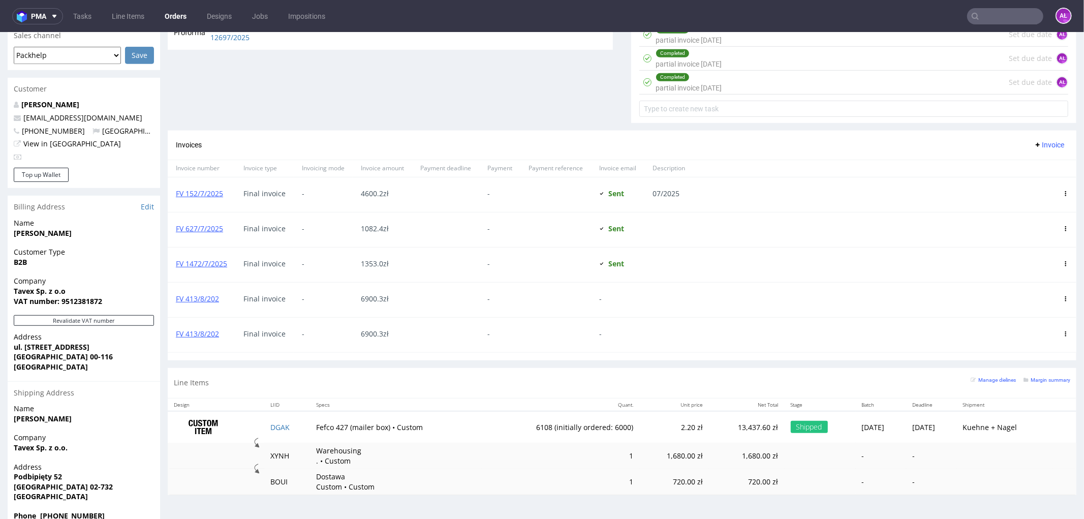
scroll to position [451, 0]
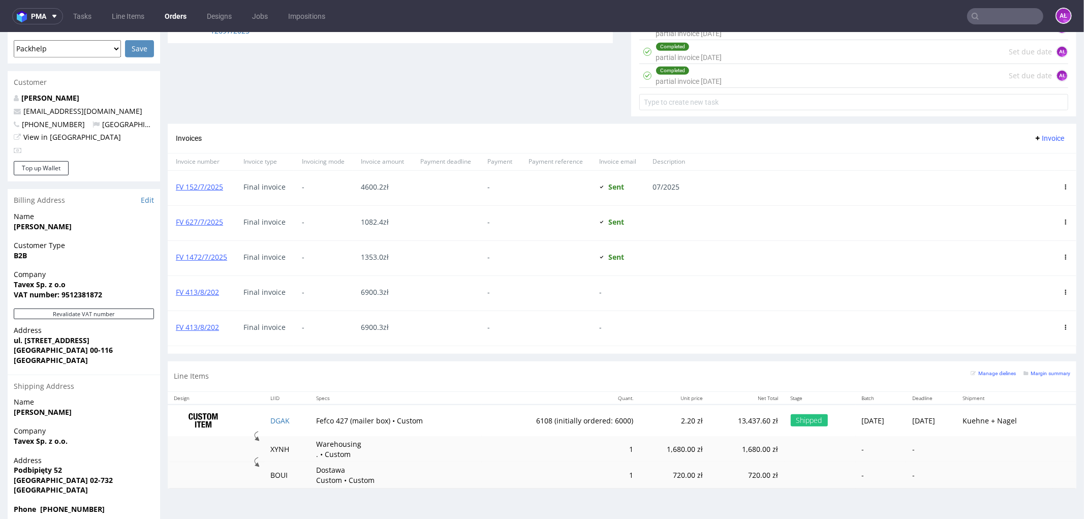
click at [1065, 328] on use at bounding box center [1066, 326] width 2 height 5
click at [1008, 419] on span "Delete invoice" at bounding box center [1023, 419] width 61 height 10
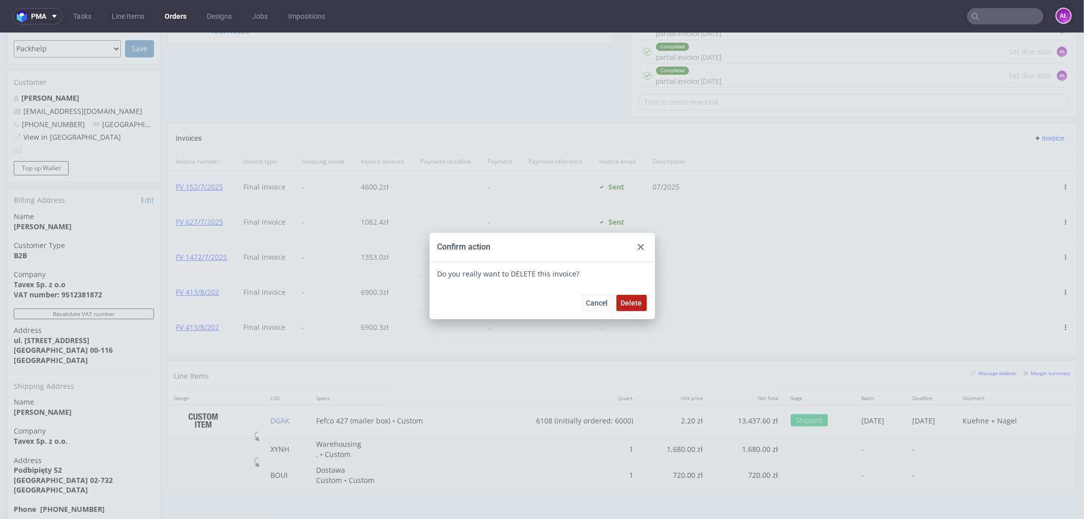
click at [620, 307] on button "Delete" at bounding box center [631, 302] width 30 height 16
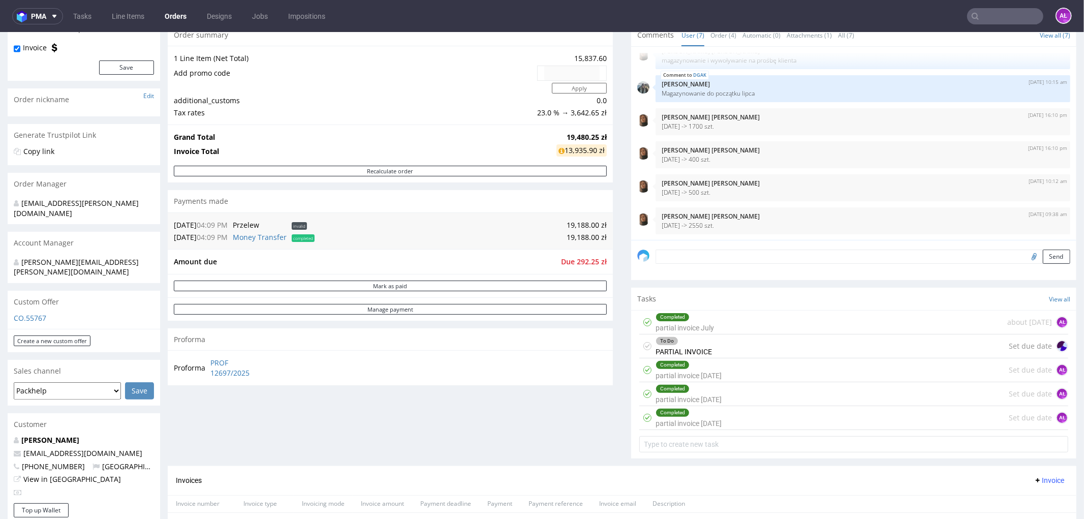
scroll to position [338, 0]
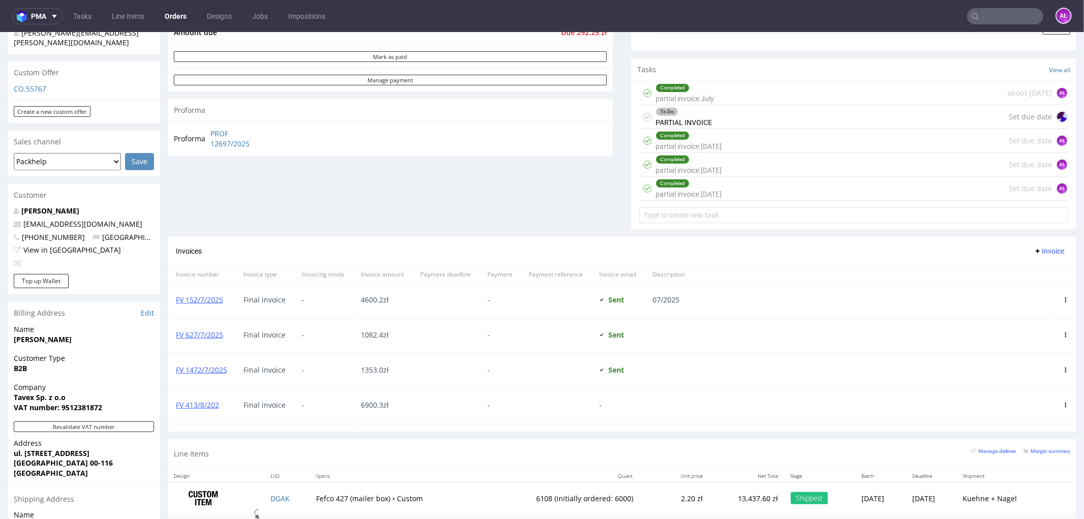
click at [687, 121] on div "To Do PARTIAL INVOICE" at bounding box center [683, 116] width 56 height 23
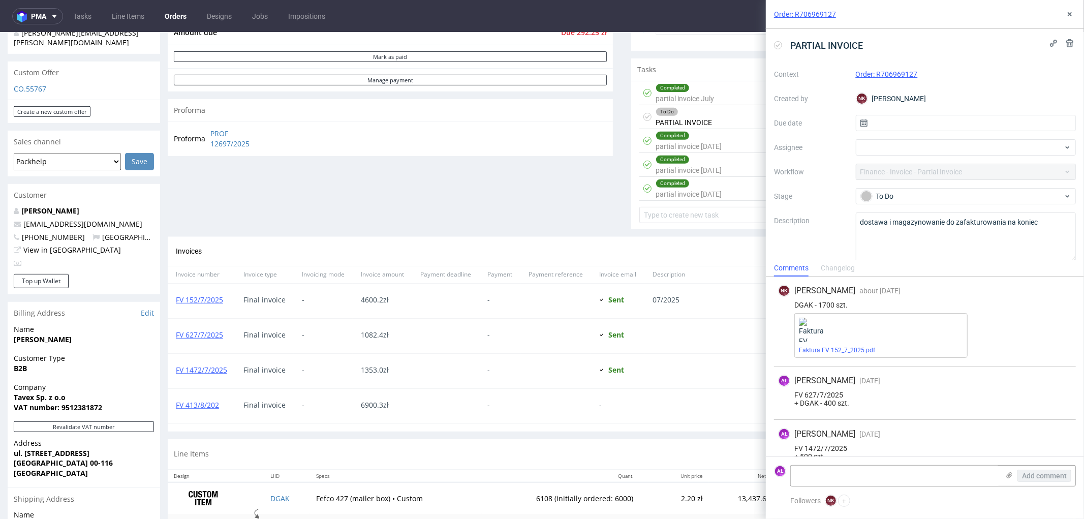
scroll to position [16, 0]
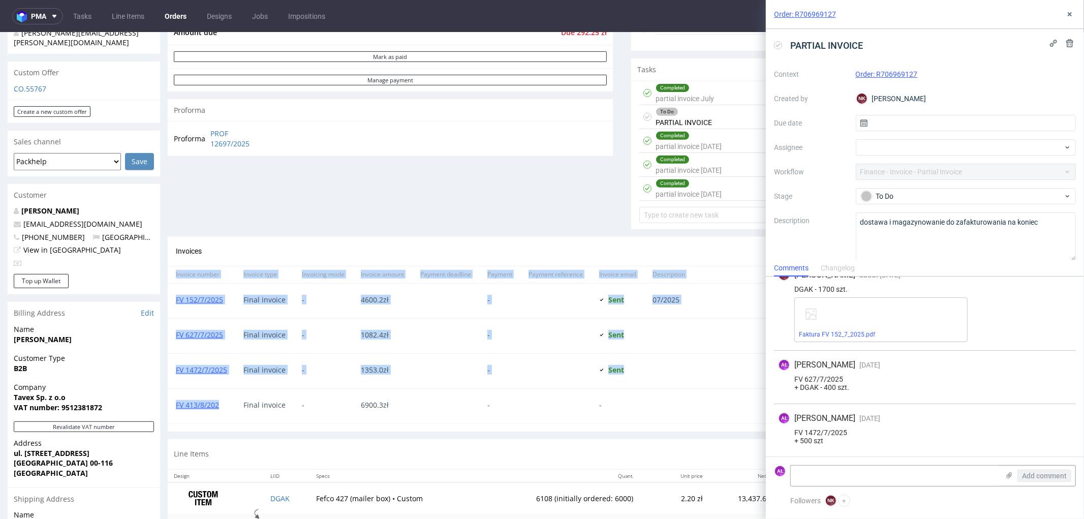
drag, startPoint x: 220, startPoint y: 413, endPoint x: 166, endPoint y: 415, distance: 53.9
click at [166, 415] on div "Order via Offer R706969127 09.06.2025 04:23 PM Mark this order as problematic I…" at bounding box center [542, 199] width 1084 height 960
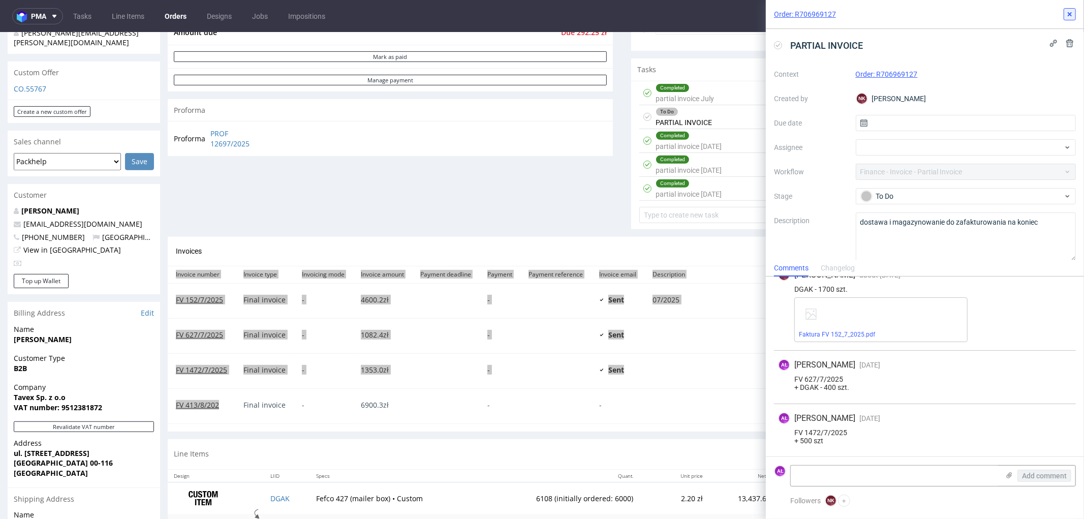
drag, startPoint x: 1071, startPoint y: 12, endPoint x: 1024, endPoint y: 68, distance: 72.2
click at [1071, 12] on use at bounding box center [1070, 14] width 4 height 4
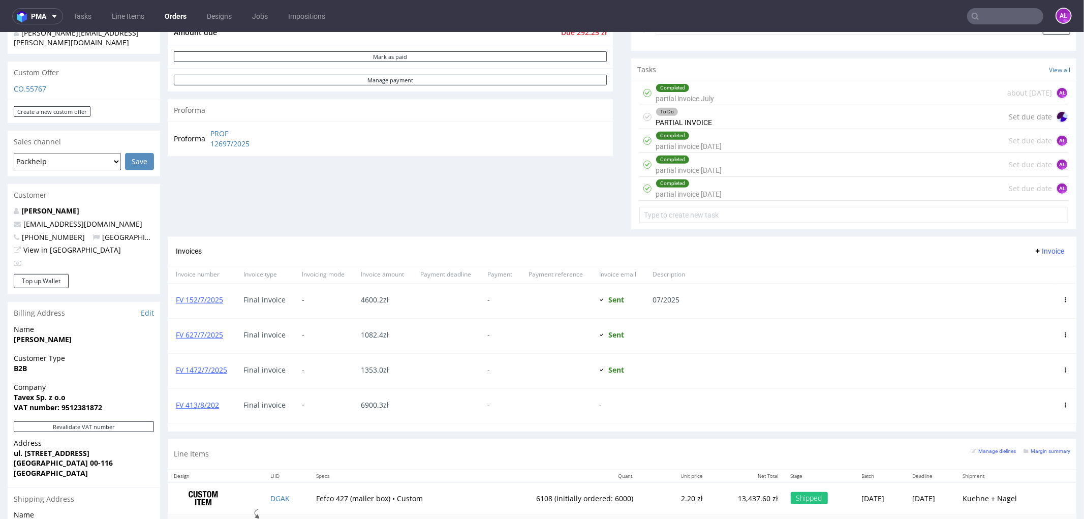
drag, startPoint x: 914, startPoint y: 396, endPoint x: 1023, endPoint y: 424, distance: 112.8
click at [915, 396] on div at bounding box center [874, 405] width 362 height 35
click at [1063, 403] on icon at bounding box center [1065, 404] width 5 height 5
click at [1010, 425] on span "Edit" at bounding box center [1023, 423] width 61 height 10
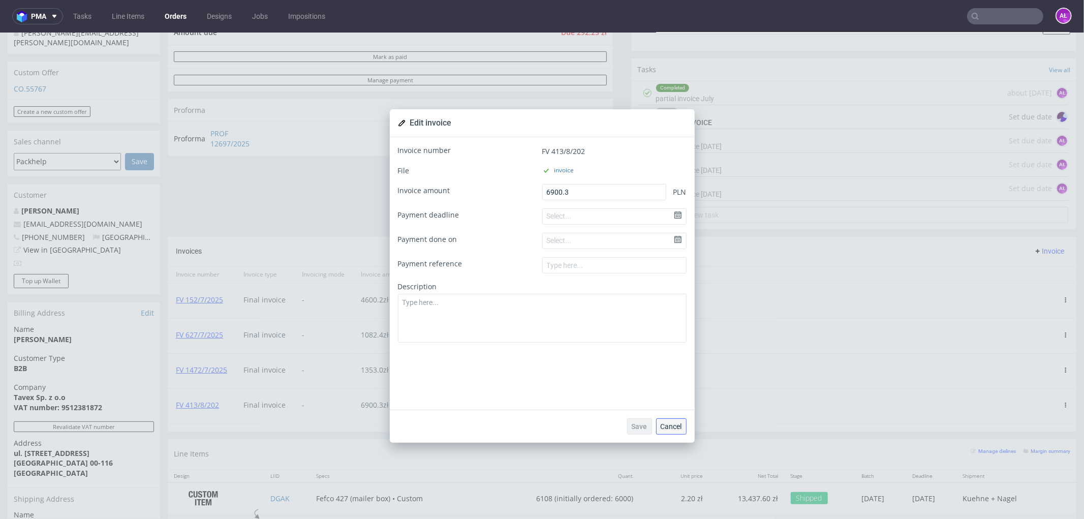
drag, startPoint x: 674, startPoint y: 423, endPoint x: 683, endPoint y: 421, distance: 9.8
click at [674, 423] on span "Cancel" at bounding box center [671, 425] width 21 height 7
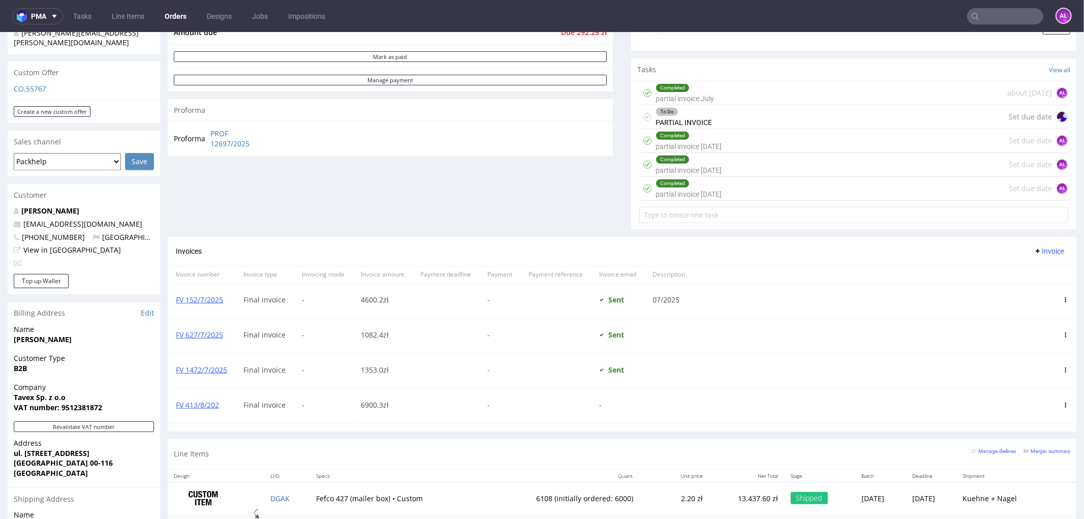
click at [1063, 404] on icon at bounding box center [1065, 404] width 5 height 5
click at [1032, 494] on span "Delete invoice" at bounding box center [1023, 496] width 61 height 10
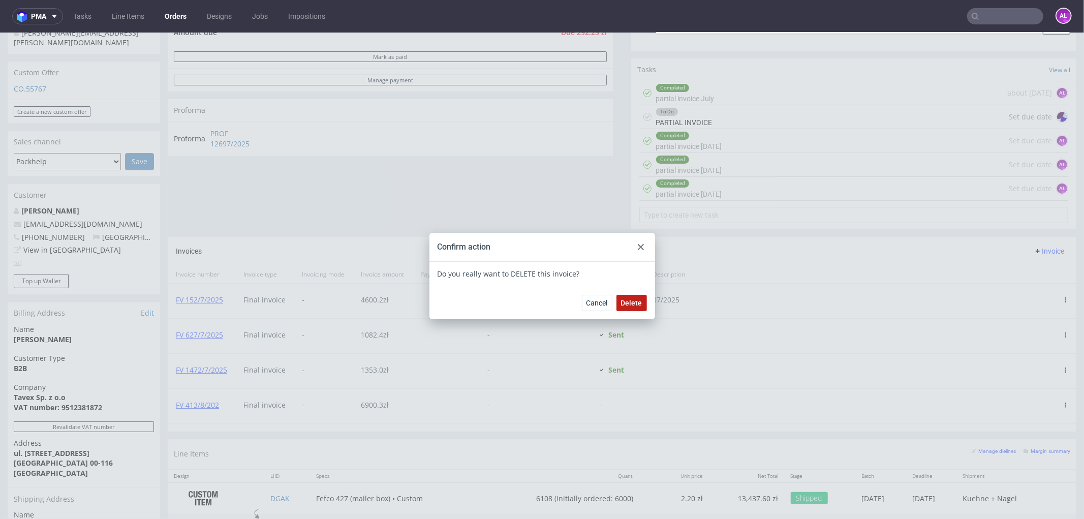
click at [634, 302] on span "Delete" at bounding box center [631, 302] width 21 height 7
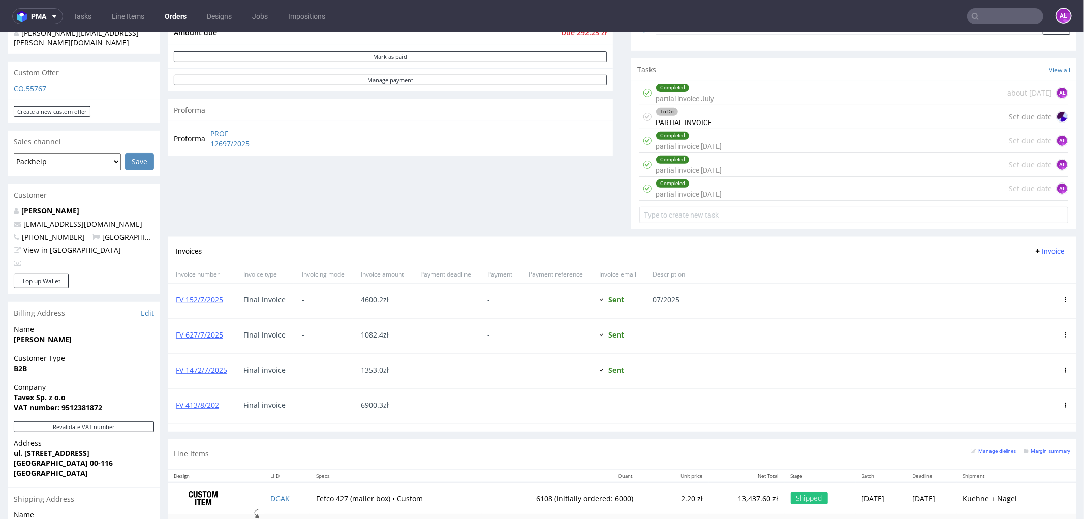
click at [1043, 252] on span "Invoice" at bounding box center [1049, 250] width 30 height 8
click at [1027, 271] on span "Upload" at bounding box center [1031, 272] width 49 height 10
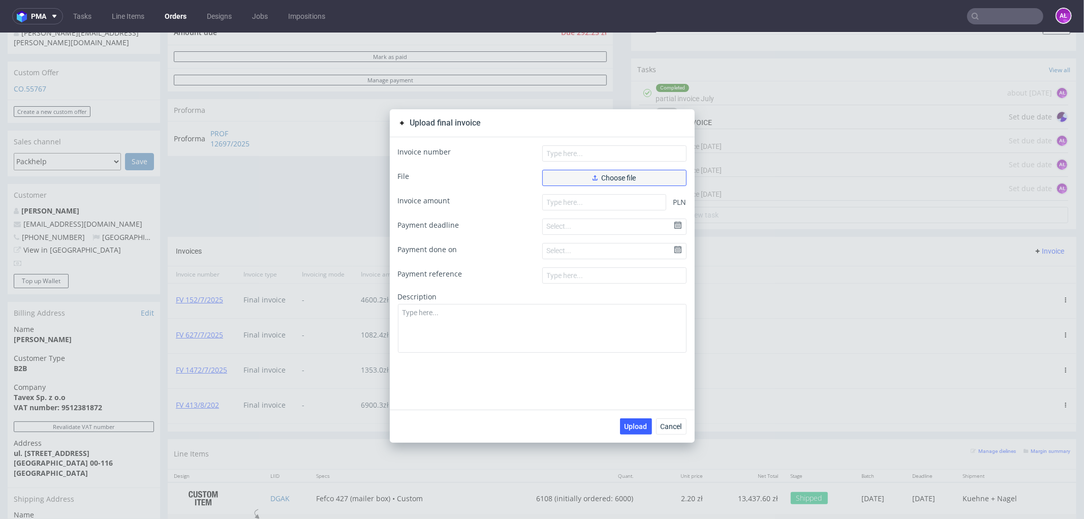
click at [596, 178] on span "Choose file" at bounding box center [614, 177] width 44 height 7
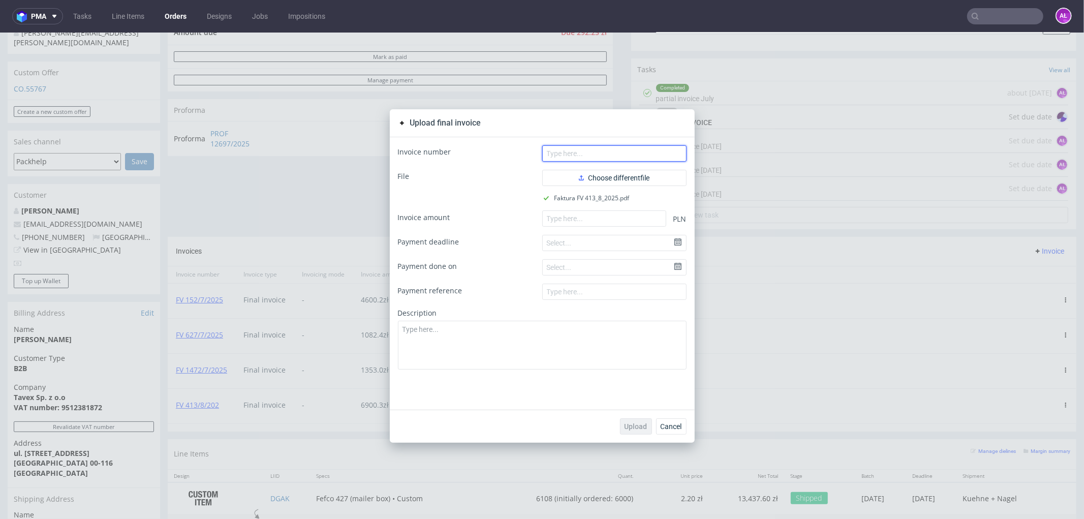
click at [651, 151] on input "text" at bounding box center [614, 153] width 144 height 16
paste input "FV 413/8/2025"
type input "FV 413/8/2025"
drag, startPoint x: 590, startPoint y: 225, endPoint x: 581, endPoint y: 270, distance: 45.7
click at [590, 225] on input "number" at bounding box center [604, 218] width 124 height 16
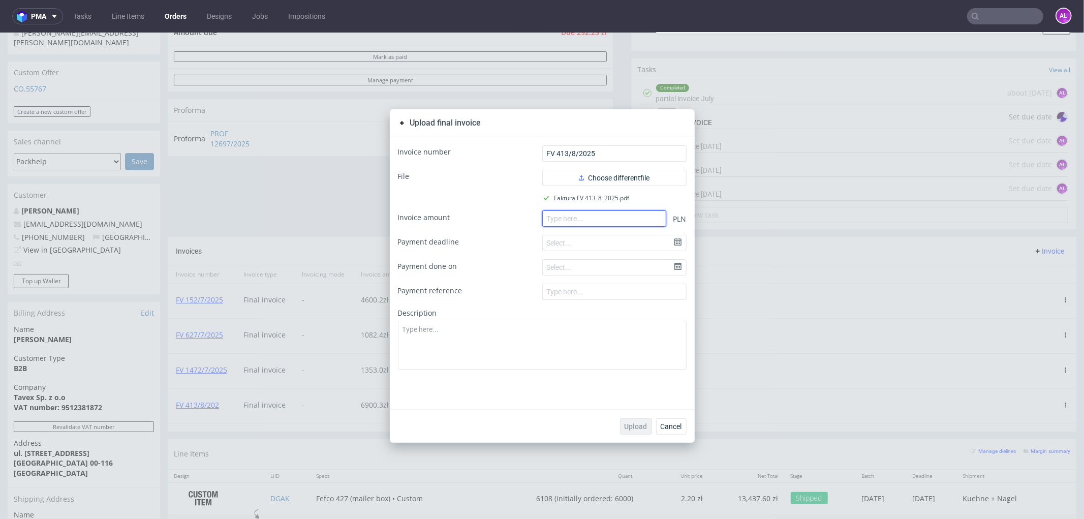
paste input "6900.30"
type input "6900.30"
drag, startPoint x: 628, startPoint y: 422, endPoint x: 321, endPoint y: 249, distance: 352.2
click at [625, 422] on span "Upload" at bounding box center [635, 425] width 23 height 7
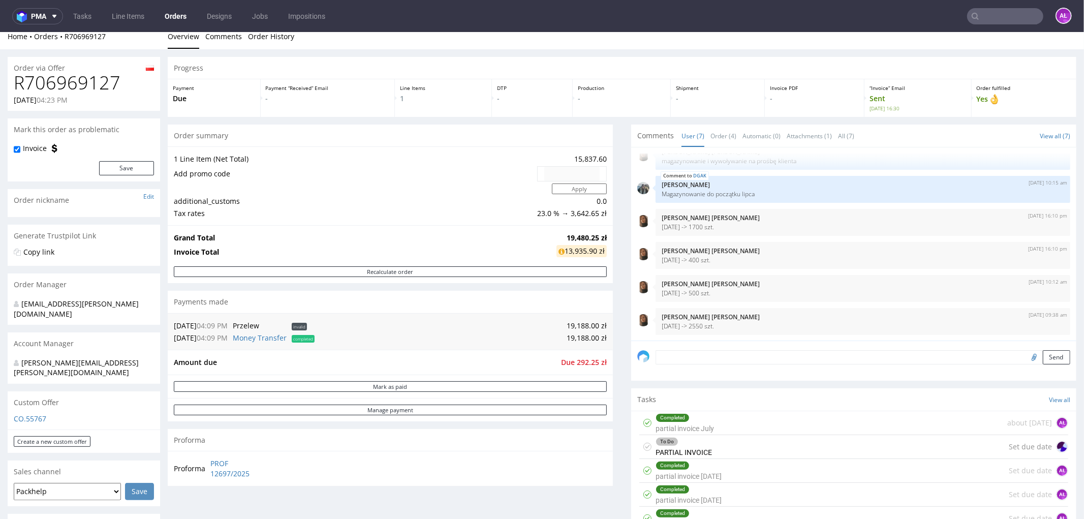
scroll to position [338, 0]
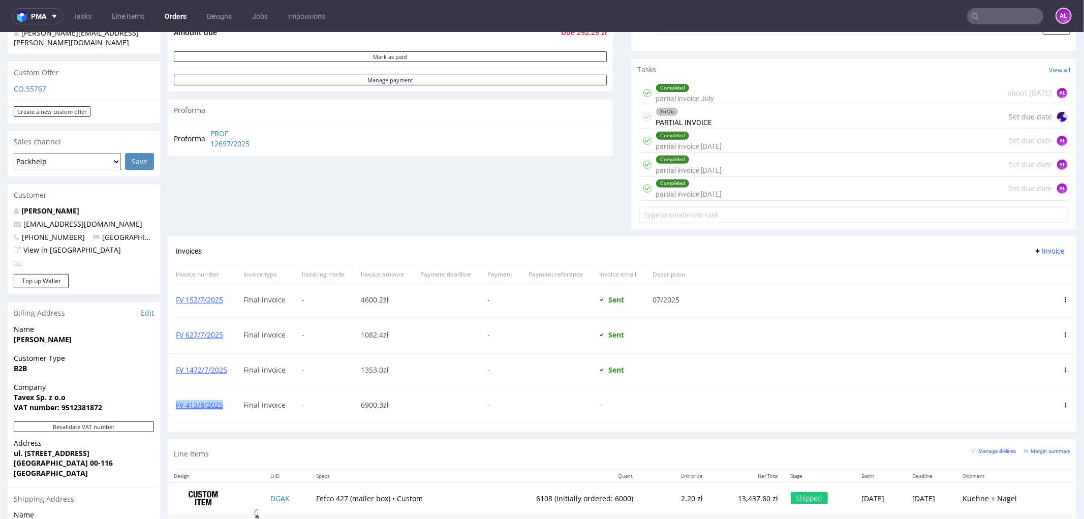
drag, startPoint x: 227, startPoint y: 412, endPoint x: 170, endPoint y: 417, distance: 57.6
click at [170, 417] on div "FV 413/8/2025" at bounding box center [202, 405] width 68 height 35
copy link "FV 413/8/2025"
click at [728, 112] on div "To Do PARTIAL INVOICE Set due date" at bounding box center [853, 117] width 429 height 24
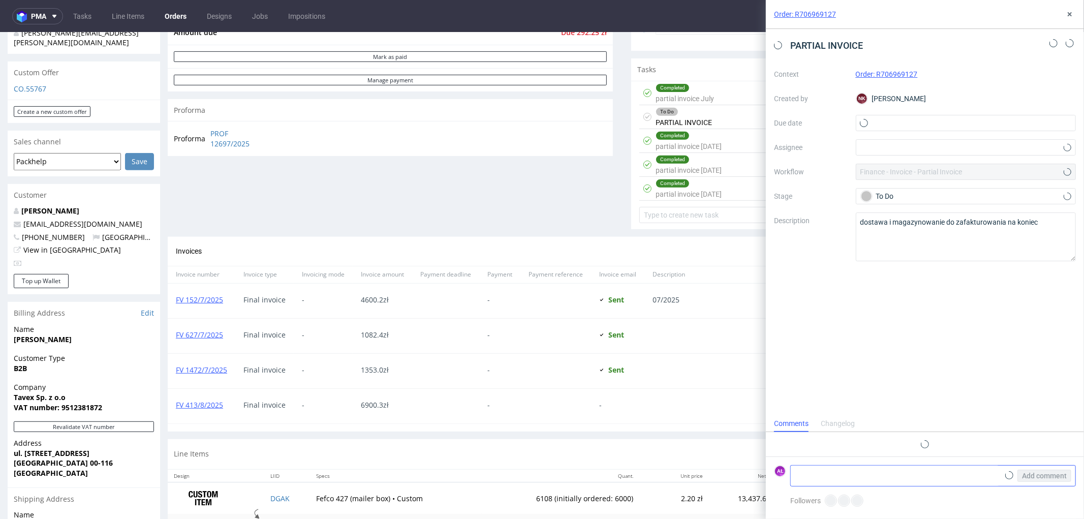
scroll to position [16, 0]
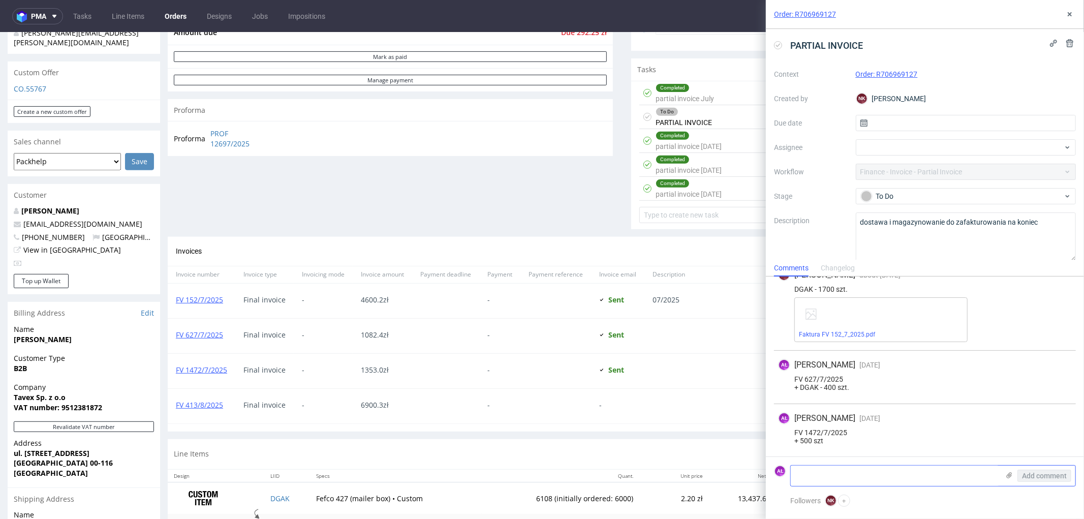
click at [855, 476] on textarea at bounding box center [895, 475] width 208 height 20
paste textarea "FV 413/8/2025"
type textarea "FV 413/8/2025 + 2550 sztuk"
click at [1058, 473] on span "Add comment" at bounding box center [1044, 475] width 45 height 7
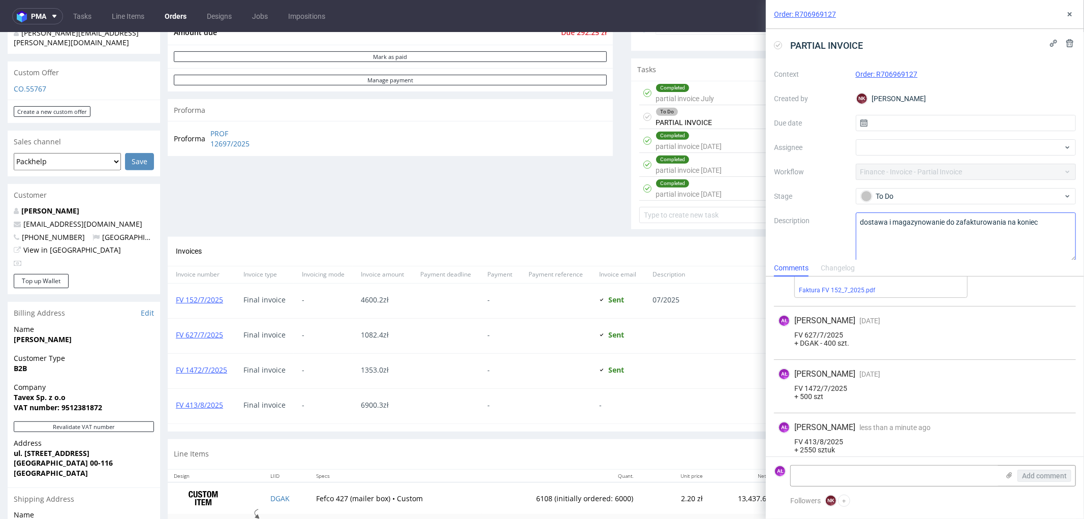
scroll to position [69, 0]
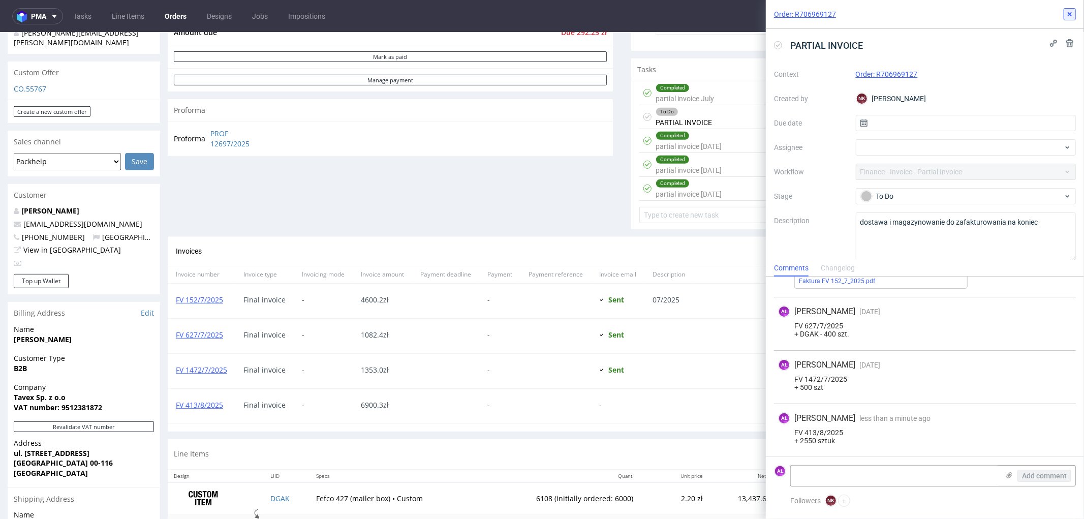
click at [1070, 11] on icon at bounding box center [1070, 14] width 8 height 8
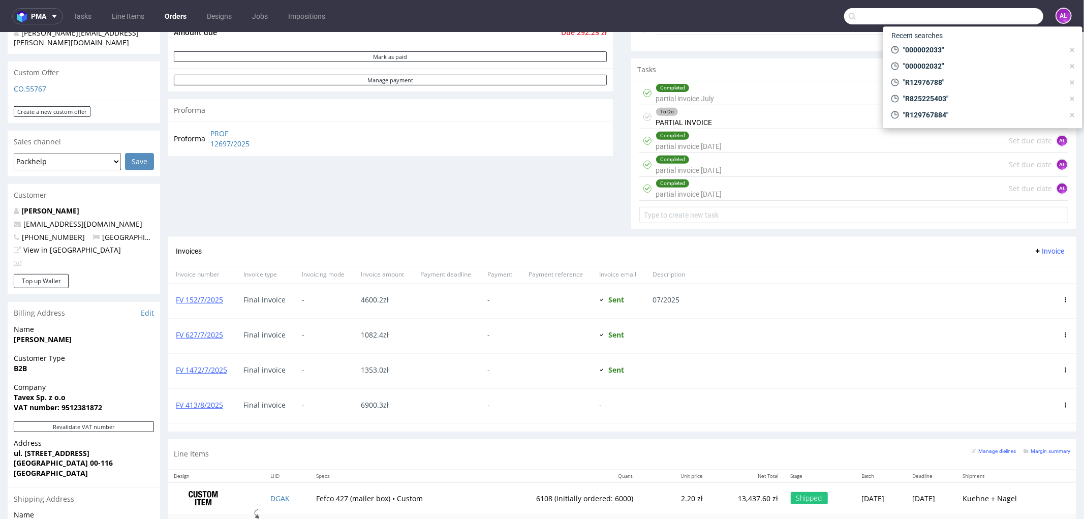
click at [987, 19] on input "text" at bounding box center [943, 16] width 199 height 16
paste input "R129767884"
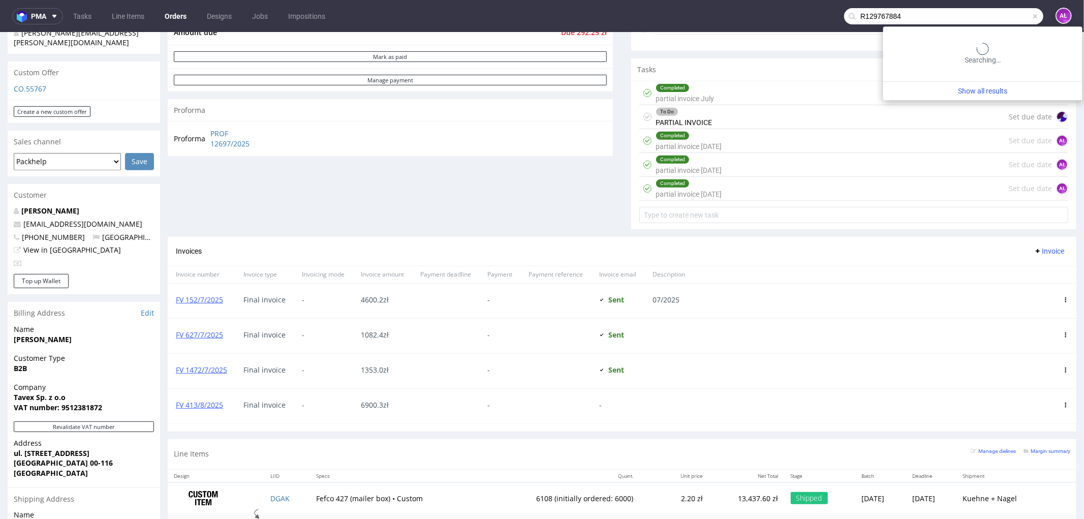
type input "R129767884"
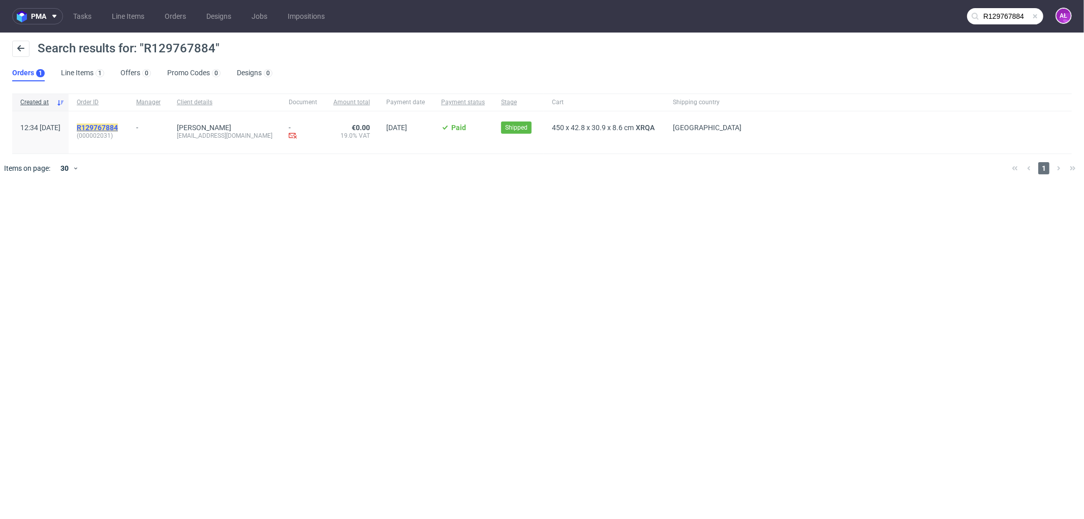
click at [118, 128] on mark "R129767884" at bounding box center [97, 127] width 41 height 8
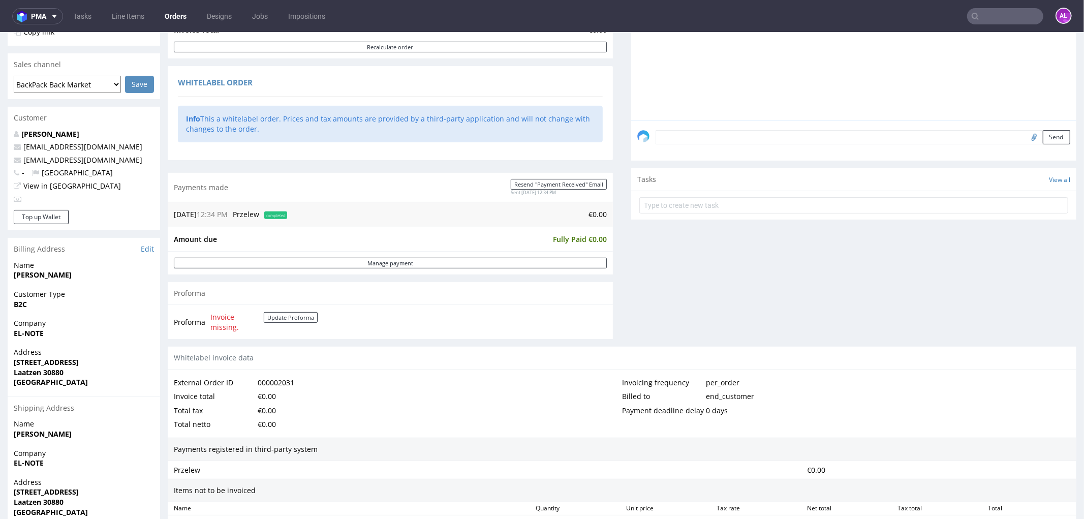
scroll to position [228, 0]
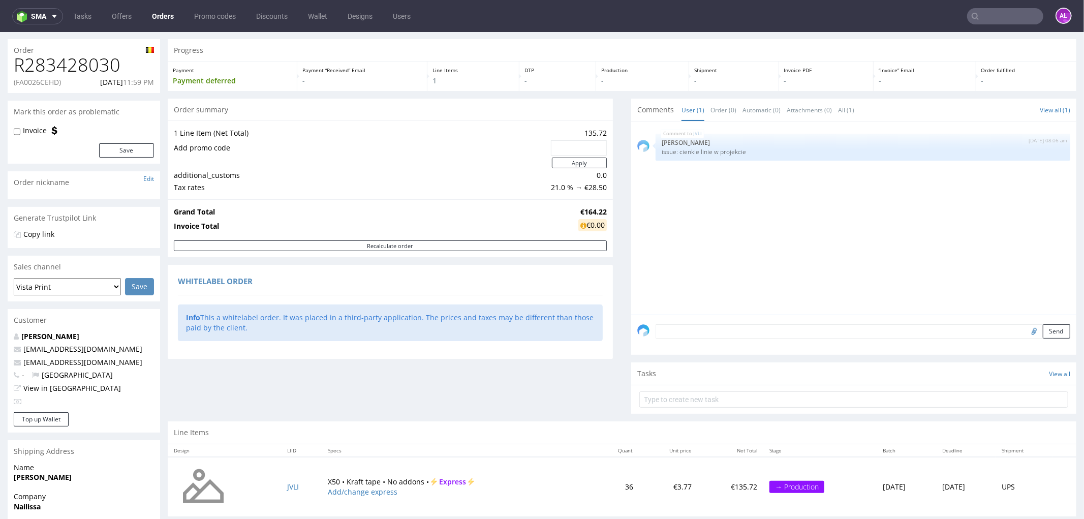
scroll to position [22, 0]
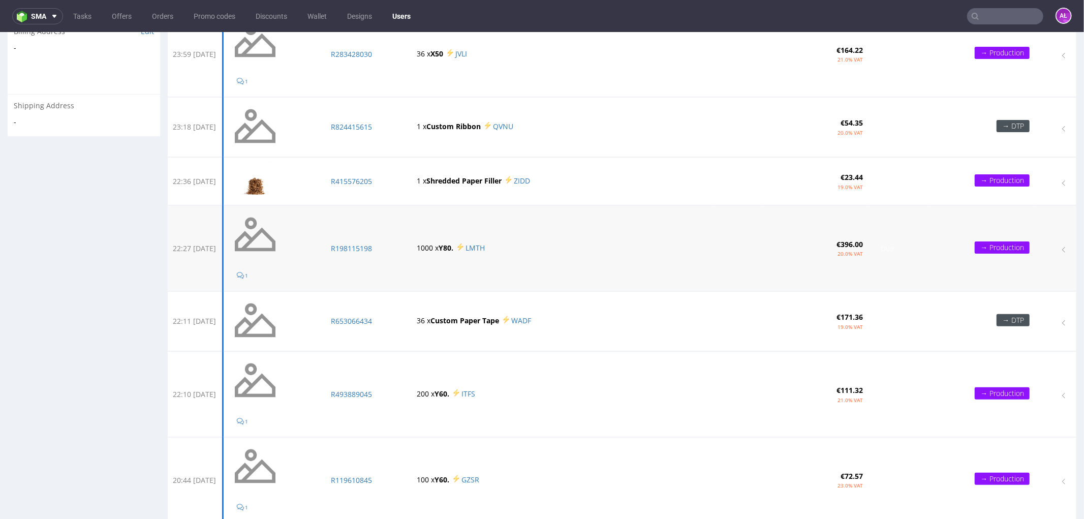
scroll to position [169, 0]
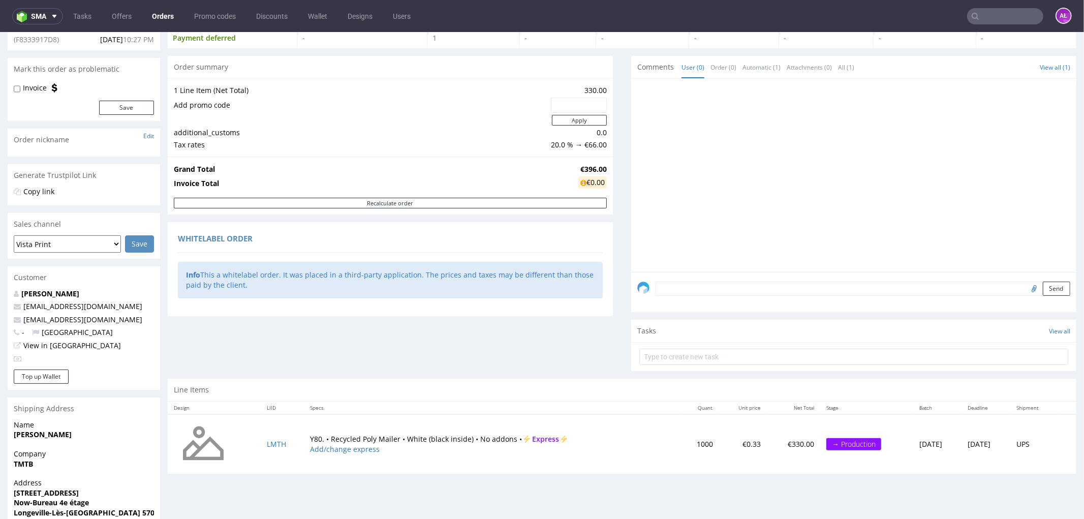
scroll to position [145, 0]
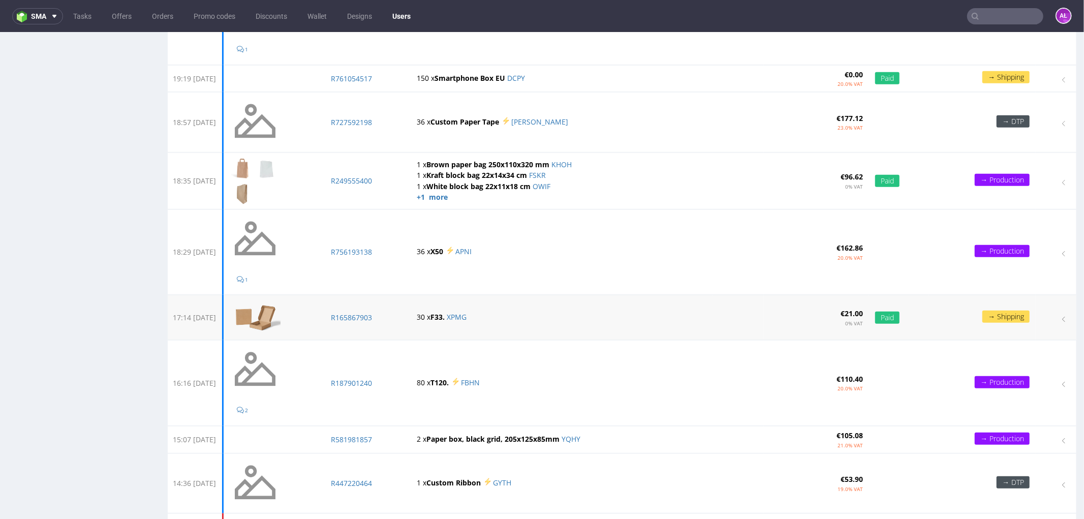
scroll to position [959, 0]
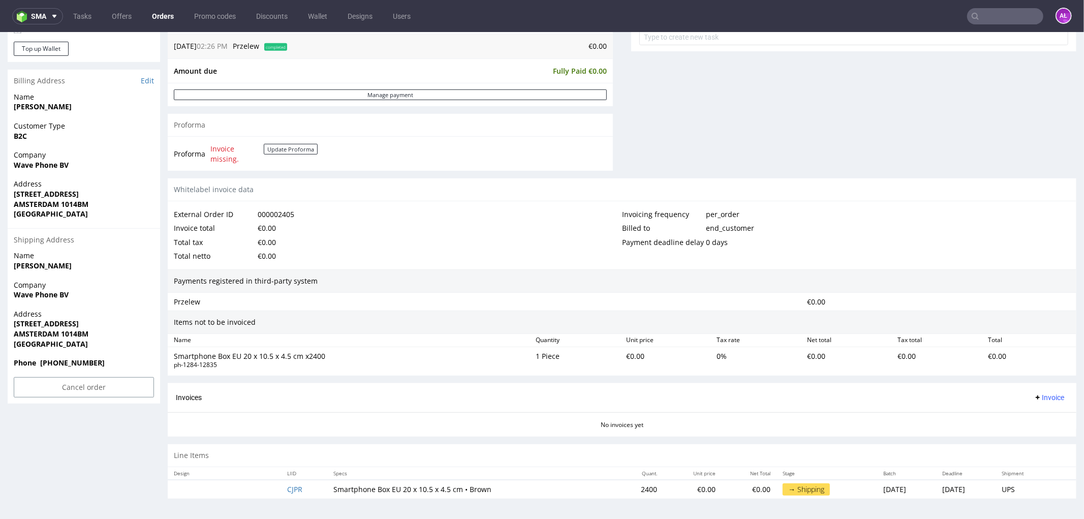
scroll to position [3, 0]
